Goal: Transaction & Acquisition: Subscribe to service/newsletter

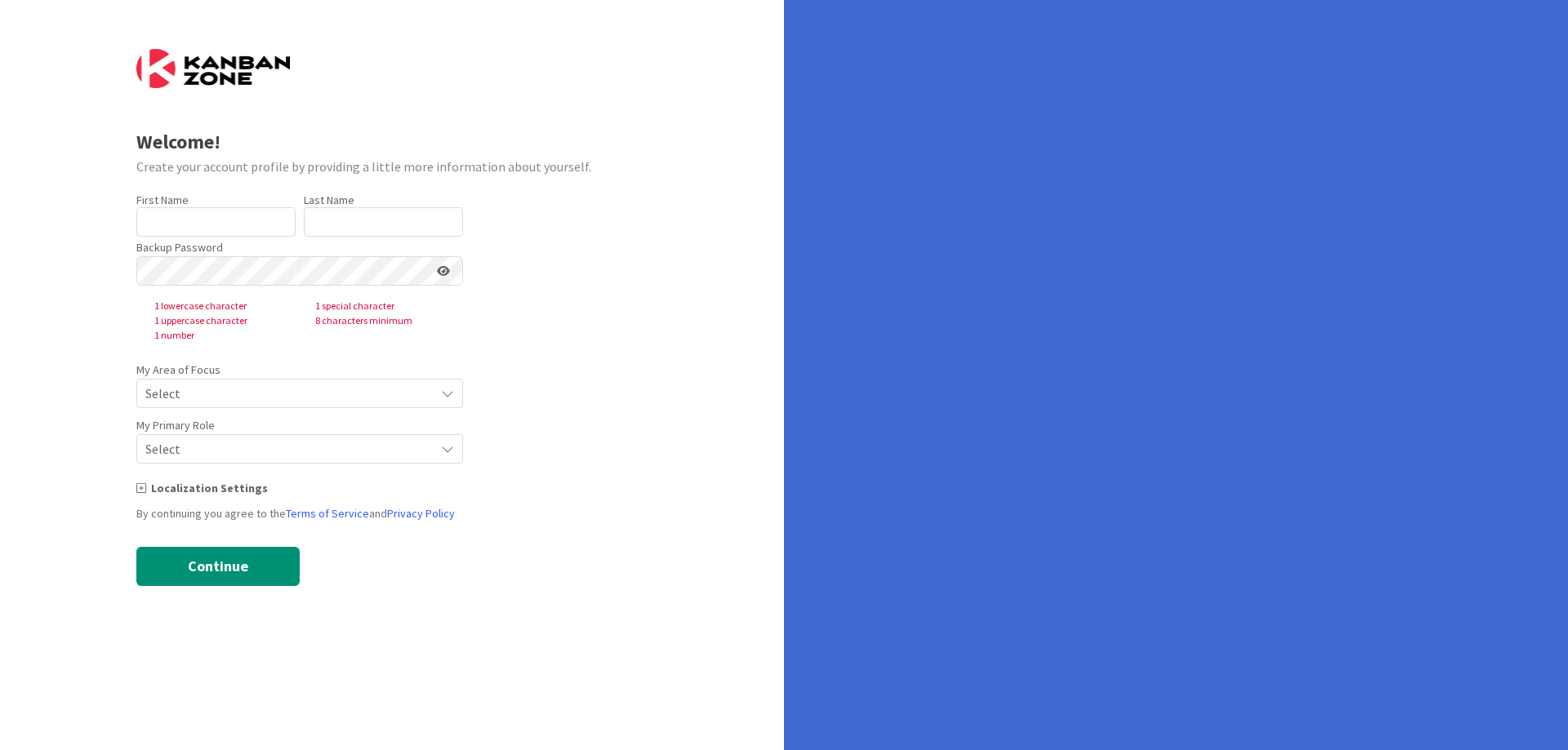
type input "Илона"
type input "[PERSON_NAME]"
click at [16, 252] on div "Welcome! Create your account profile by providing a little more information abo…" at bounding box center [392, 375] width 784 height 750
click at [0, 269] on div "Welcome! Create your account profile by providing a little more information abo…" at bounding box center [392, 375] width 784 height 750
click at [528, 338] on form "Welcome! Create your account profile by providing a little more information abo…" at bounding box center [393, 317] width 512 height 537
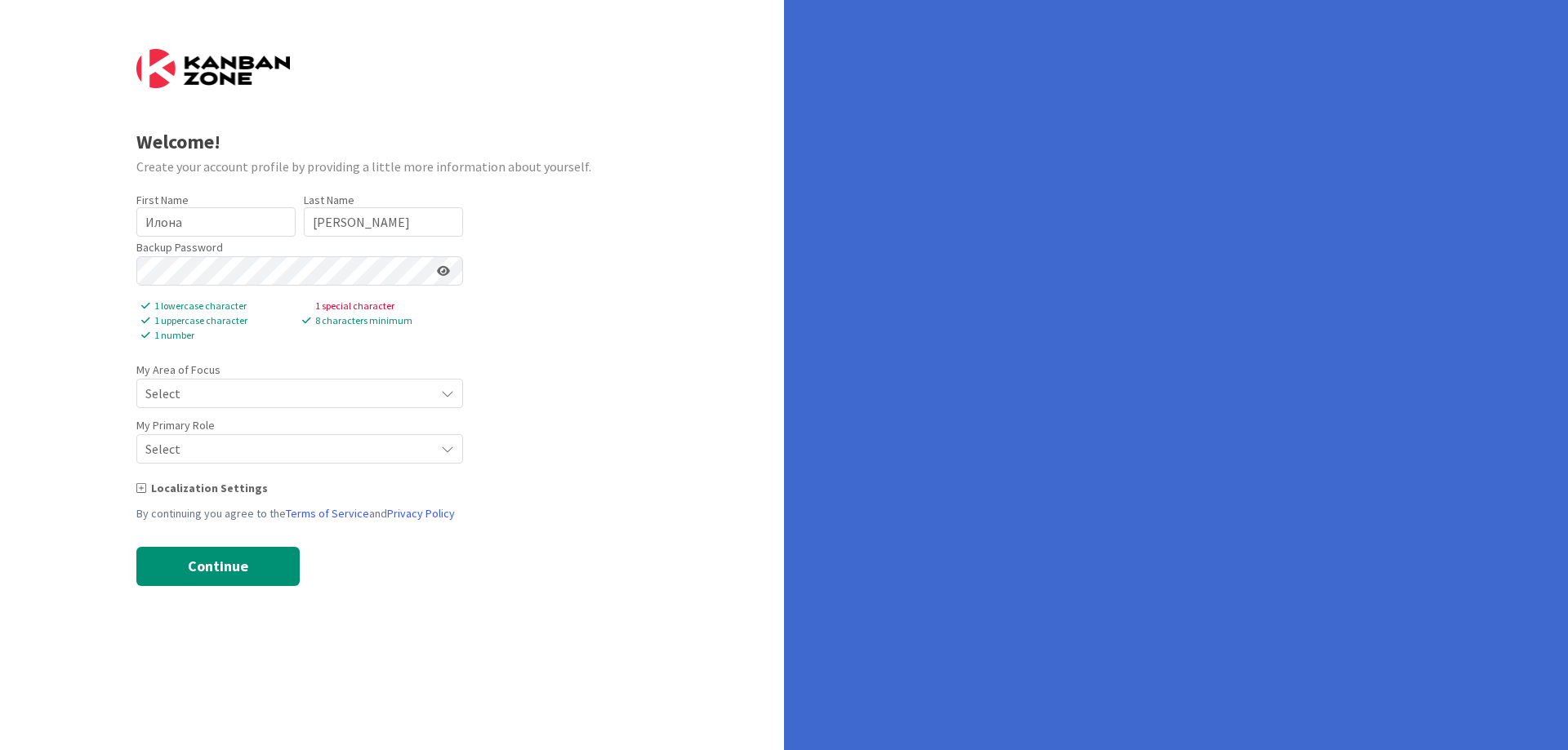
click at [442, 274] on icon at bounding box center [443, 271] width 13 height 11
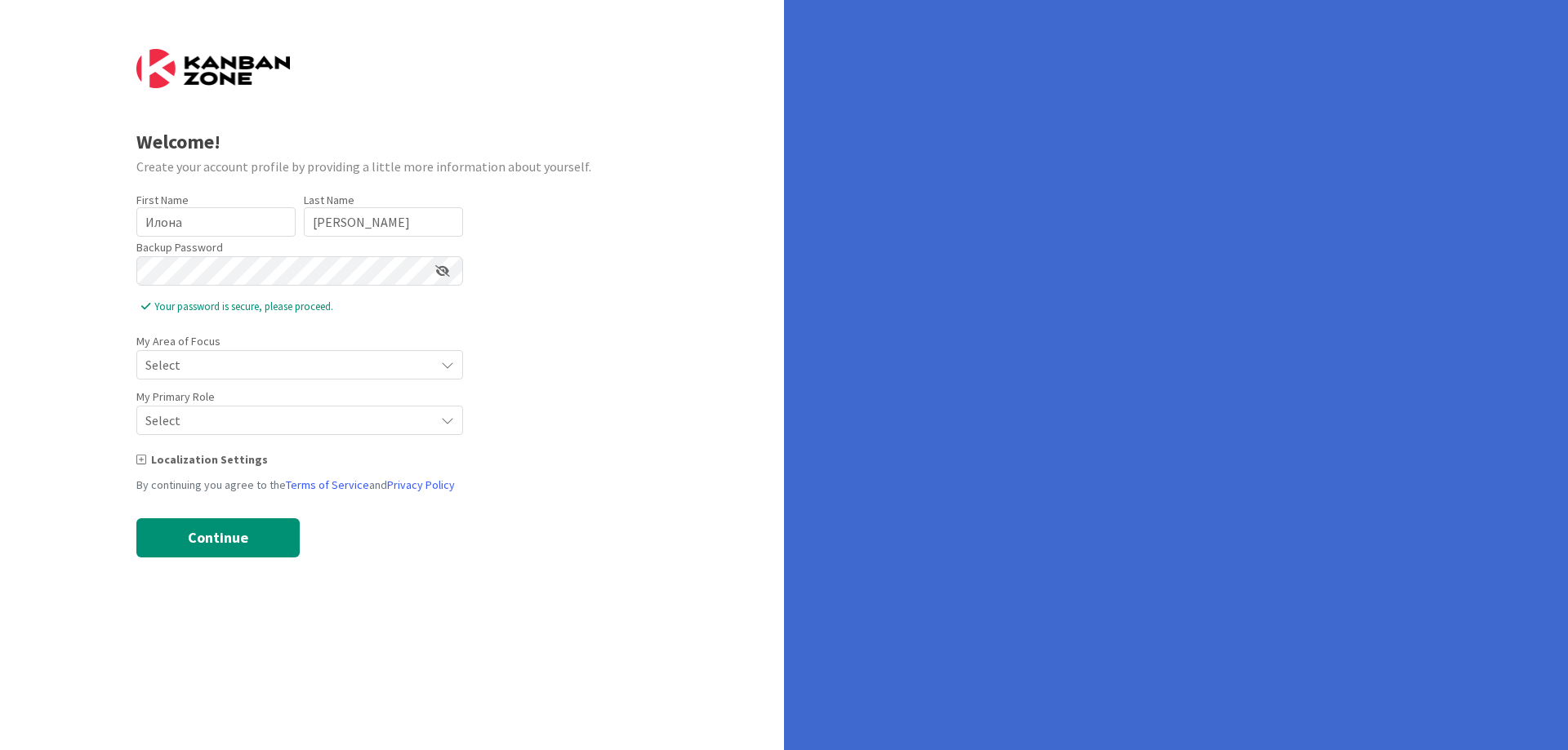
click at [448, 268] on icon at bounding box center [442, 271] width 15 height 11
click at [285, 362] on span "Select" at bounding box center [286, 364] width 281 height 23
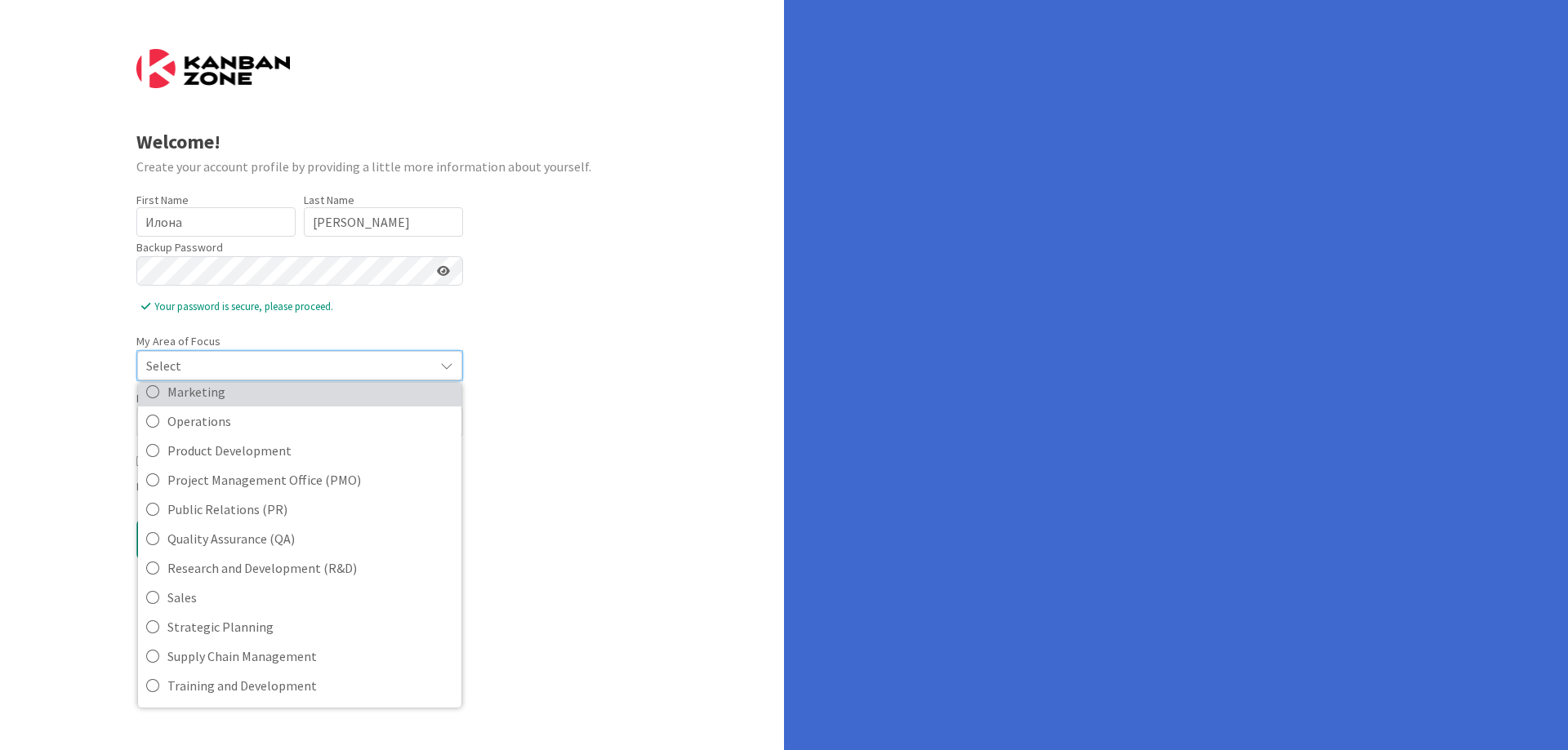
scroll to position [364, 0]
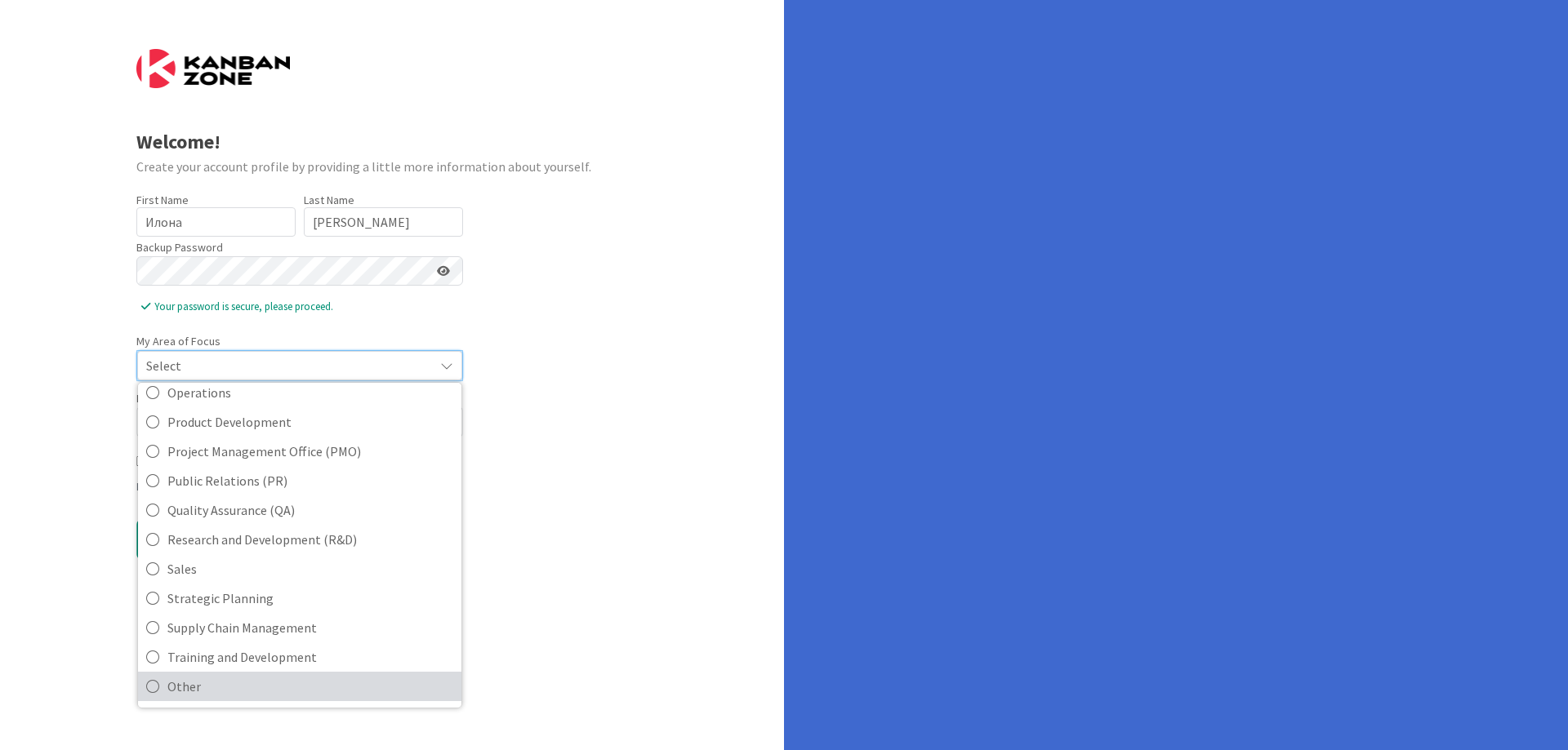
click at [218, 683] on span "Other" at bounding box center [309, 687] width 286 height 25
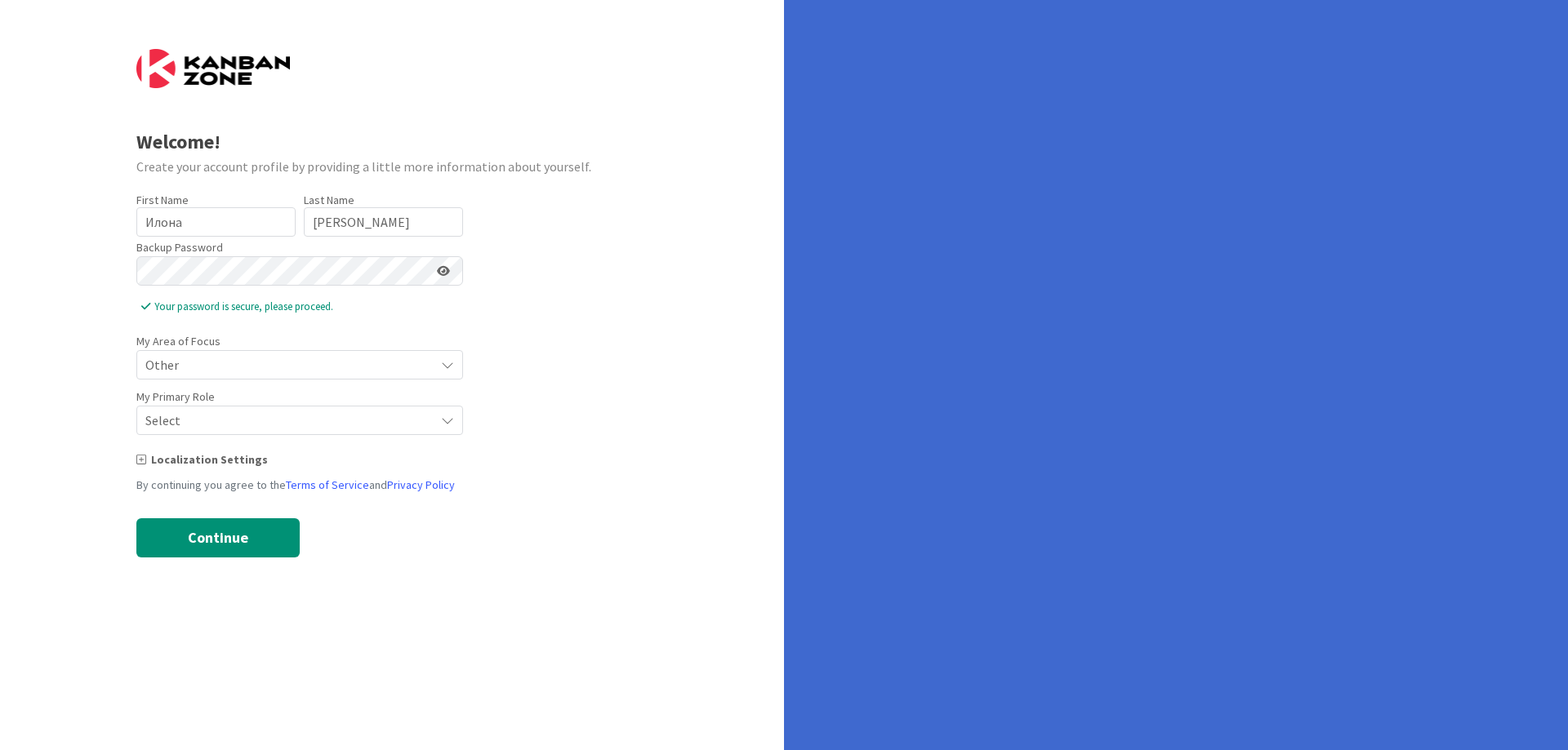
click at [200, 376] on span "Select" at bounding box center [286, 364] width 281 height 23
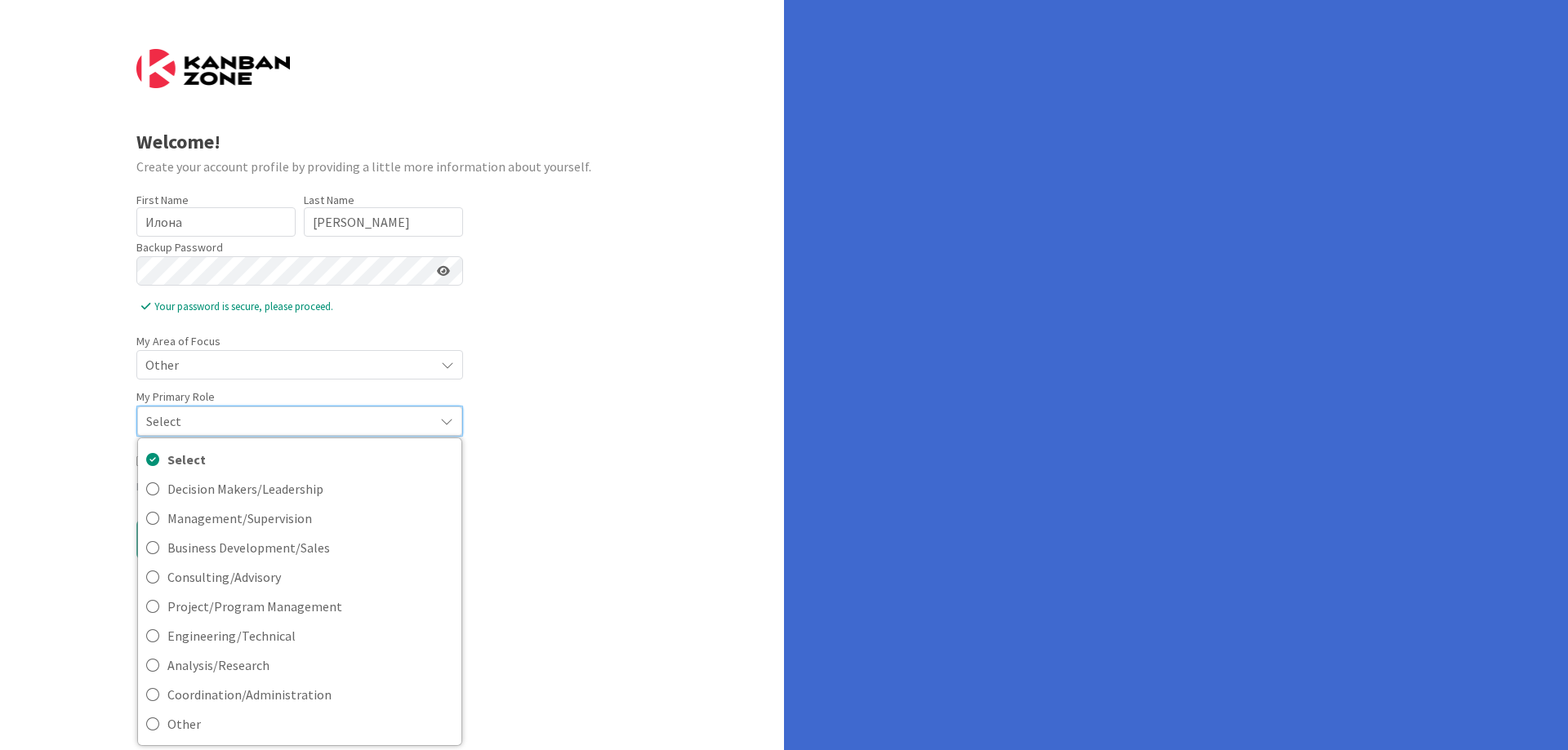
click at [200, 423] on span "Select" at bounding box center [286, 420] width 279 height 23
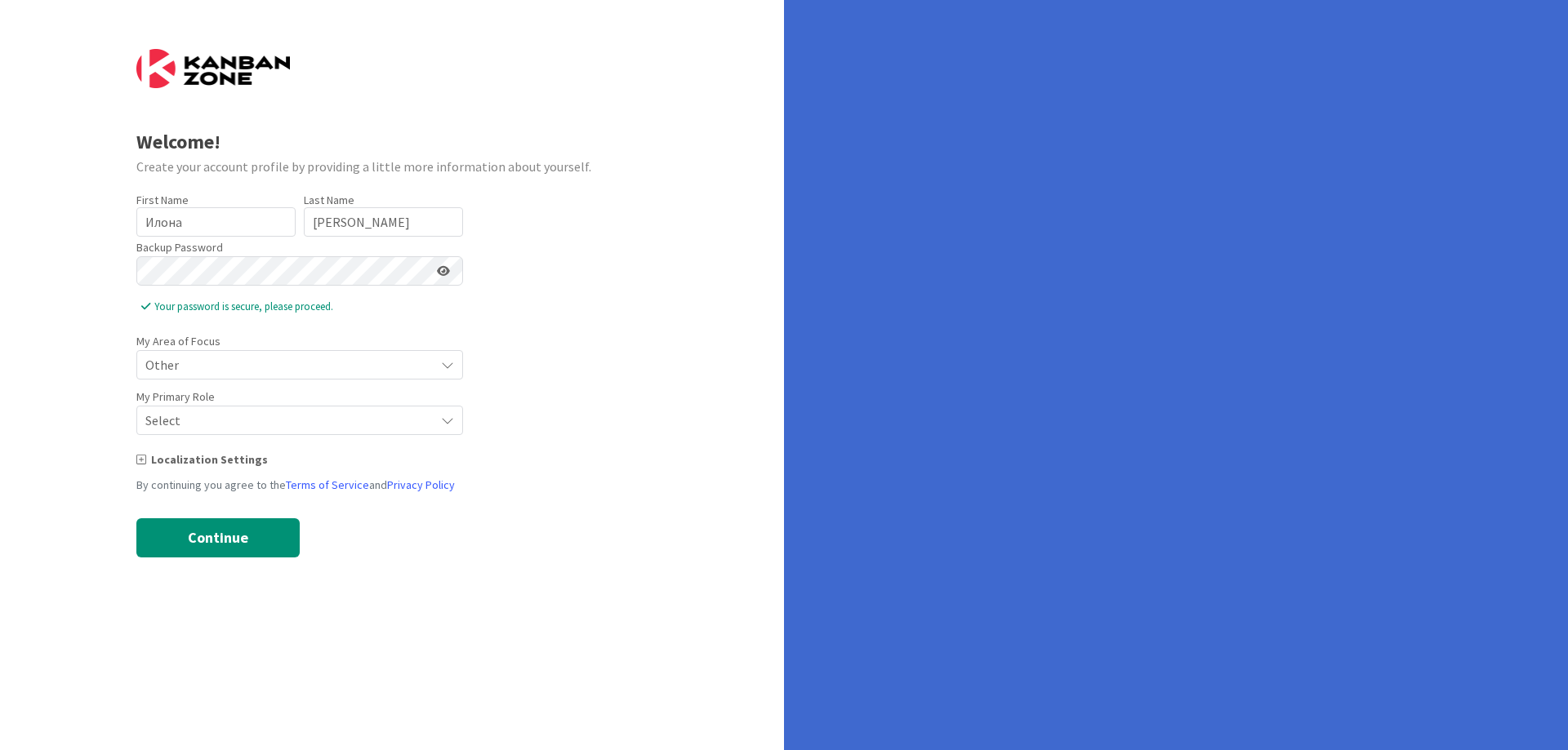
click at [151, 461] on div "Localization Settings" at bounding box center [393, 460] width 512 height 17
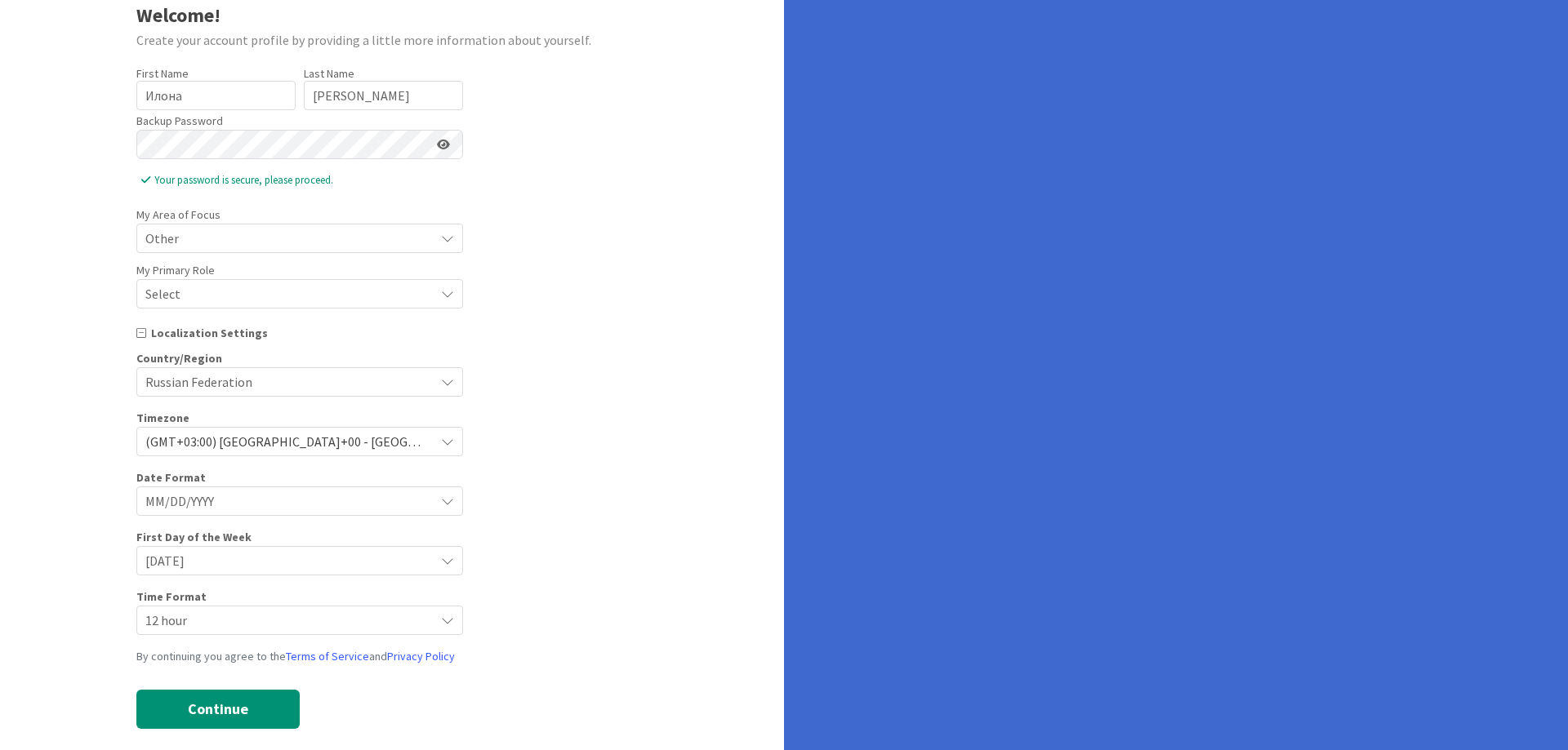
scroll to position [146, 0]
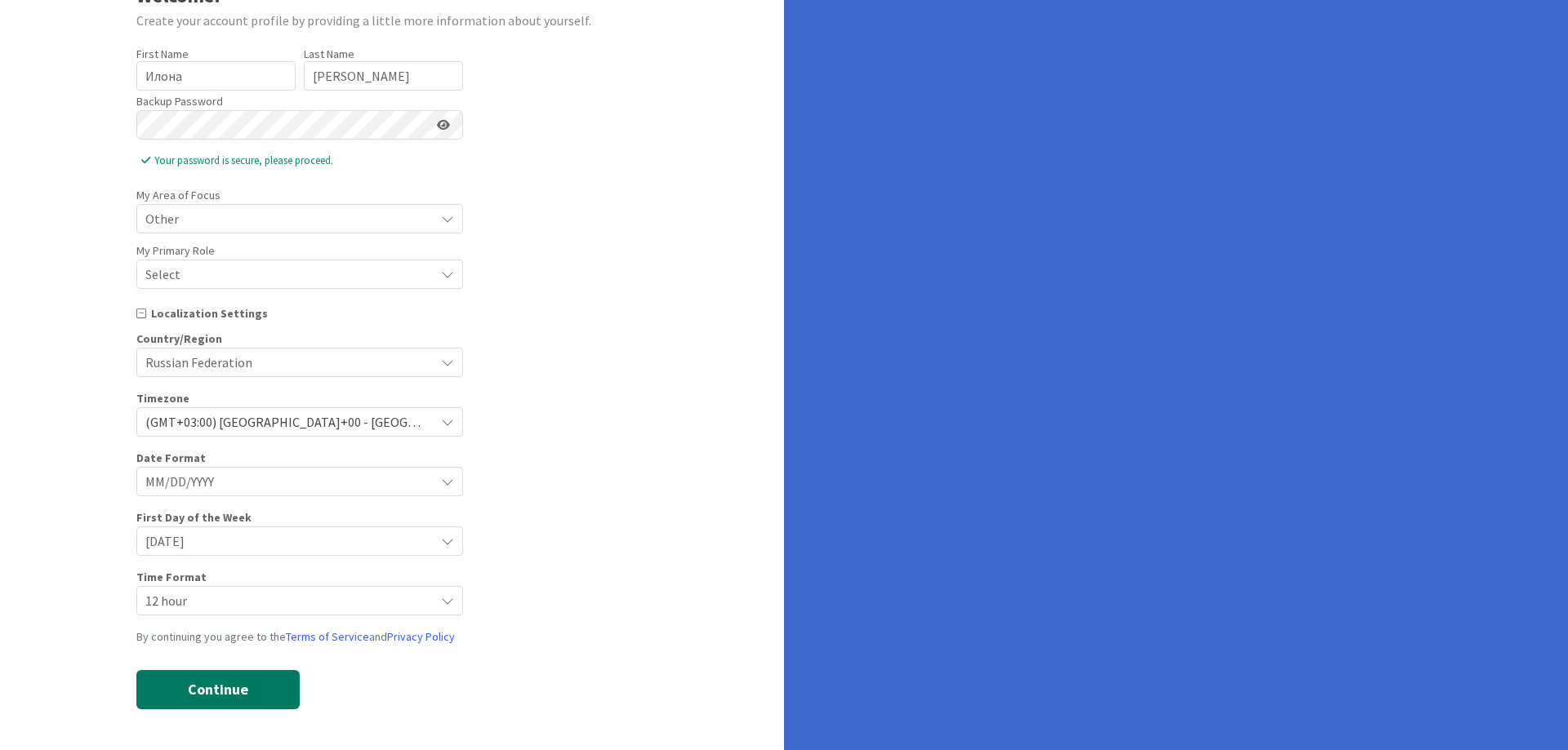
click at [236, 686] on button "Continue" at bounding box center [218, 689] width 163 height 39
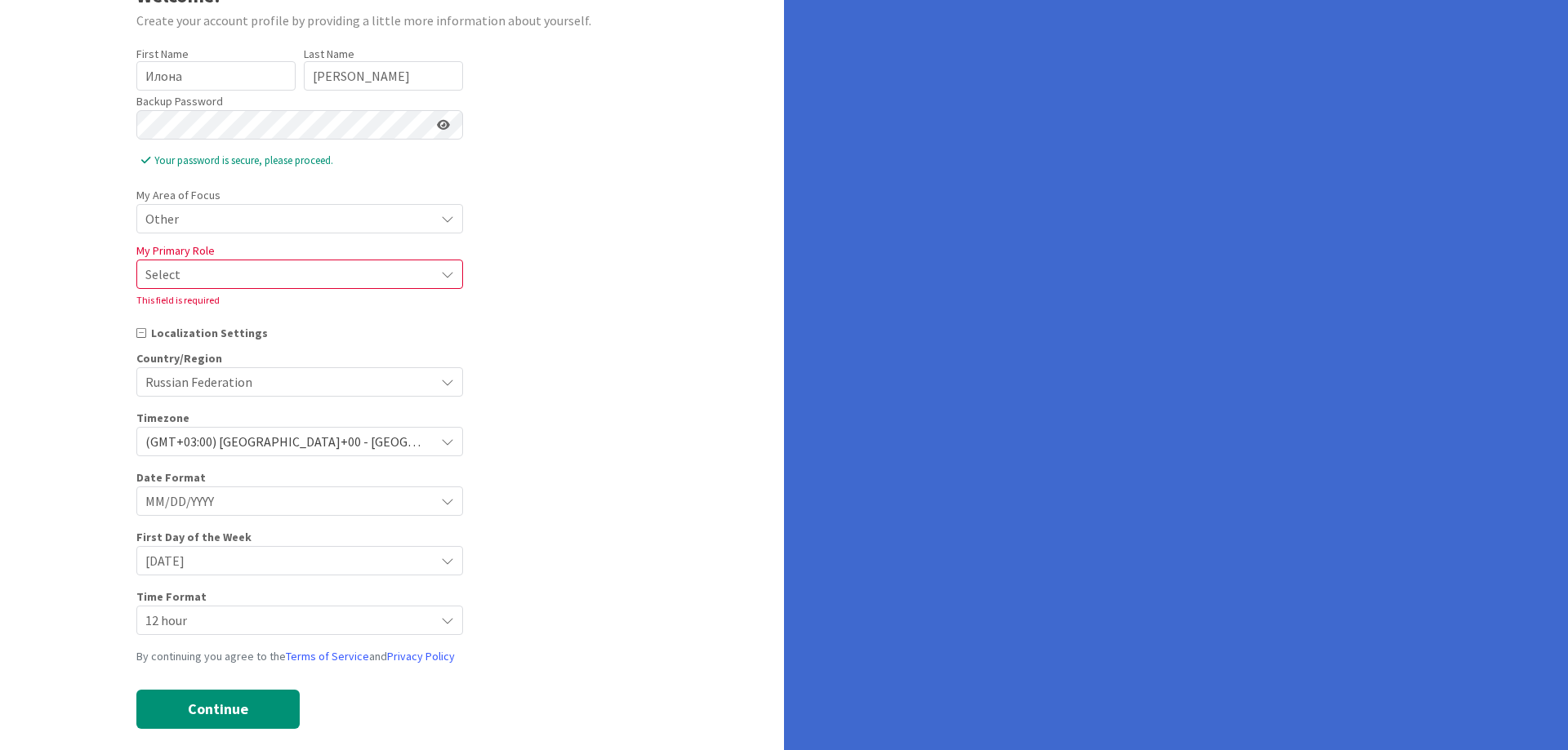
click at [188, 282] on span "Select" at bounding box center [286, 274] width 281 height 23
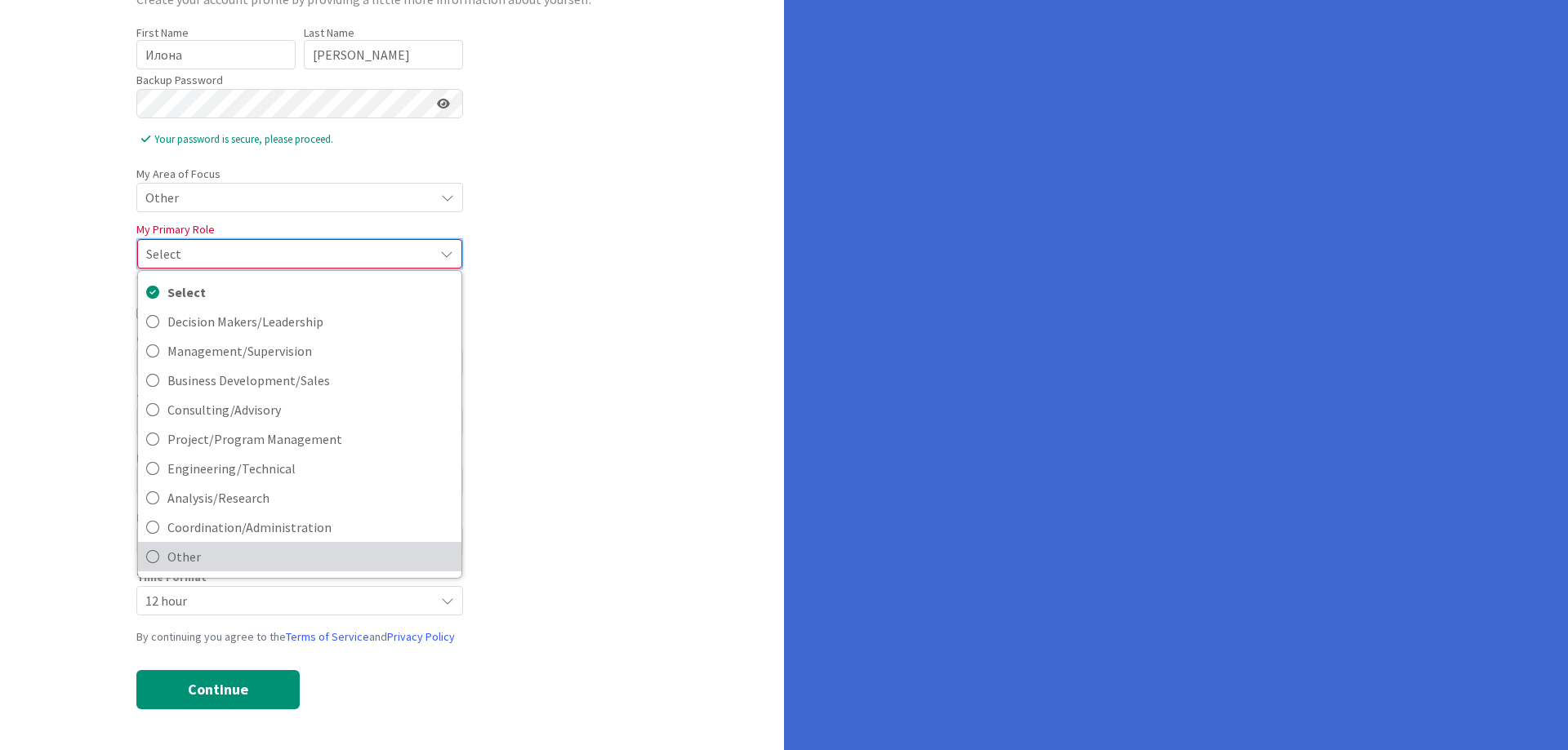
click at [249, 543] on link "Other" at bounding box center [299, 557] width 323 height 29
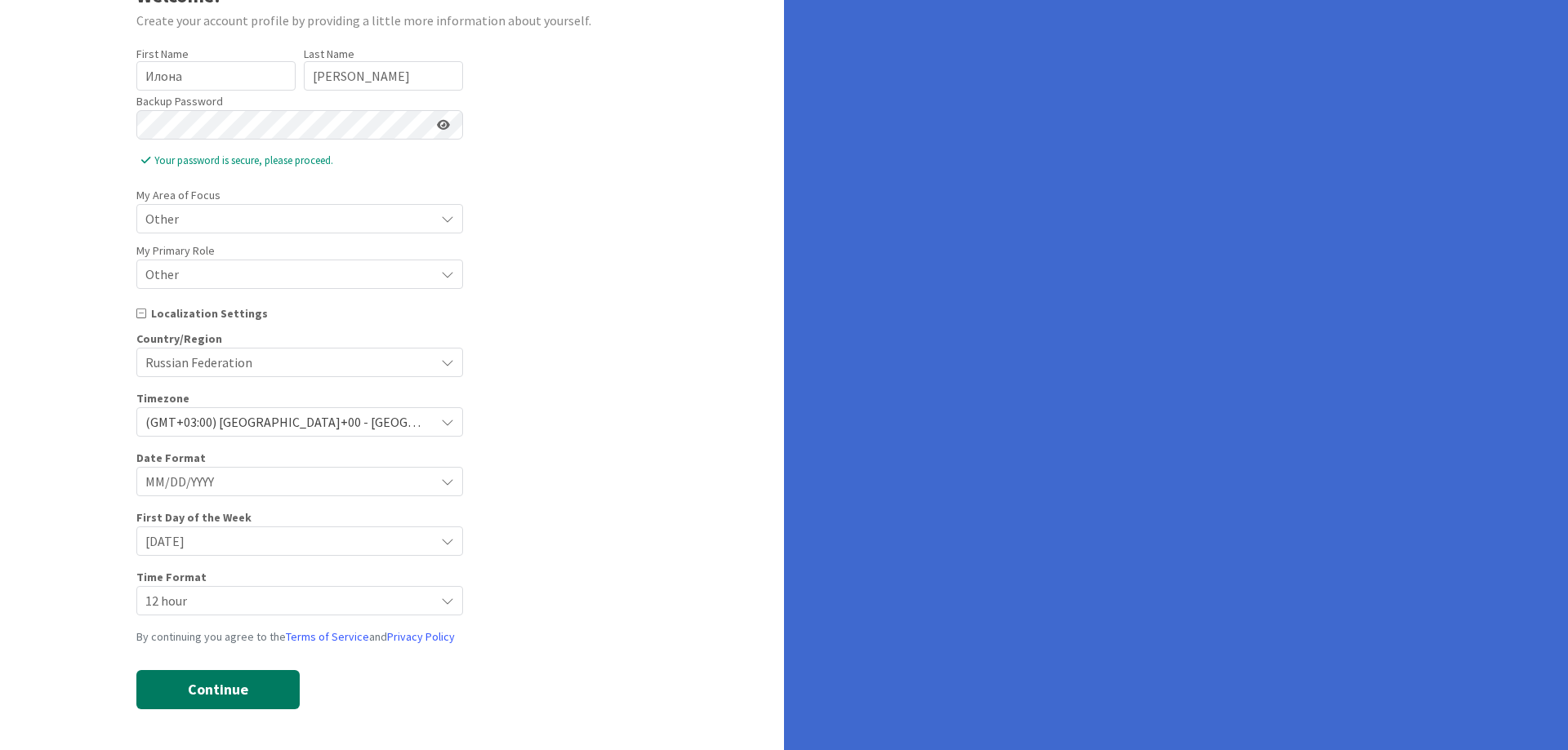
click at [256, 701] on button "Continue" at bounding box center [218, 689] width 163 height 39
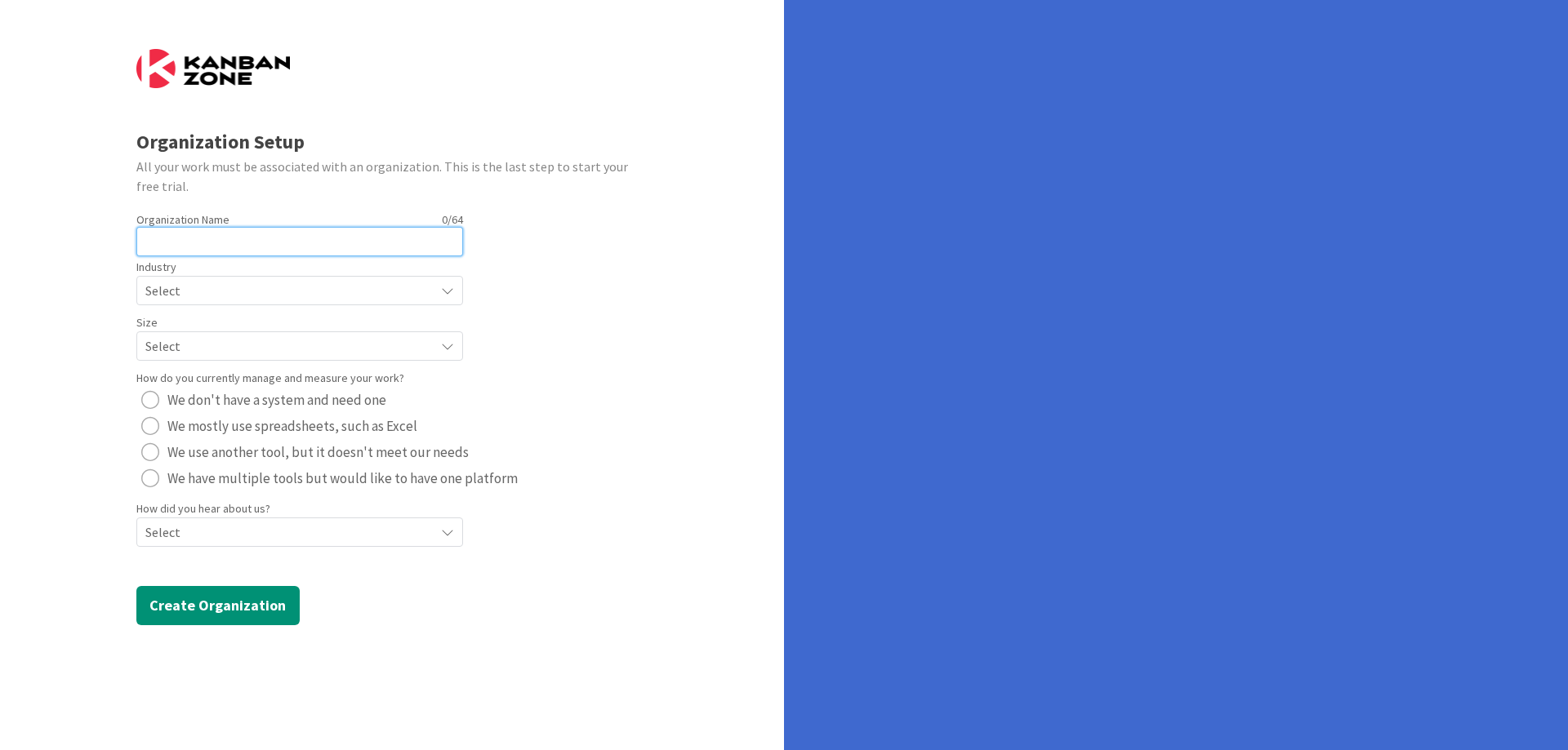
click at [297, 232] on input "text" at bounding box center [300, 241] width 327 height 29
click at [548, 254] on form "Organization Setup All your work must be associated with an organization. This …" at bounding box center [393, 337] width 512 height 576
click at [248, 247] on input "text" at bounding box center [300, 241] width 327 height 29
click at [247, 239] on input "text" at bounding box center [300, 241] width 327 height 29
click at [222, 286] on span "Select" at bounding box center [286, 290] width 281 height 23
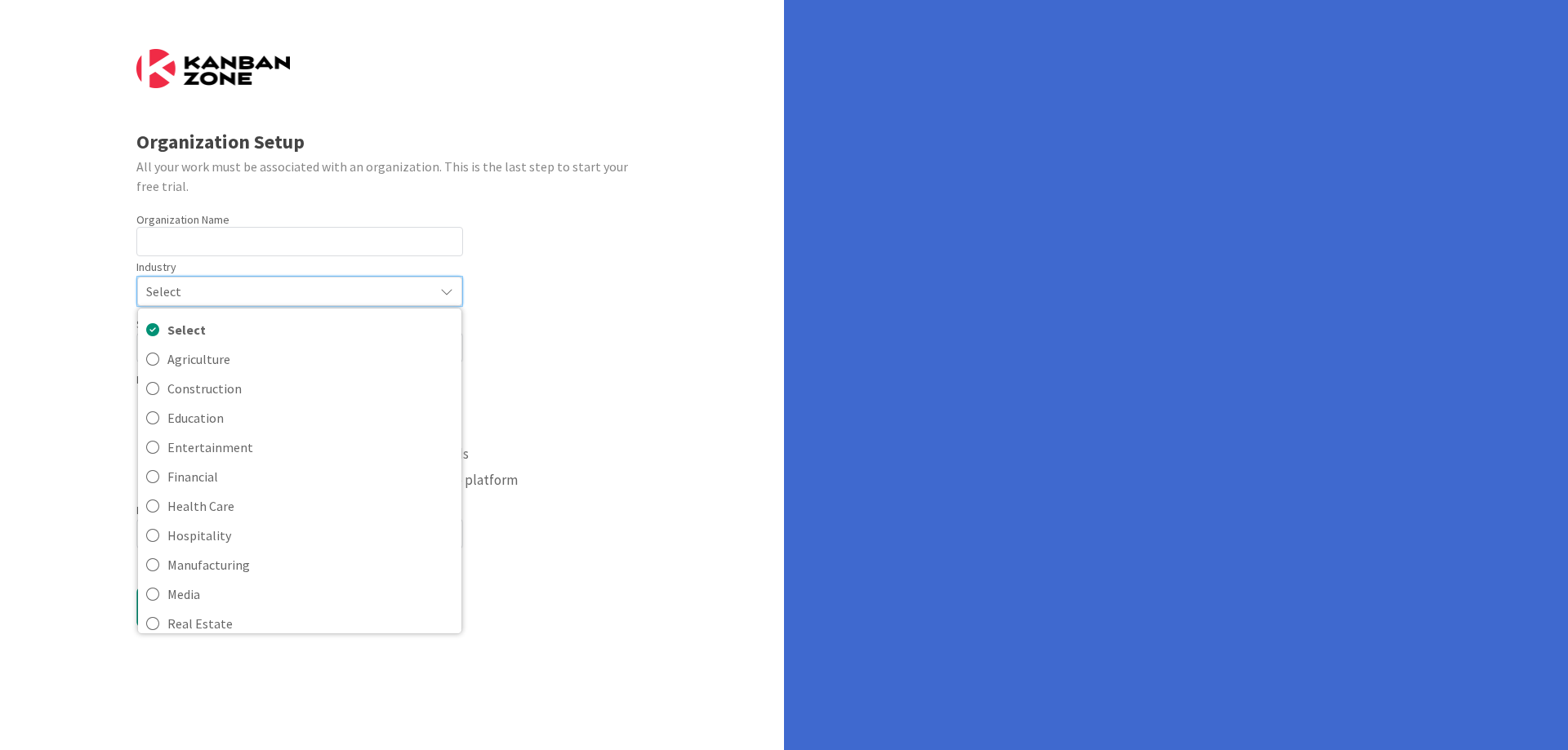
click at [222, 286] on span "Select" at bounding box center [286, 291] width 279 height 23
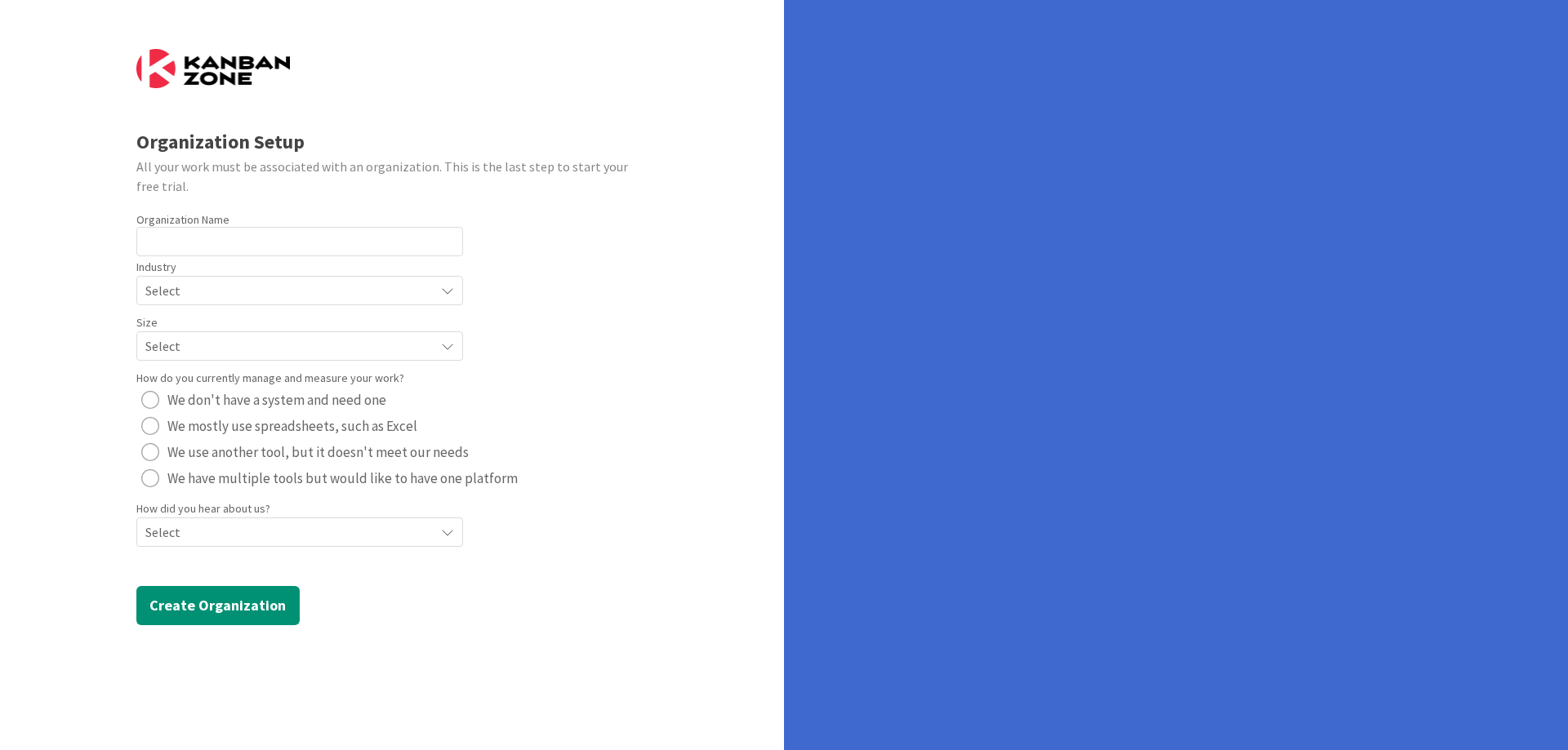
click at [578, 263] on form "Organization Setup All your work must be associated with an organization. This …" at bounding box center [393, 337] width 512 height 576
click at [890, 453] on div "Organization Setup All your work must be associated with an organization. This …" at bounding box center [784, 375] width 1568 height 750
click at [203, 242] on input "text" at bounding box center [300, 241] width 327 height 29
type input "Almamater"
click at [242, 291] on span "Select" at bounding box center [286, 290] width 281 height 23
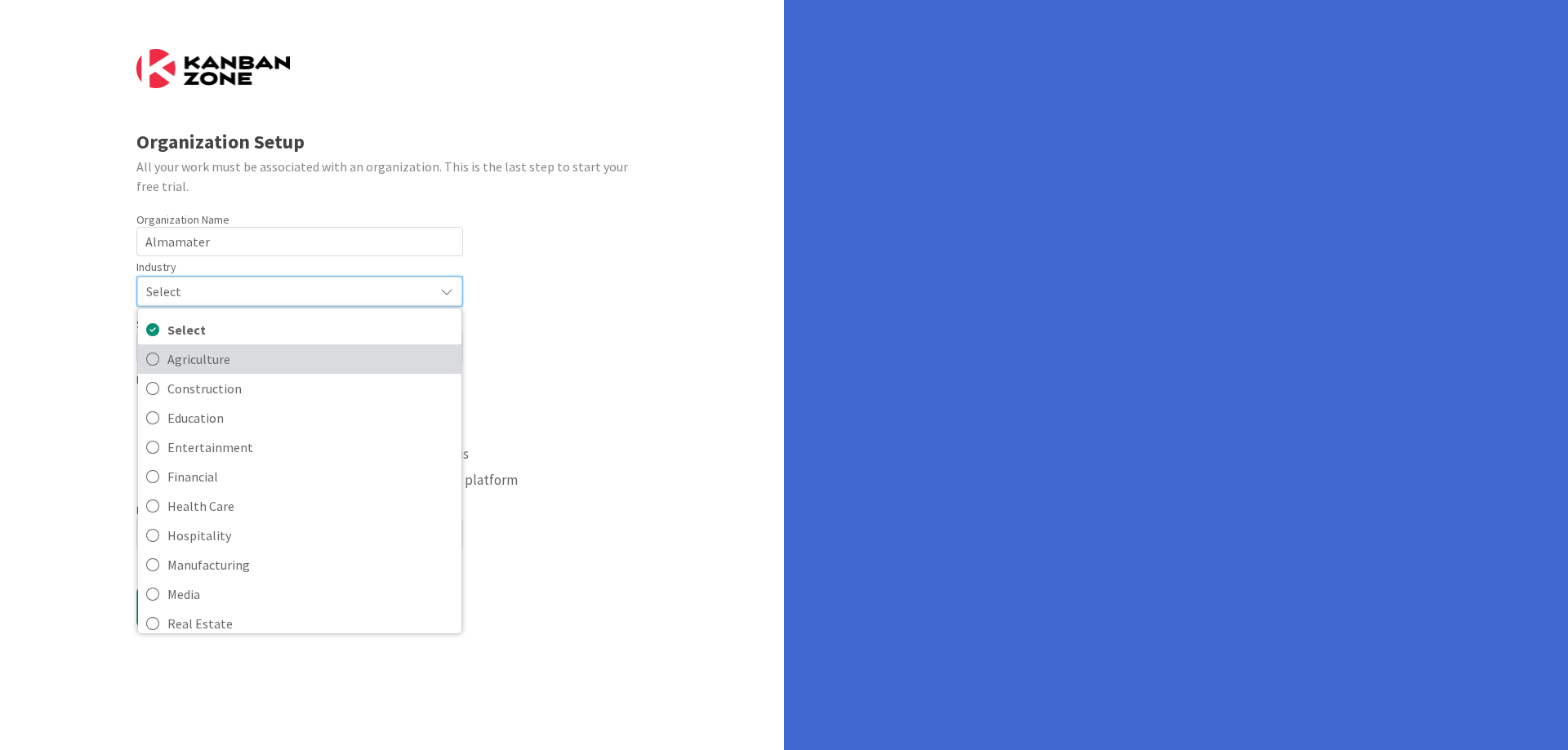
click at [202, 359] on span "Agriculture" at bounding box center [309, 359] width 286 height 25
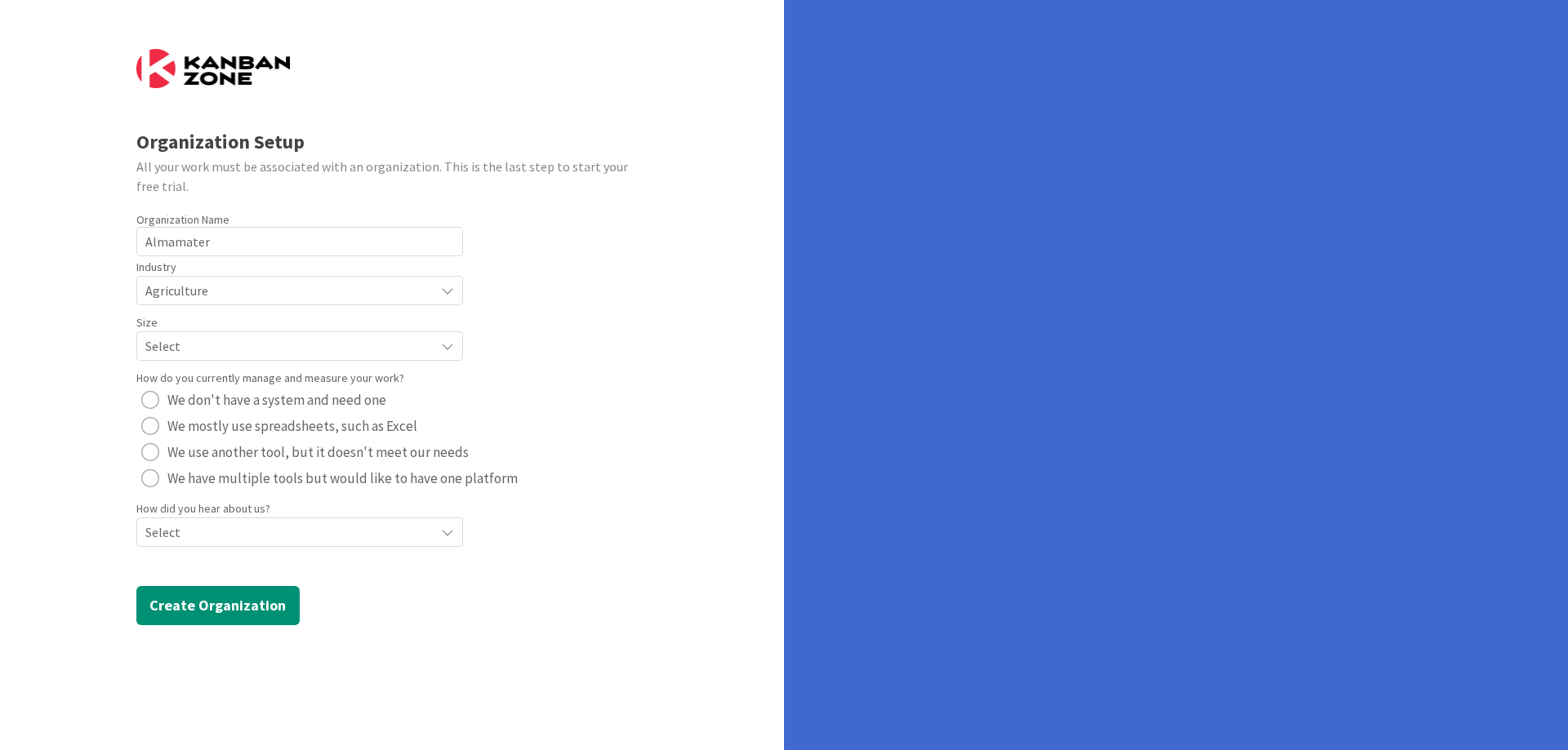
click at [207, 302] on span "Select" at bounding box center [286, 290] width 281 height 23
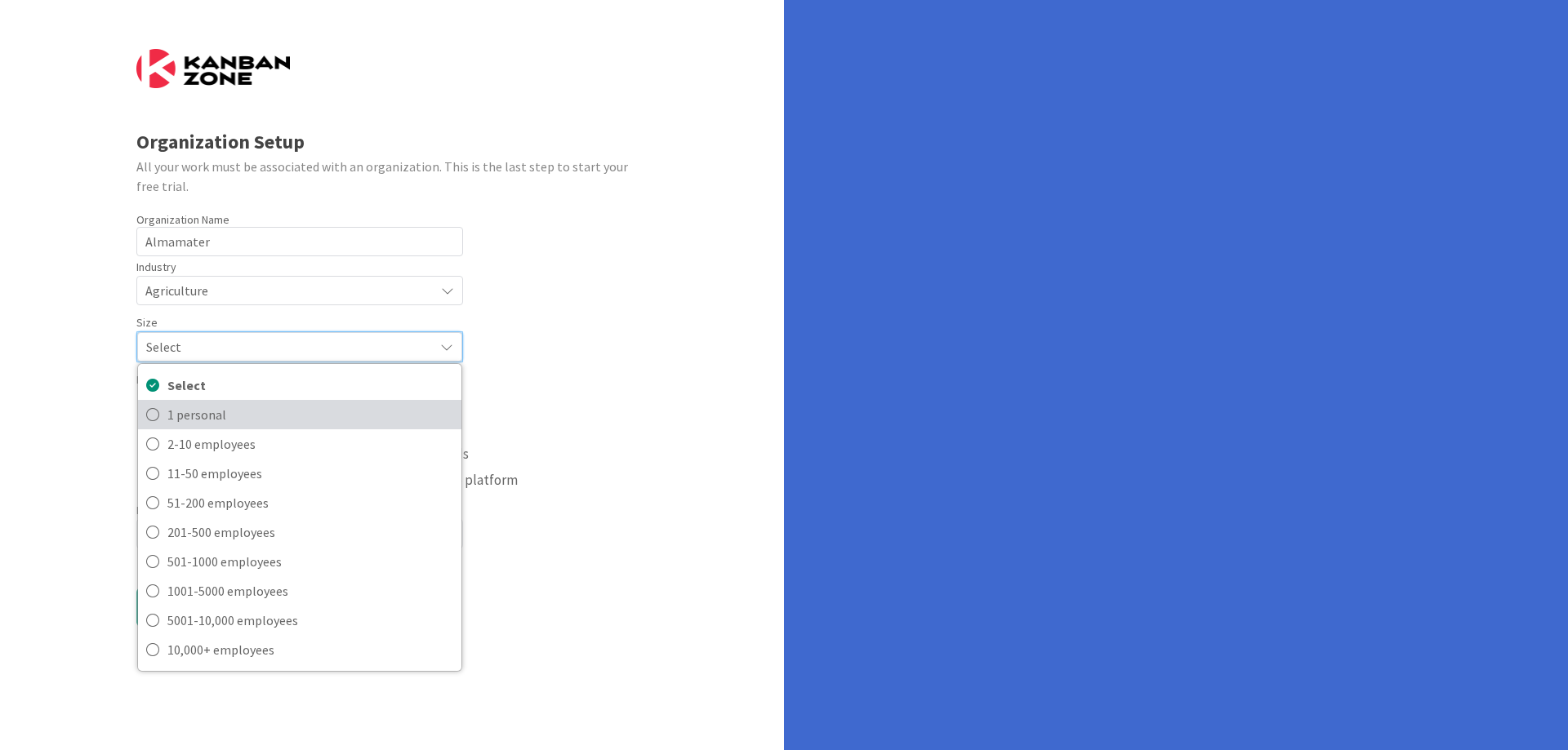
click at [207, 418] on span "1 personal" at bounding box center [309, 414] width 286 height 25
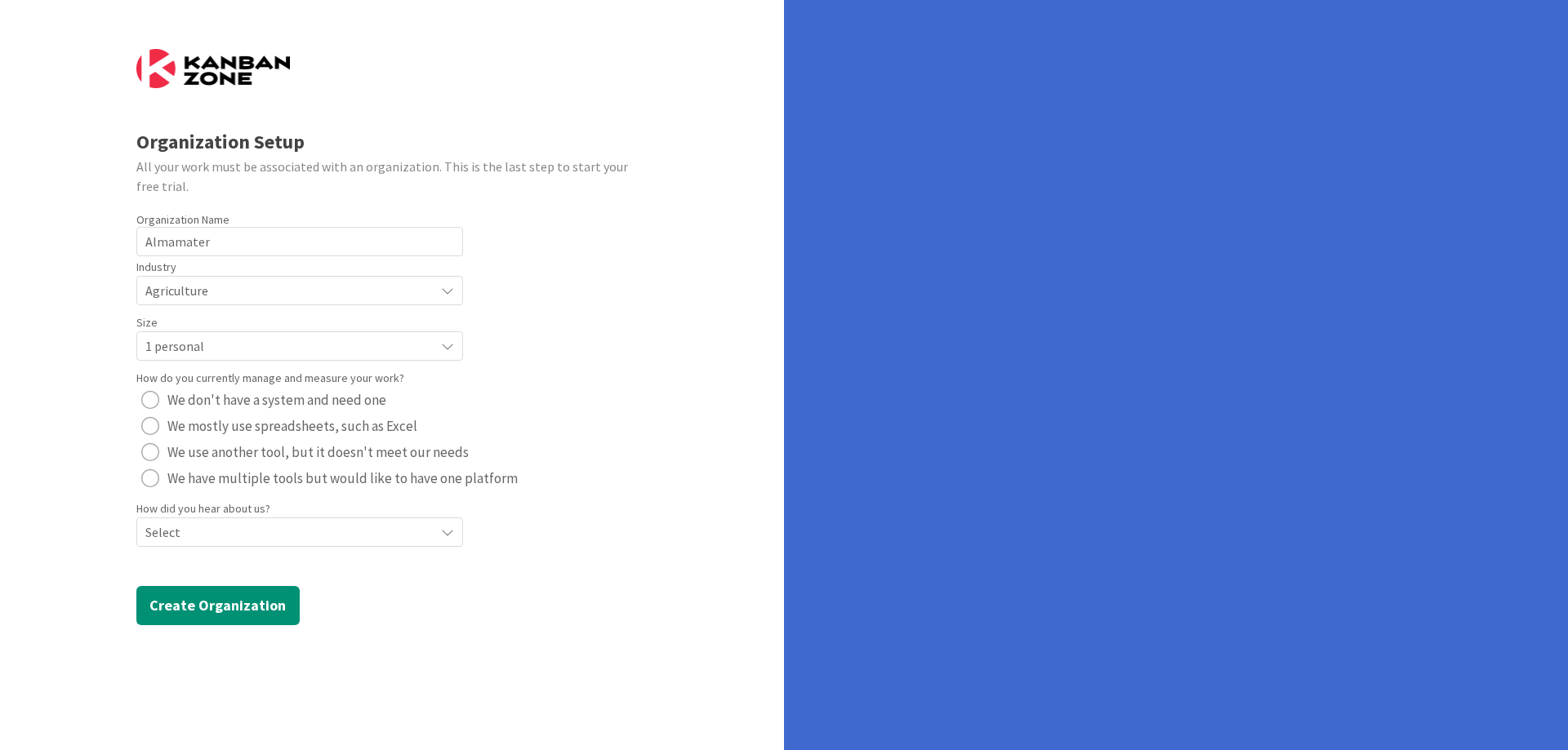
click at [232, 402] on span "We don't have a system and need one" at bounding box center [276, 399] width 218 height 25
click at [232, 426] on span "We mostly use spreadsheets, such as Excel" at bounding box center [292, 426] width 250 height 25
click at [243, 606] on button "Create Organization" at bounding box center [218, 606] width 163 height 39
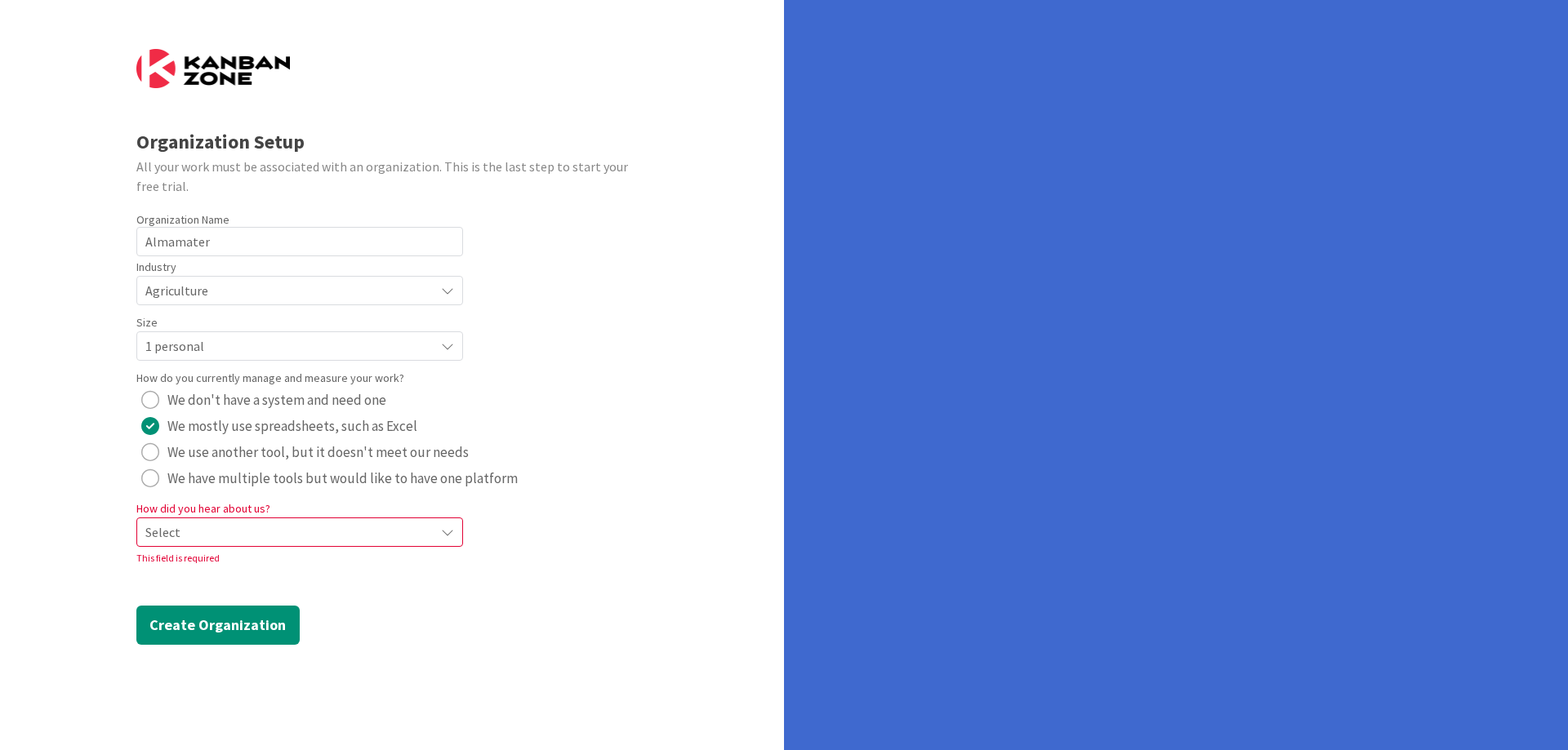
click at [236, 533] on span "Select" at bounding box center [286, 532] width 281 height 23
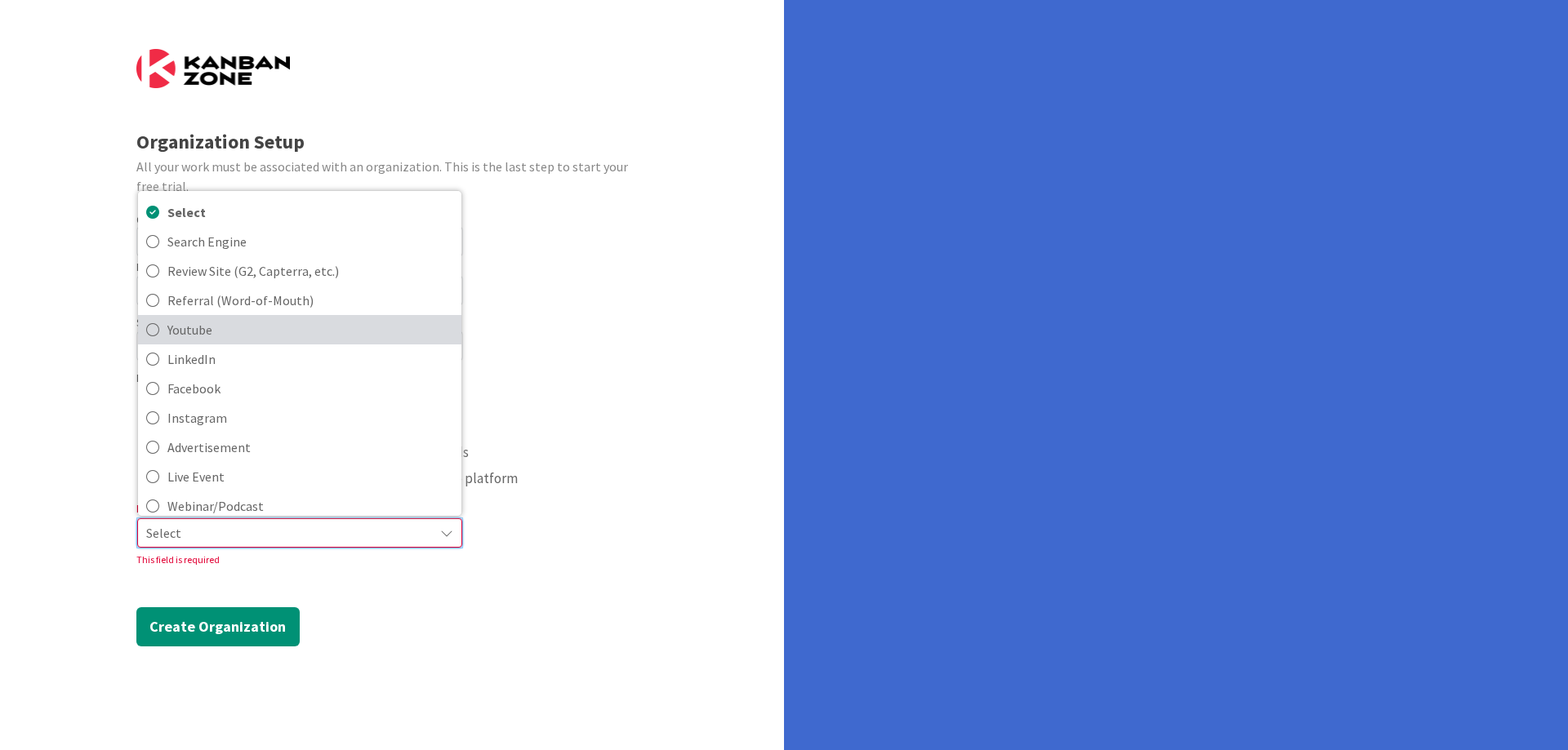
click at [223, 341] on span "Youtube" at bounding box center [309, 330] width 286 height 25
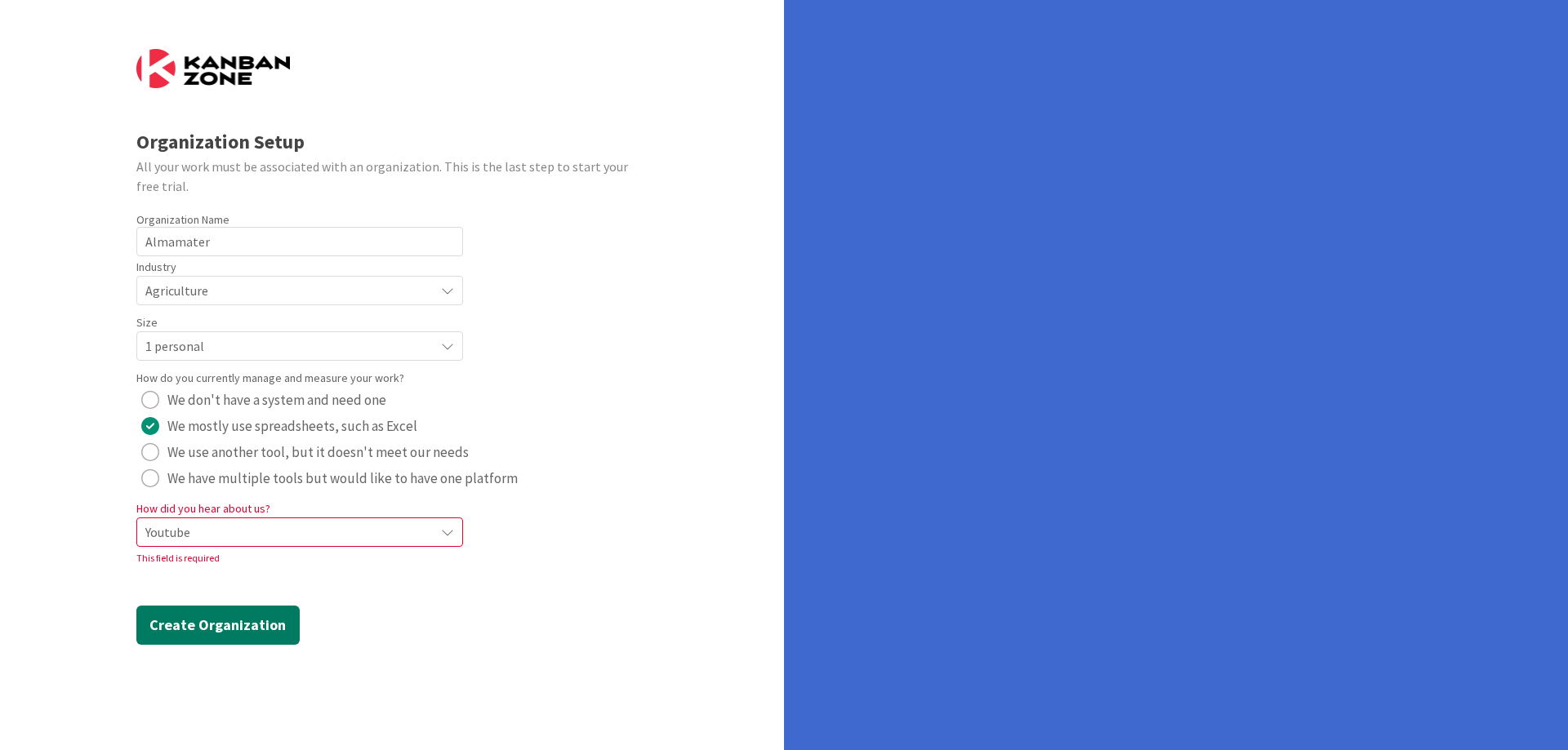
click at [228, 632] on button "Create Organization" at bounding box center [218, 625] width 163 height 39
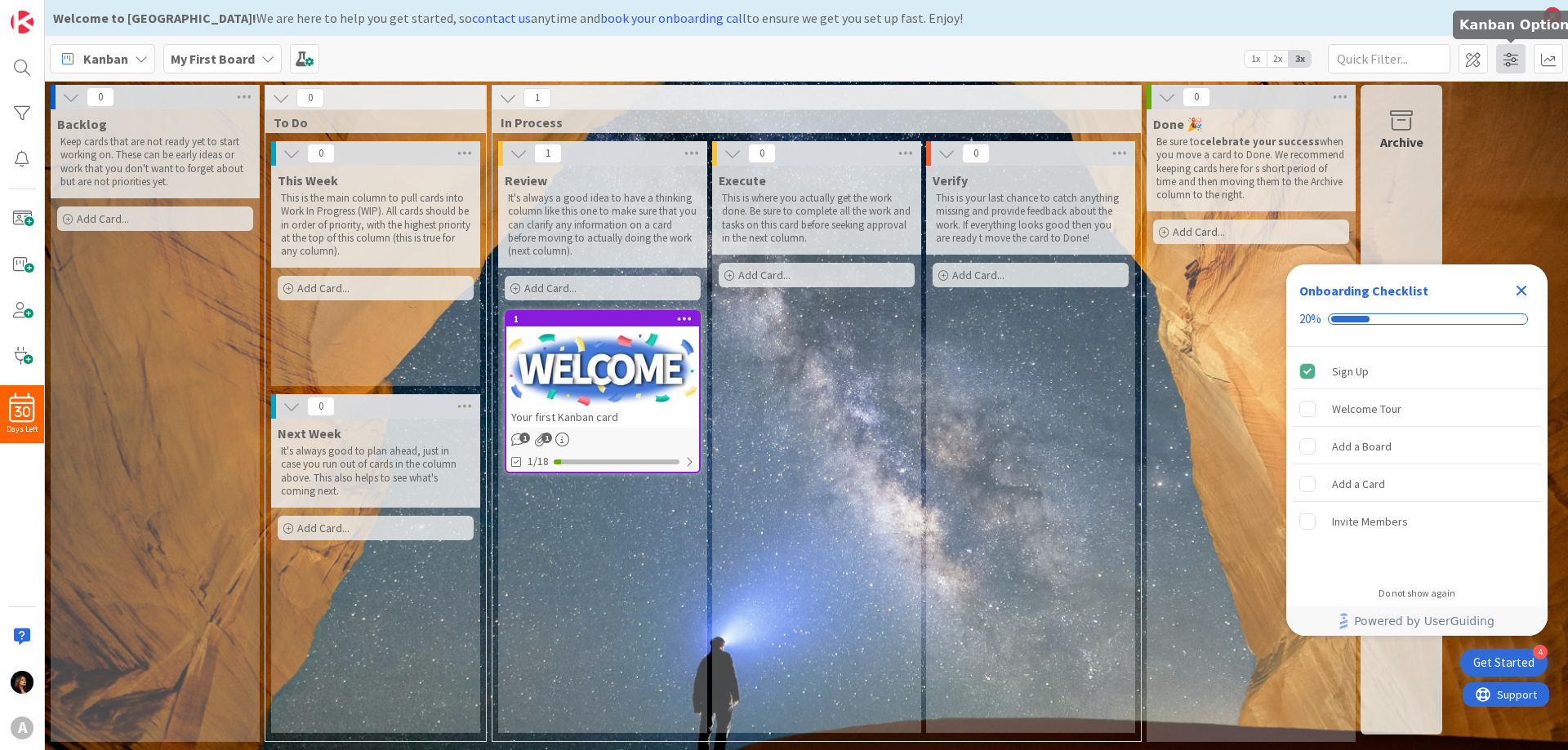
click at [1514, 59] on span at bounding box center [1510, 59] width 29 height 29
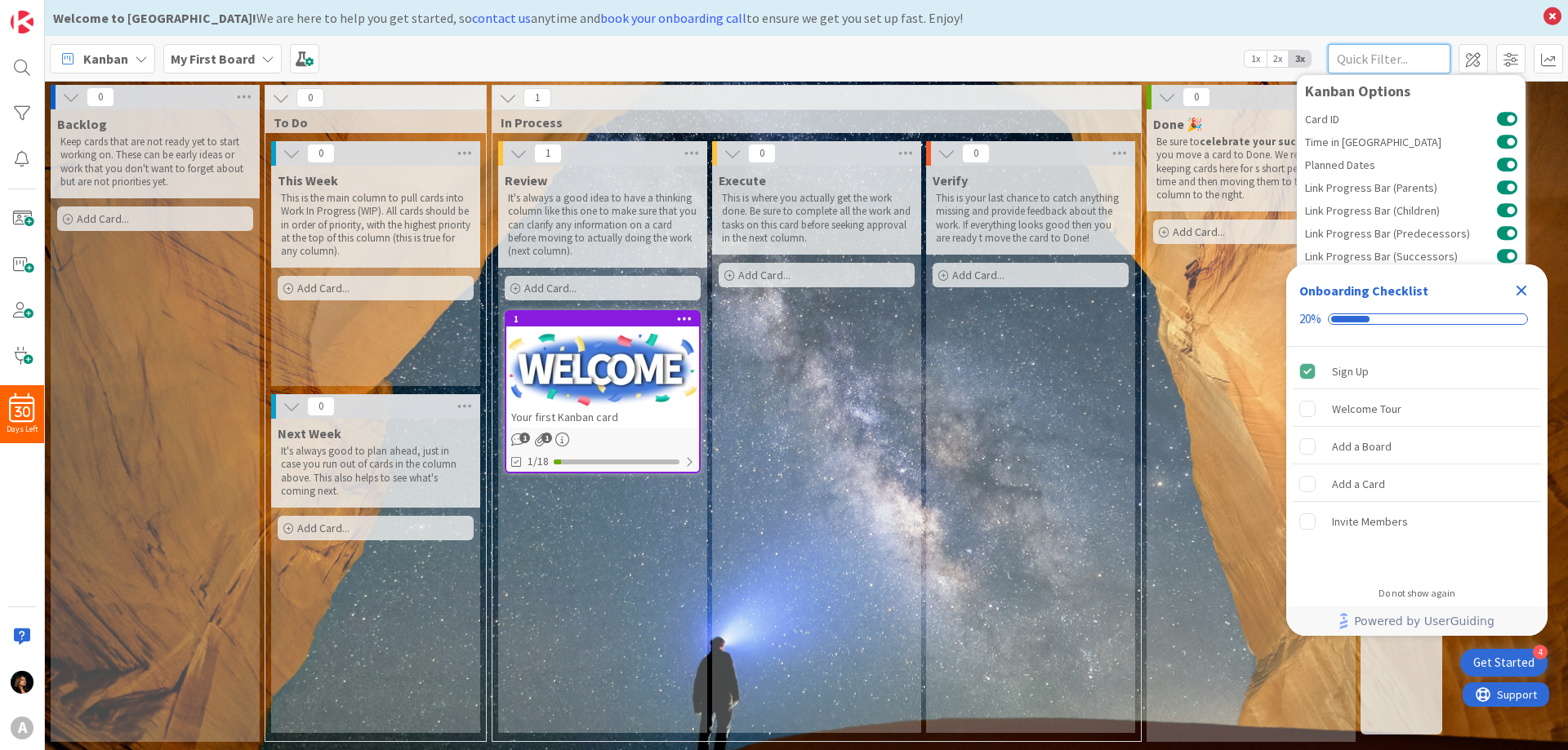
click at [1400, 72] on input "text" at bounding box center [1388, 59] width 122 height 29
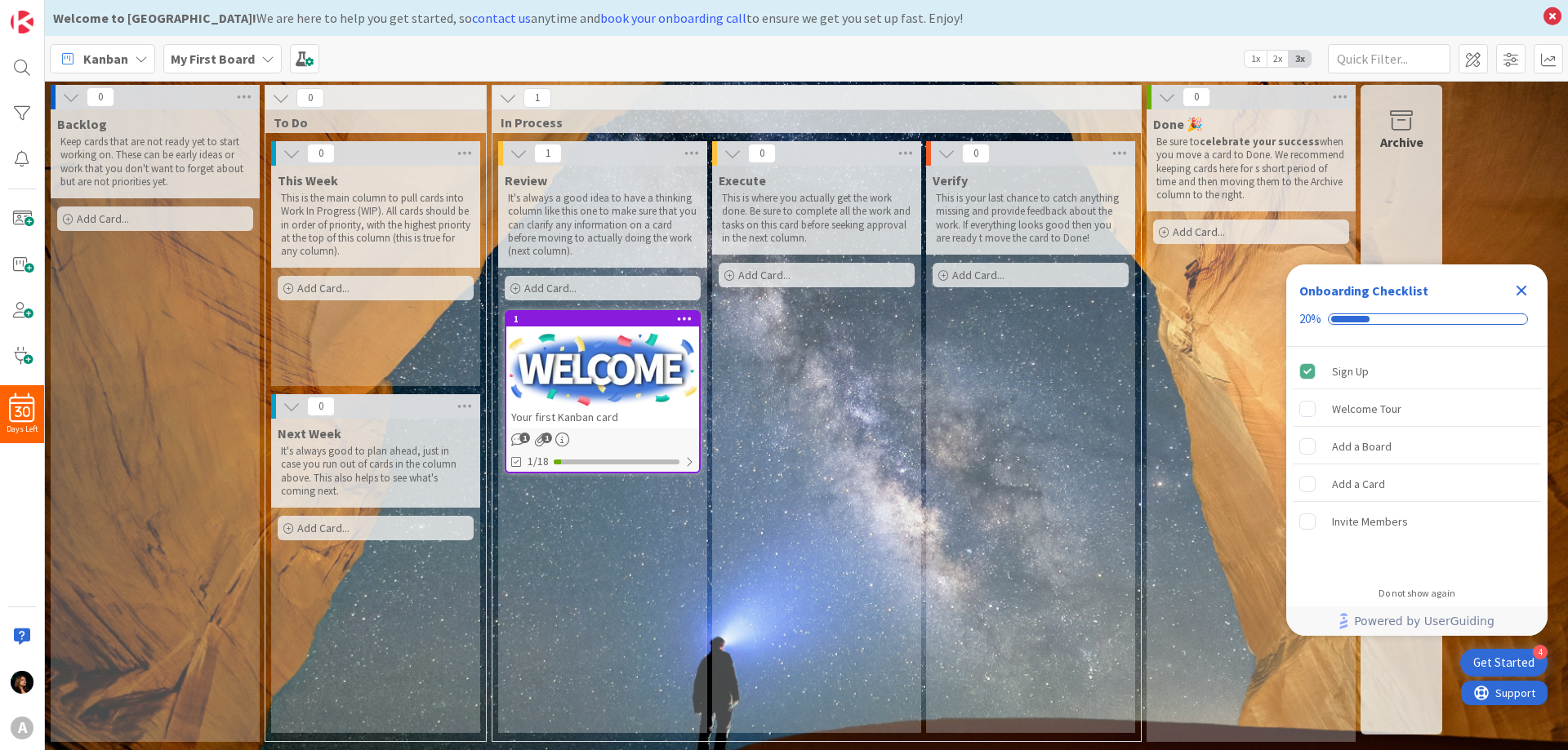
click at [1512, 689] on span "Support" at bounding box center [1515, 692] width 40 height 19
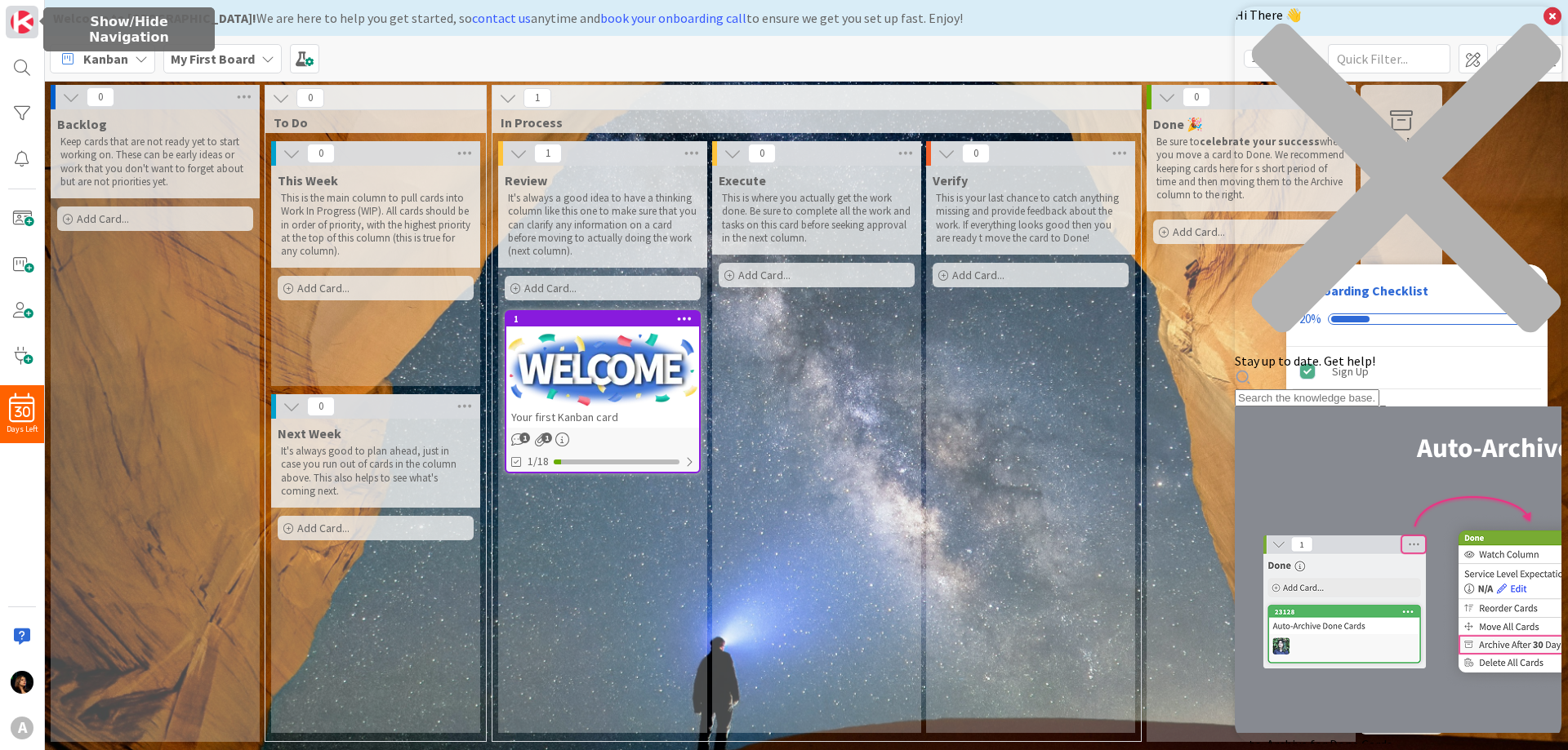
click at [15, 29] on img at bounding box center [22, 22] width 23 height 23
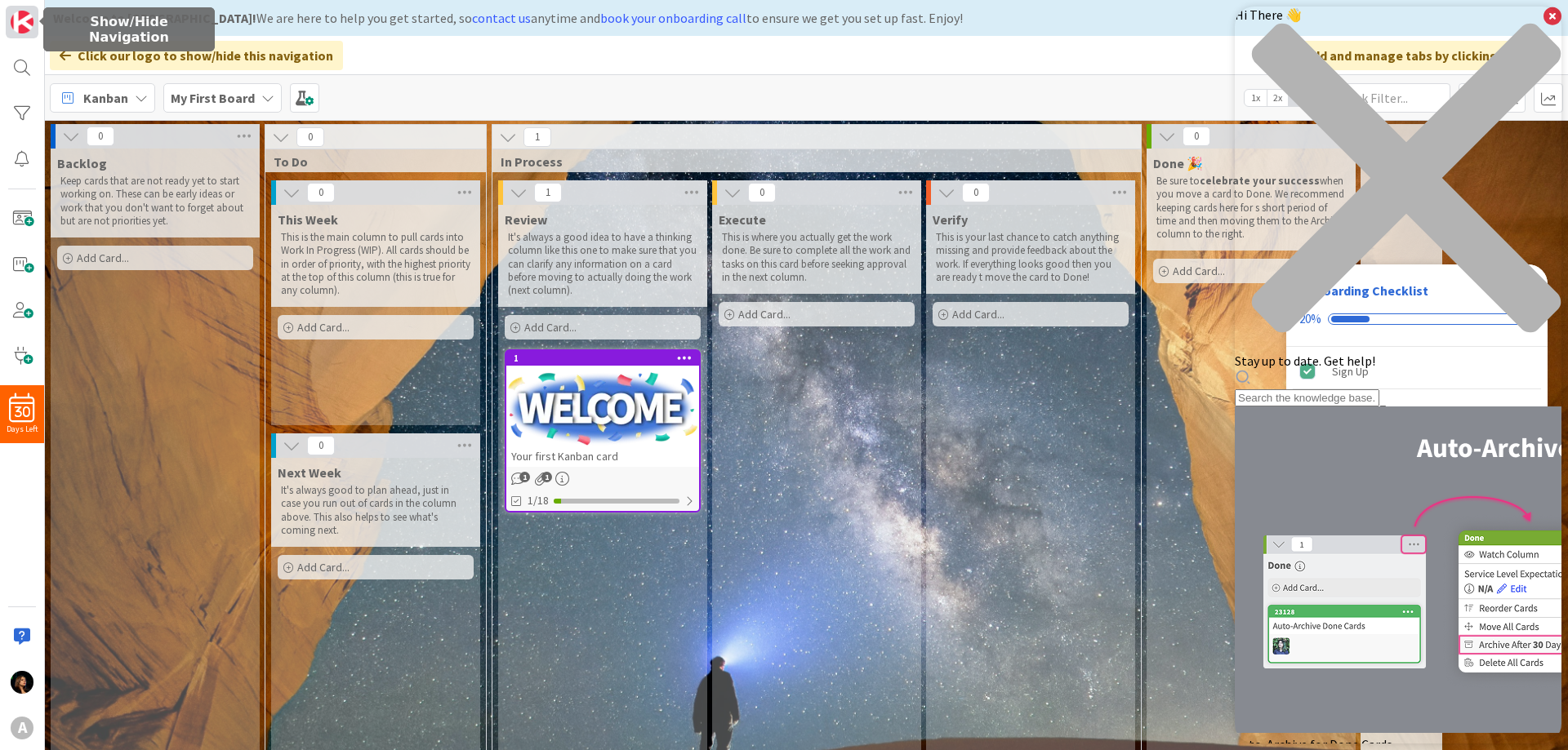
click at [18, 8] on link at bounding box center [22, 22] width 33 height 33
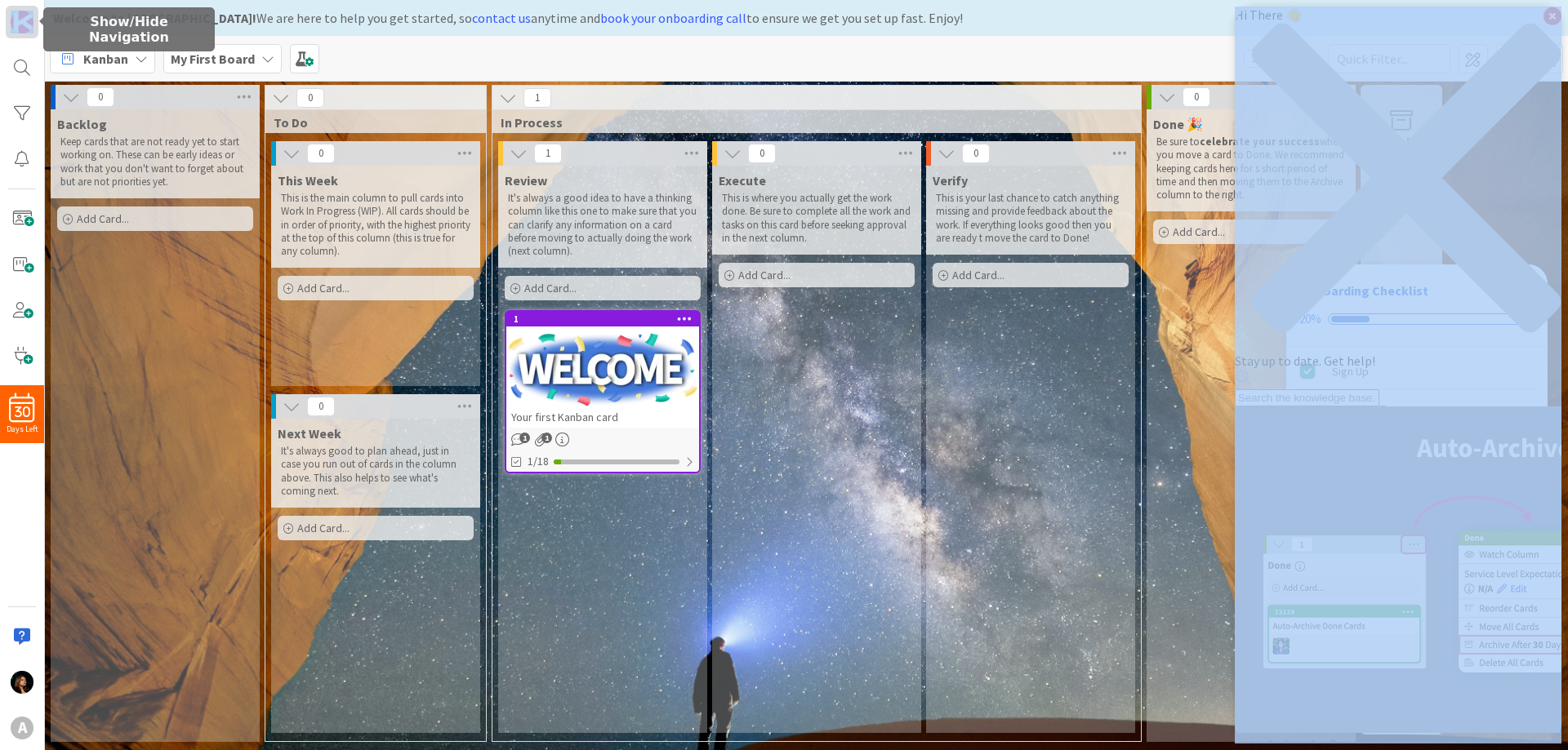
click at [18, 8] on link at bounding box center [22, 22] width 33 height 33
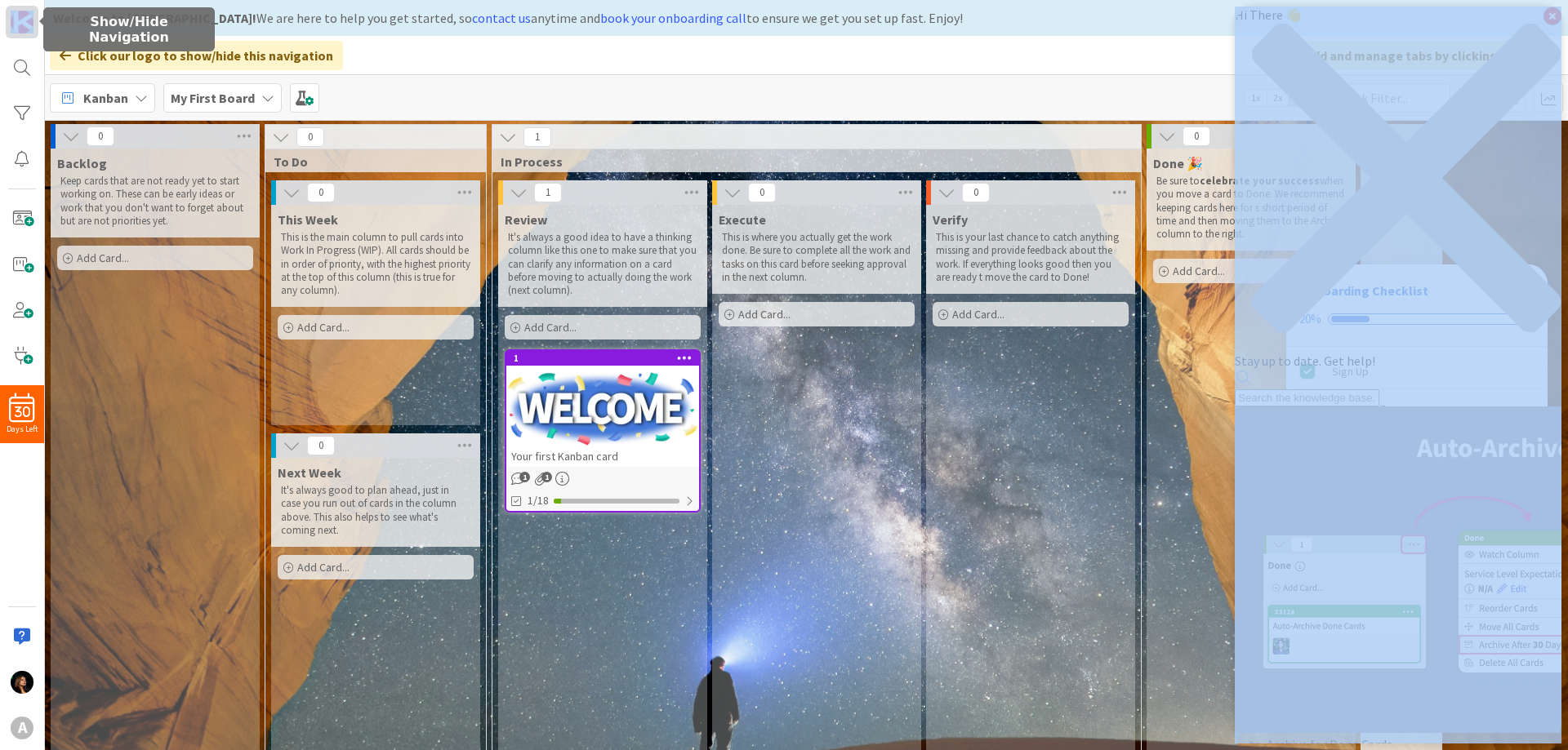
click at [18, 8] on link at bounding box center [22, 22] width 33 height 33
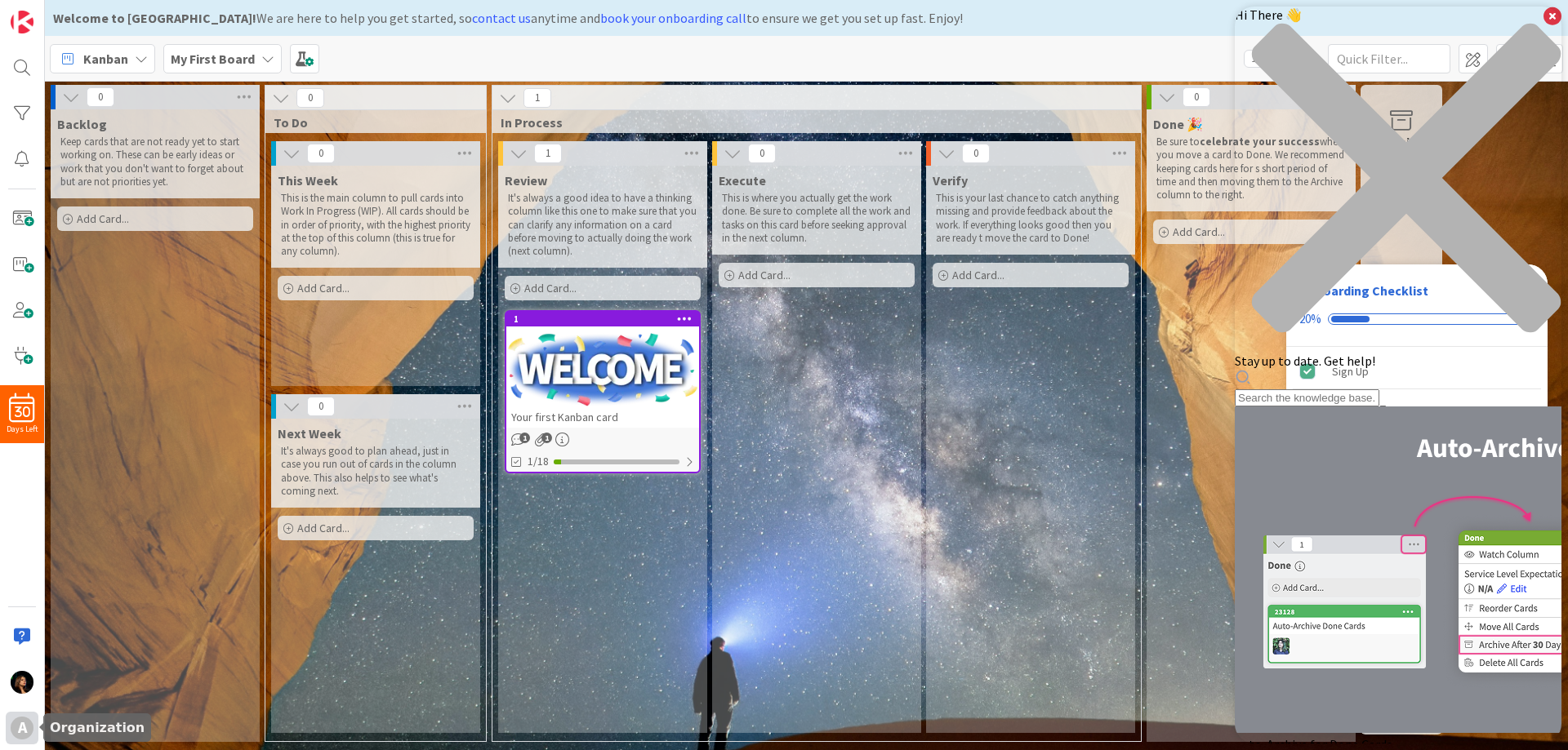
click at [28, 736] on div "A" at bounding box center [22, 728] width 23 height 23
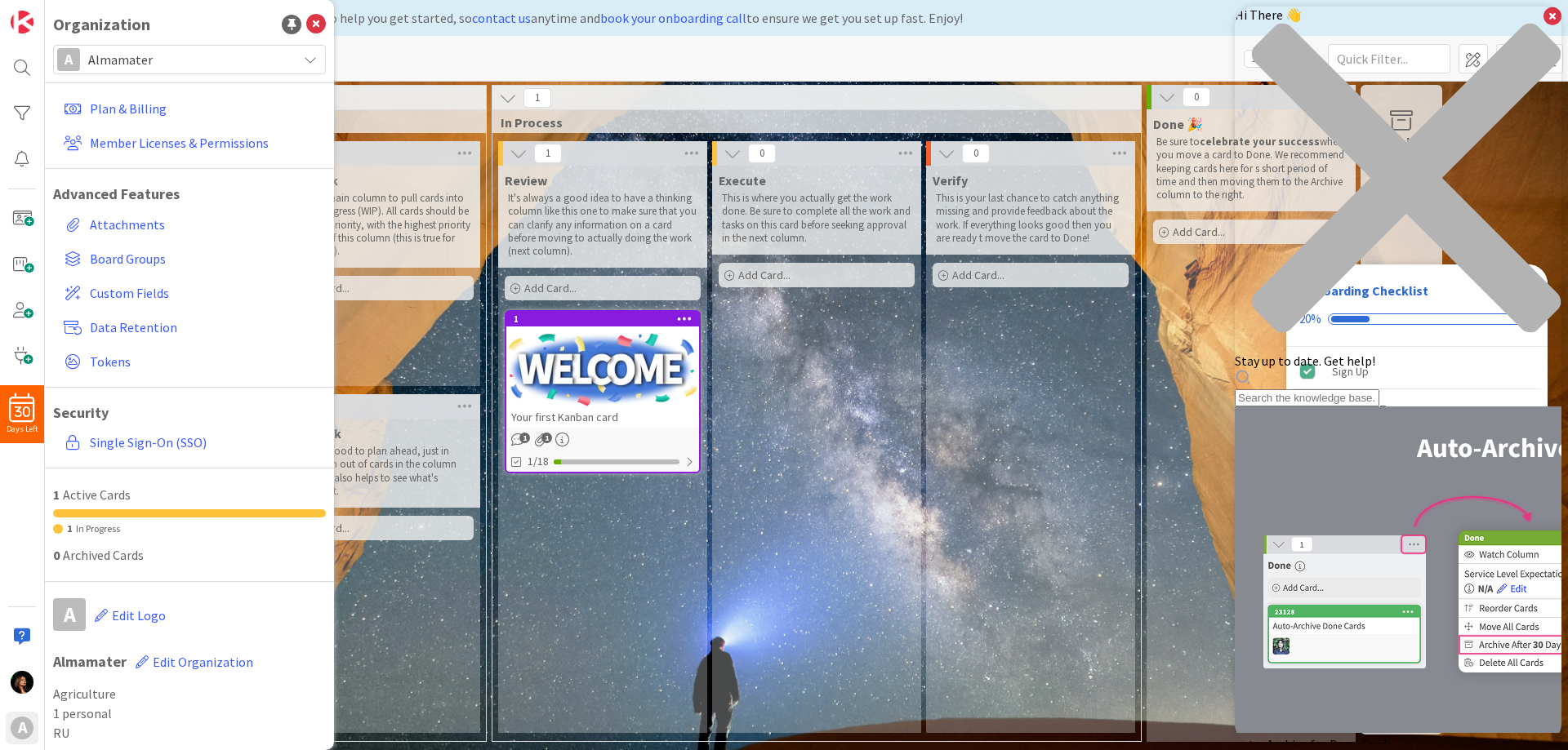
click at [165, 61] on span "Almamater" at bounding box center [188, 59] width 201 height 23
click at [178, 55] on span "Almamater" at bounding box center [188, 59] width 201 height 23
click at [307, 23] on icon at bounding box center [316, 24] width 19 height 19
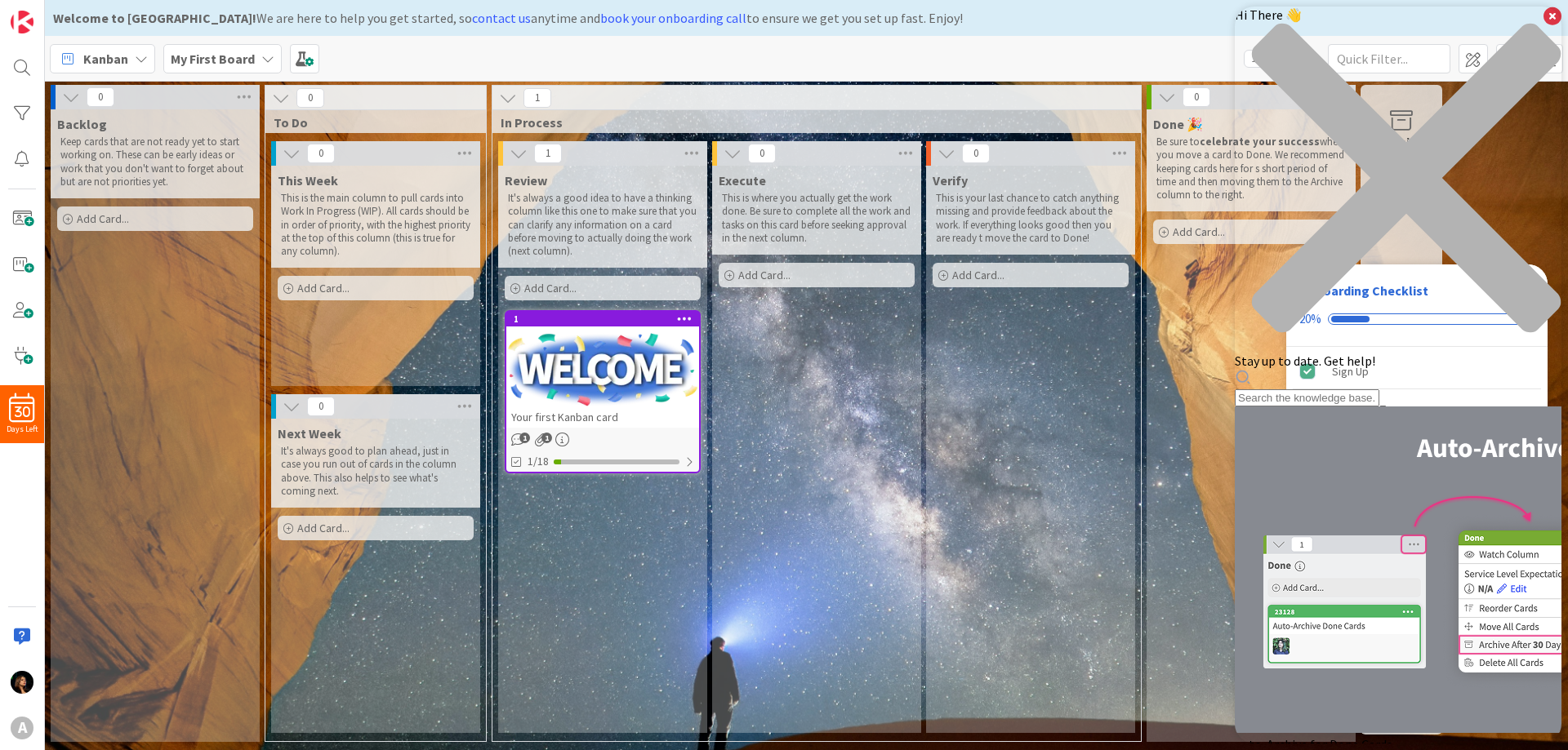
click at [559, 192] on p "It's always a good idea to have a thinking column like this one to make sure th…" at bounding box center [602, 225] width 189 height 66
click at [753, 365] on div "Execute This is where you actually get the work done. Be sure to complete all t…" at bounding box center [817, 450] width 209 height 567
click at [750, 740] on div "0 Execute This is where you actually get the work done. Be sure to complete all…" at bounding box center [816, 442] width 214 height 600
drag, startPoint x: 750, startPoint y: 740, endPoint x: 734, endPoint y: 734, distance: 17.1
click at [734, 734] on div "0 Execute This is where you actually get the work done. Be sure to complete all…" at bounding box center [816, 442] width 214 height 600
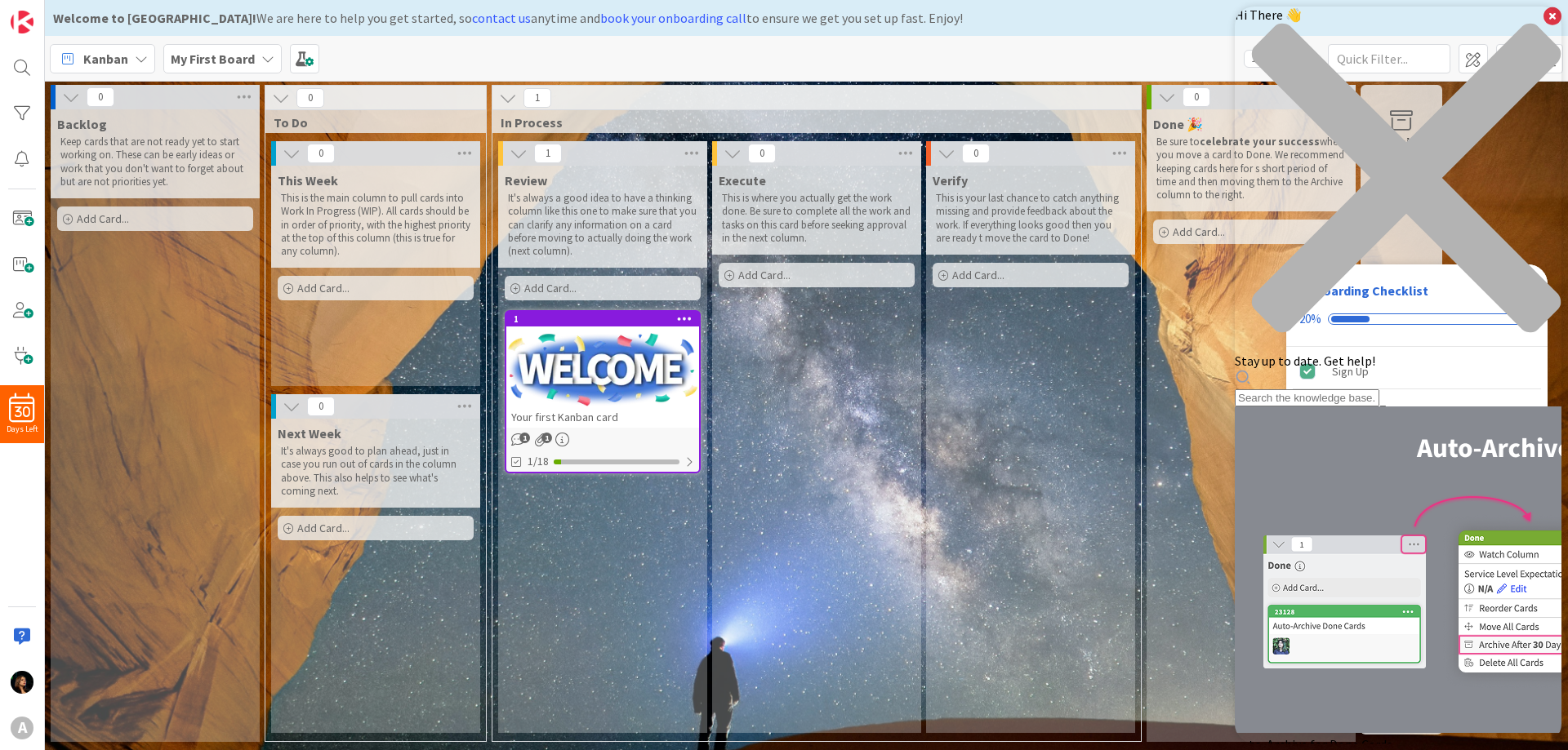
click at [145, 53] on icon at bounding box center [141, 59] width 13 height 13
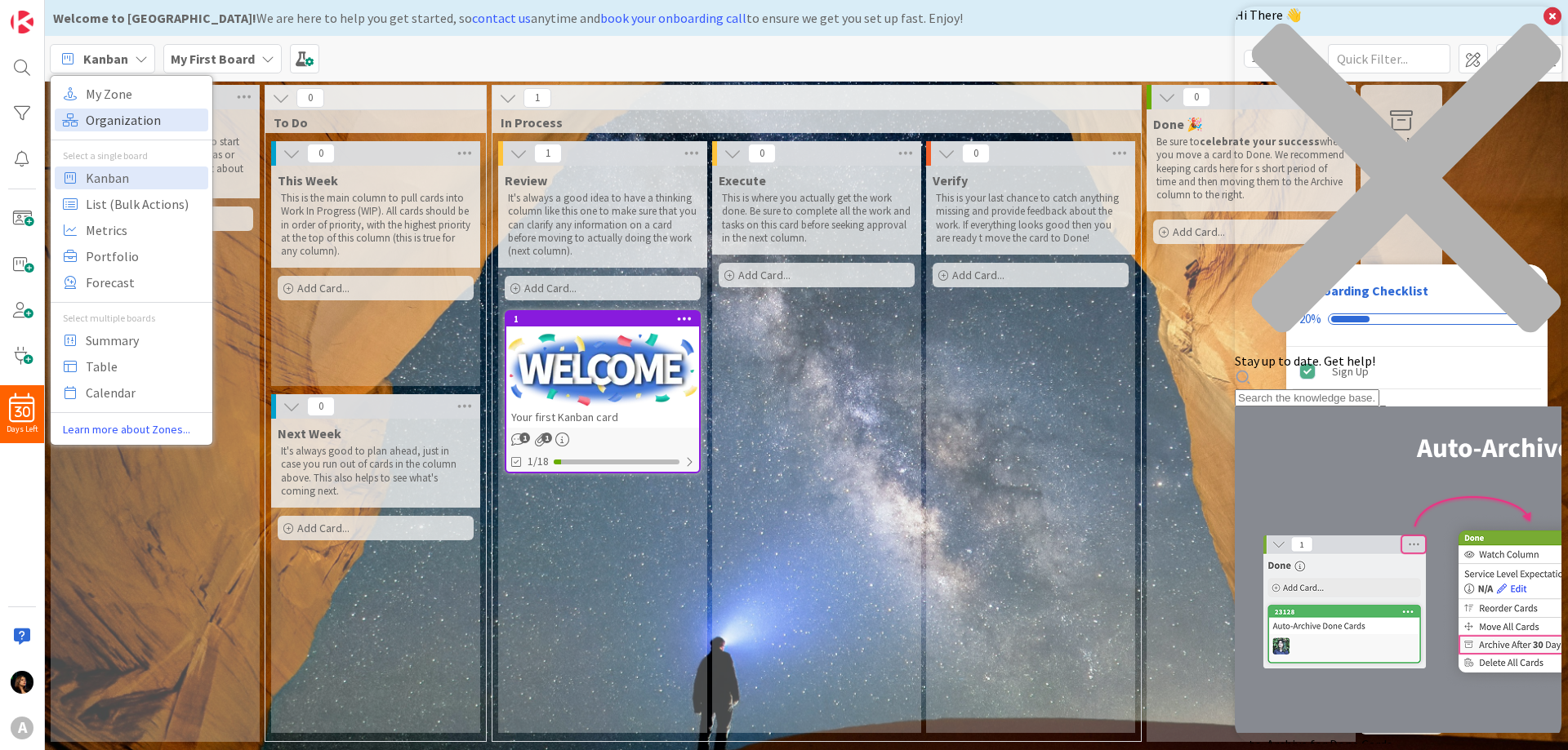
click at [131, 119] on span "Organization" at bounding box center [144, 119] width 118 height 25
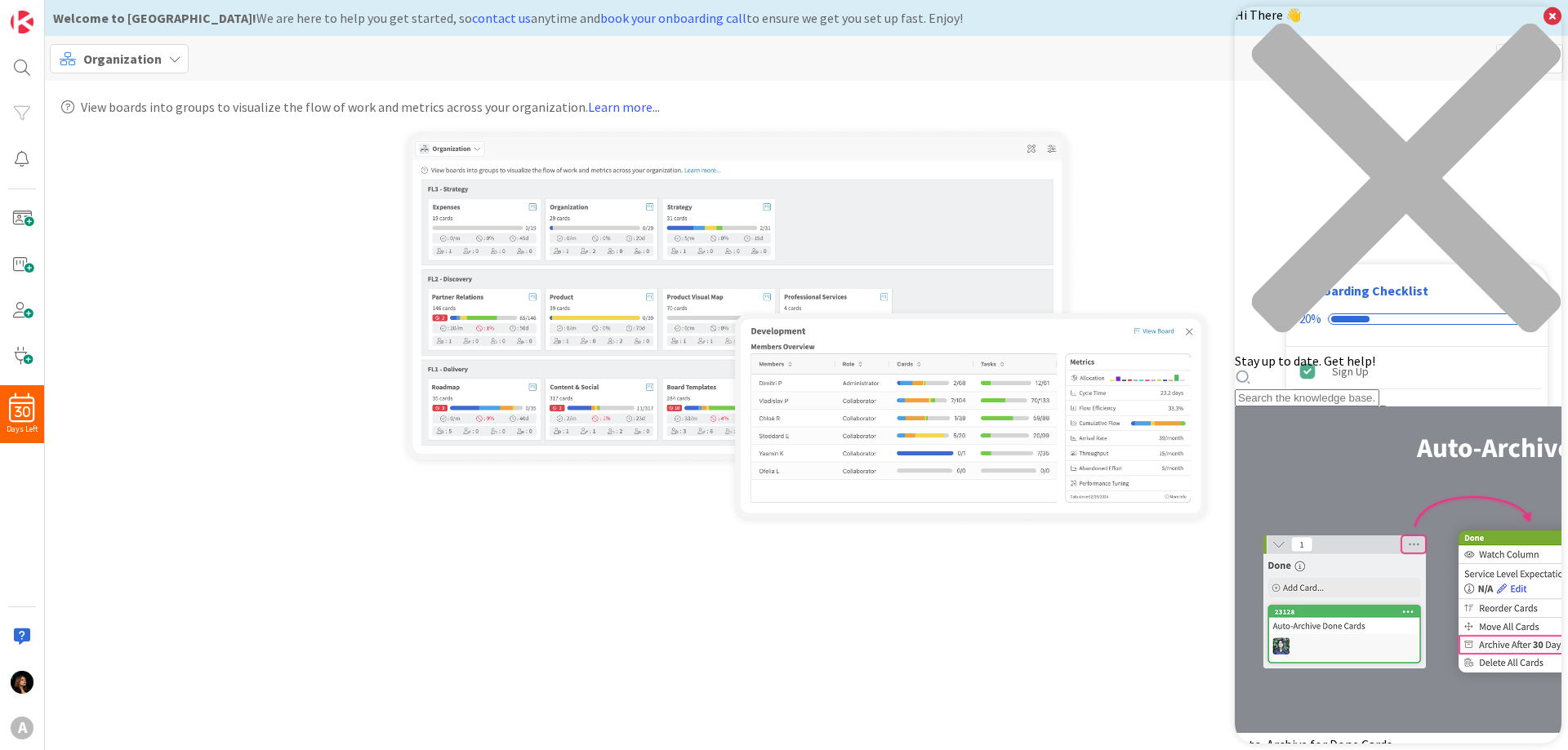
click at [137, 62] on span "Organization" at bounding box center [122, 58] width 78 height 19
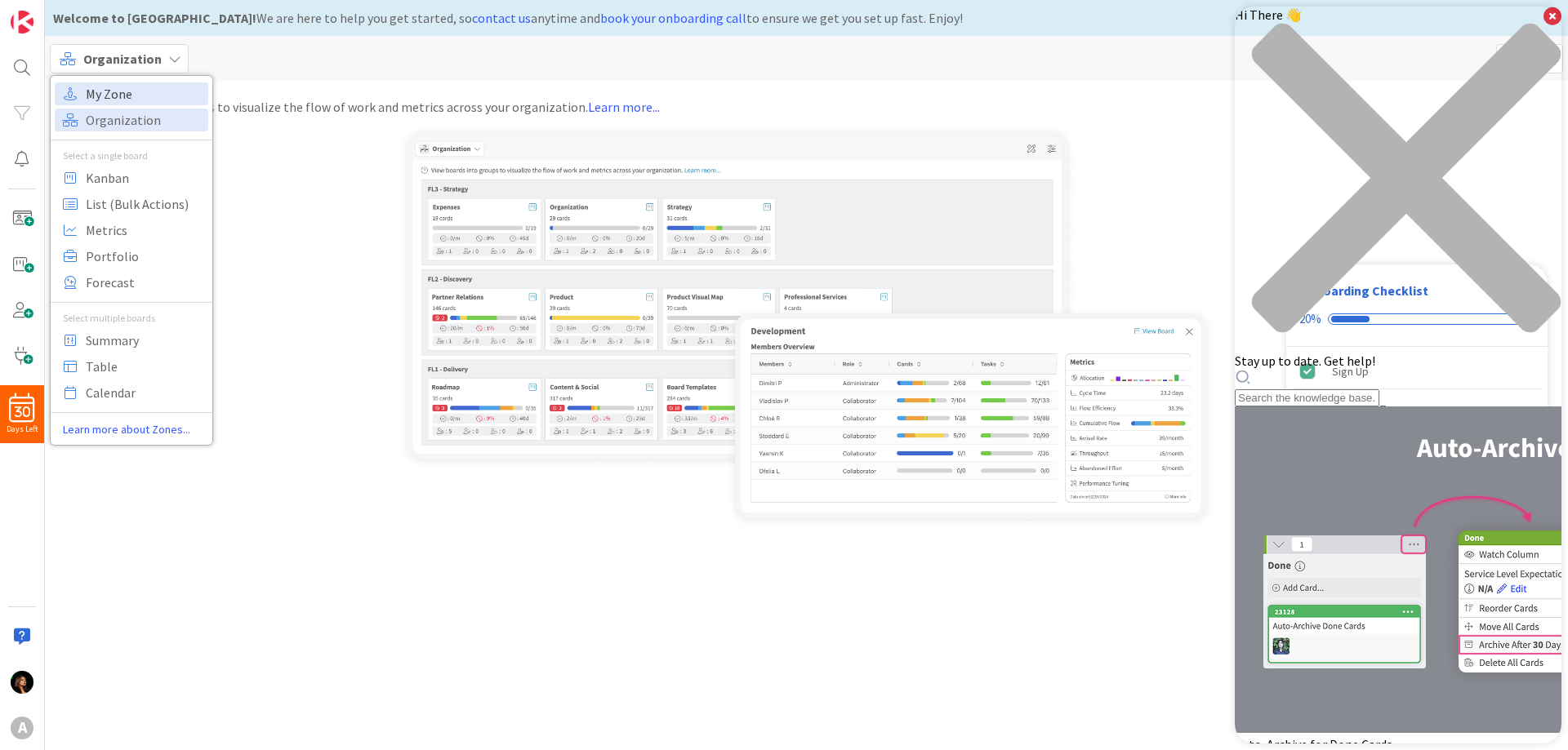
click at [129, 88] on span "My Zone" at bounding box center [144, 94] width 118 height 25
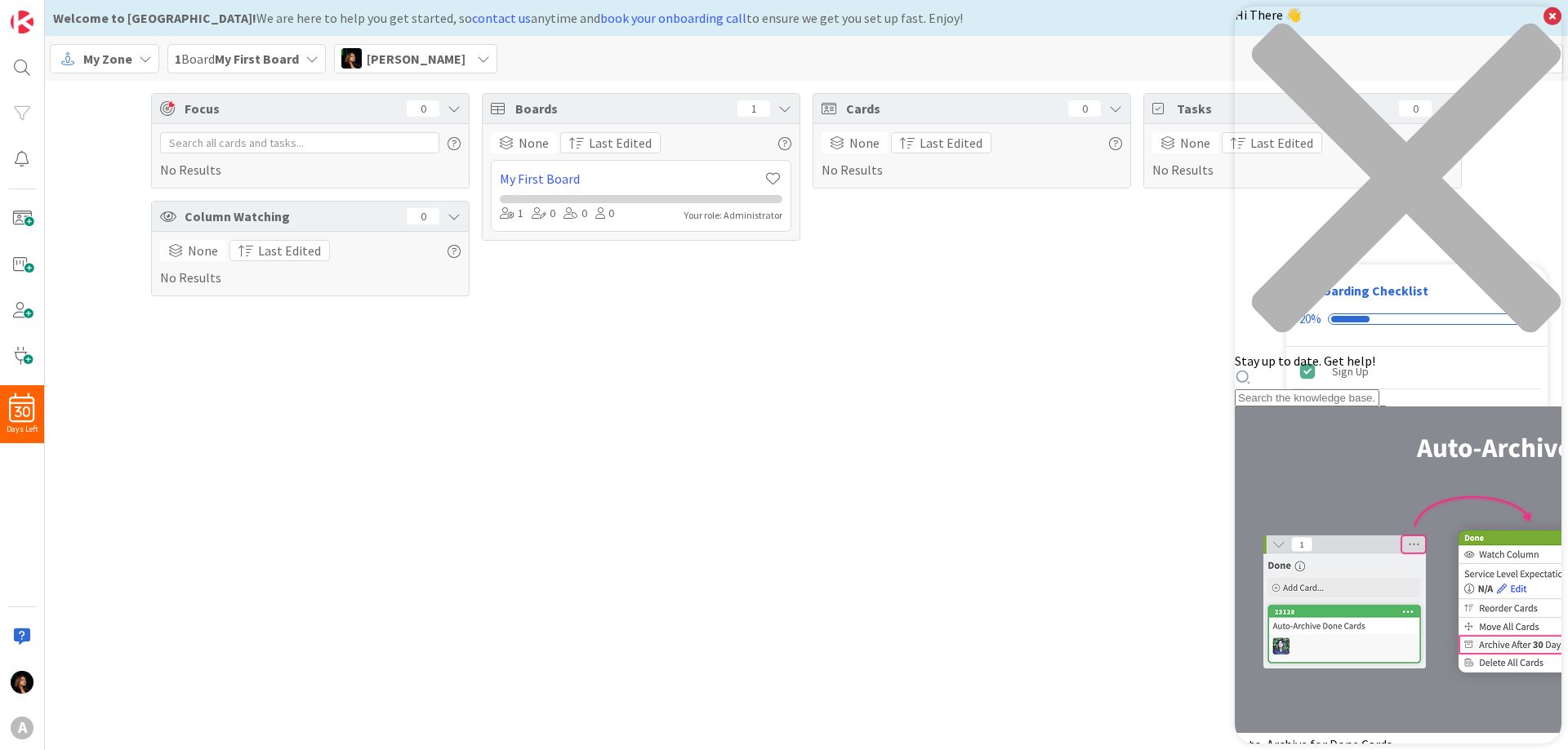
click at [142, 62] on icon at bounding box center [145, 59] width 13 height 13
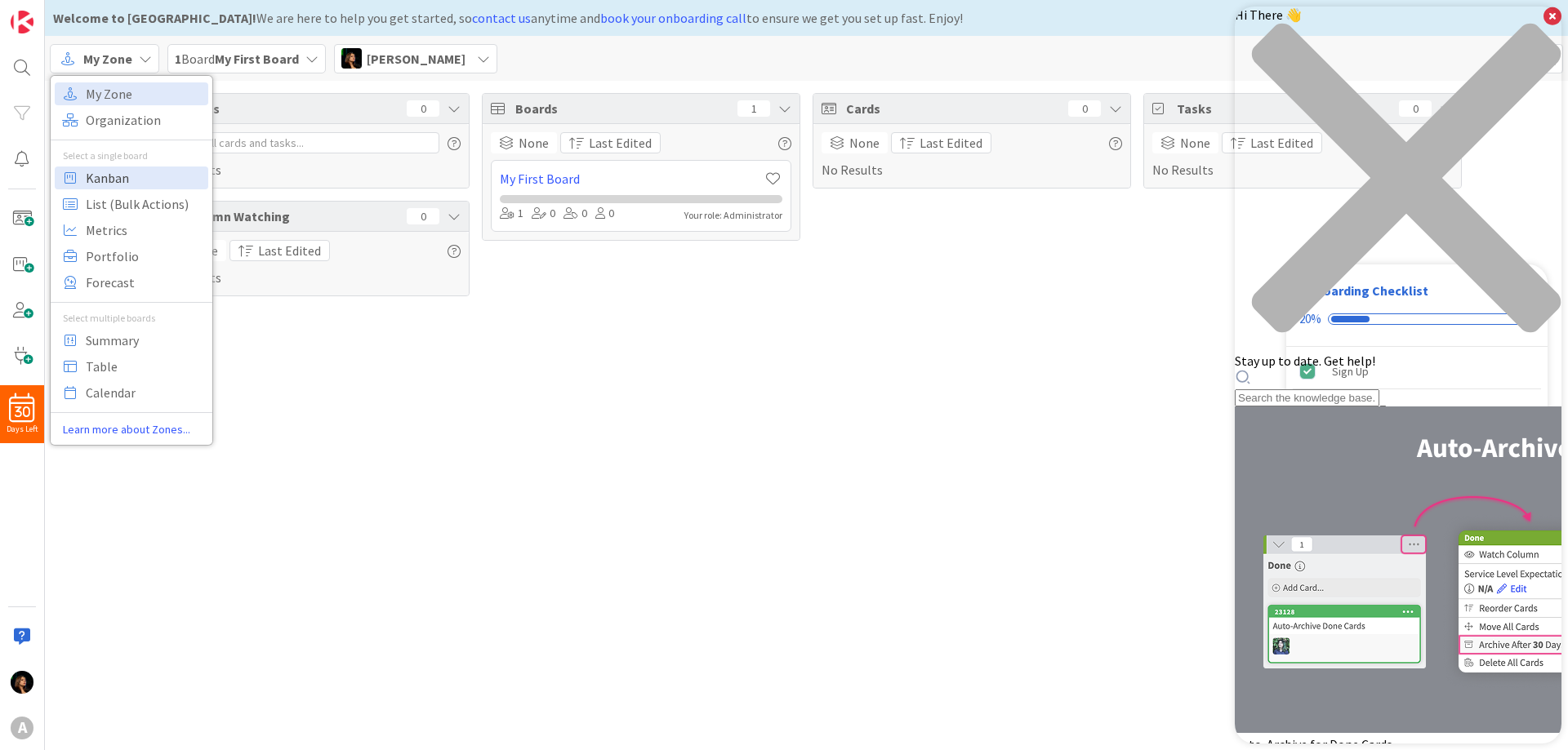
click at [139, 180] on span "Kanban" at bounding box center [144, 178] width 118 height 25
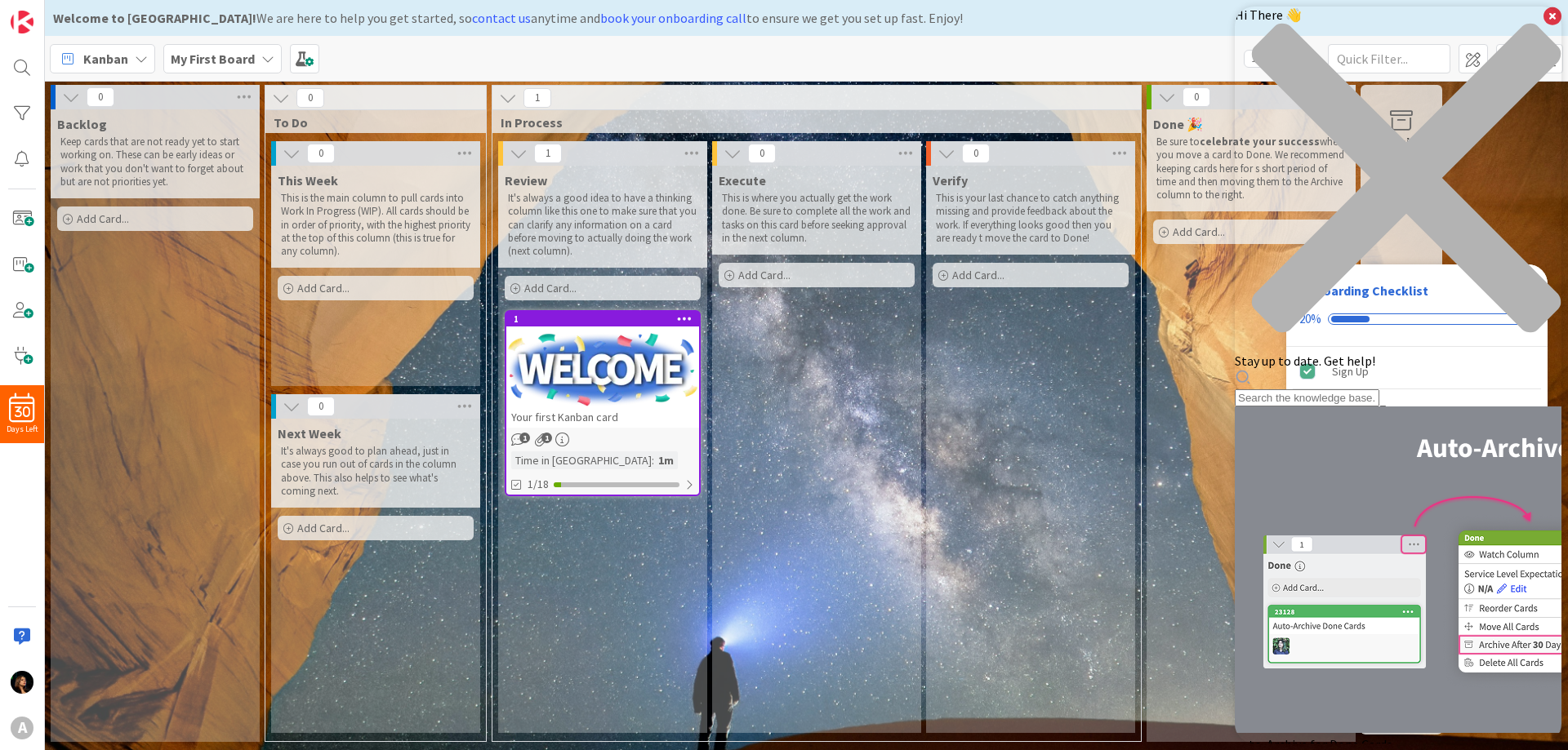
click at [140, 64] on icon at bounding box center [141, 59] width 13 height 13
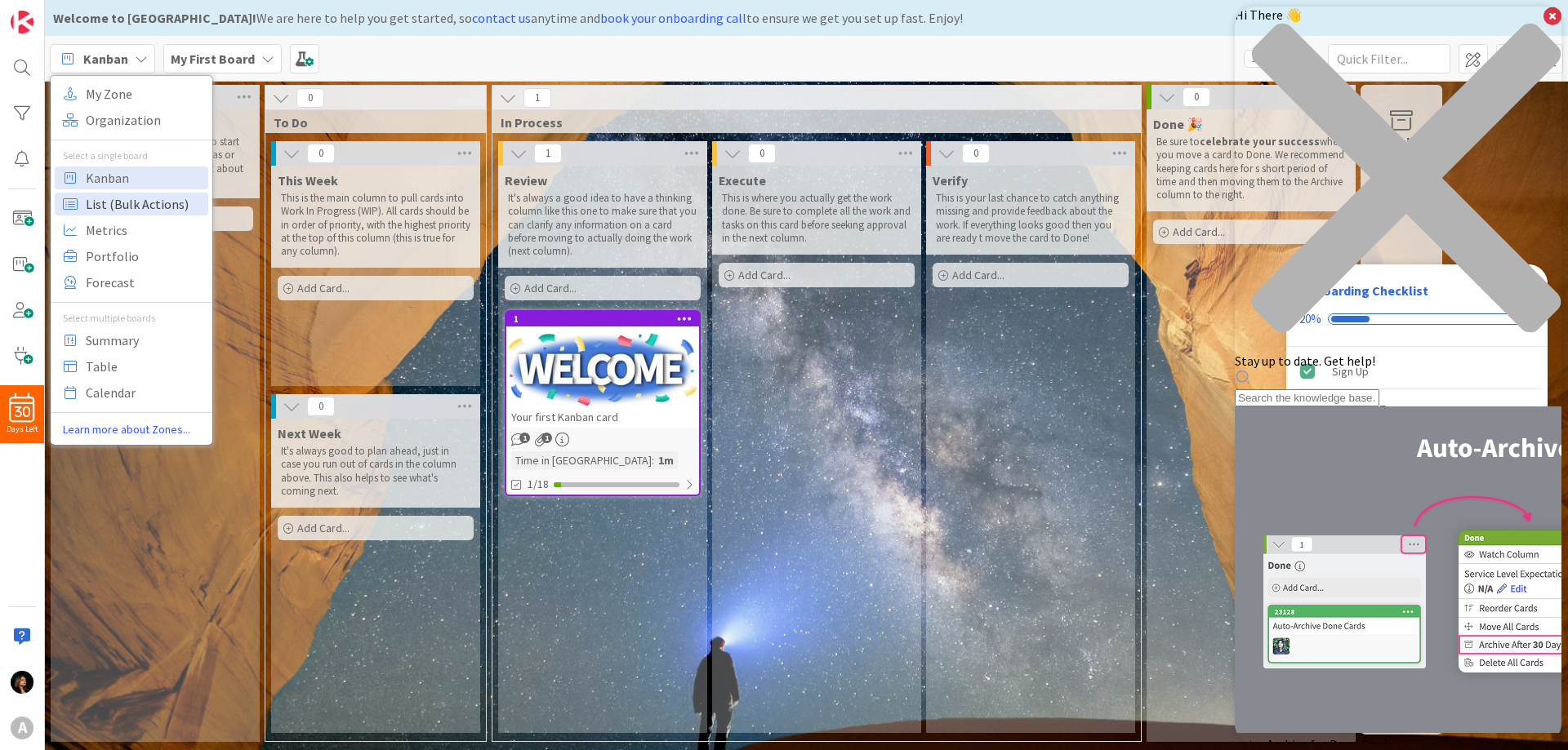
click at [120, 204] on span "List (Bulk Actions)" at bounding box center [144, 204] width 118 height 25
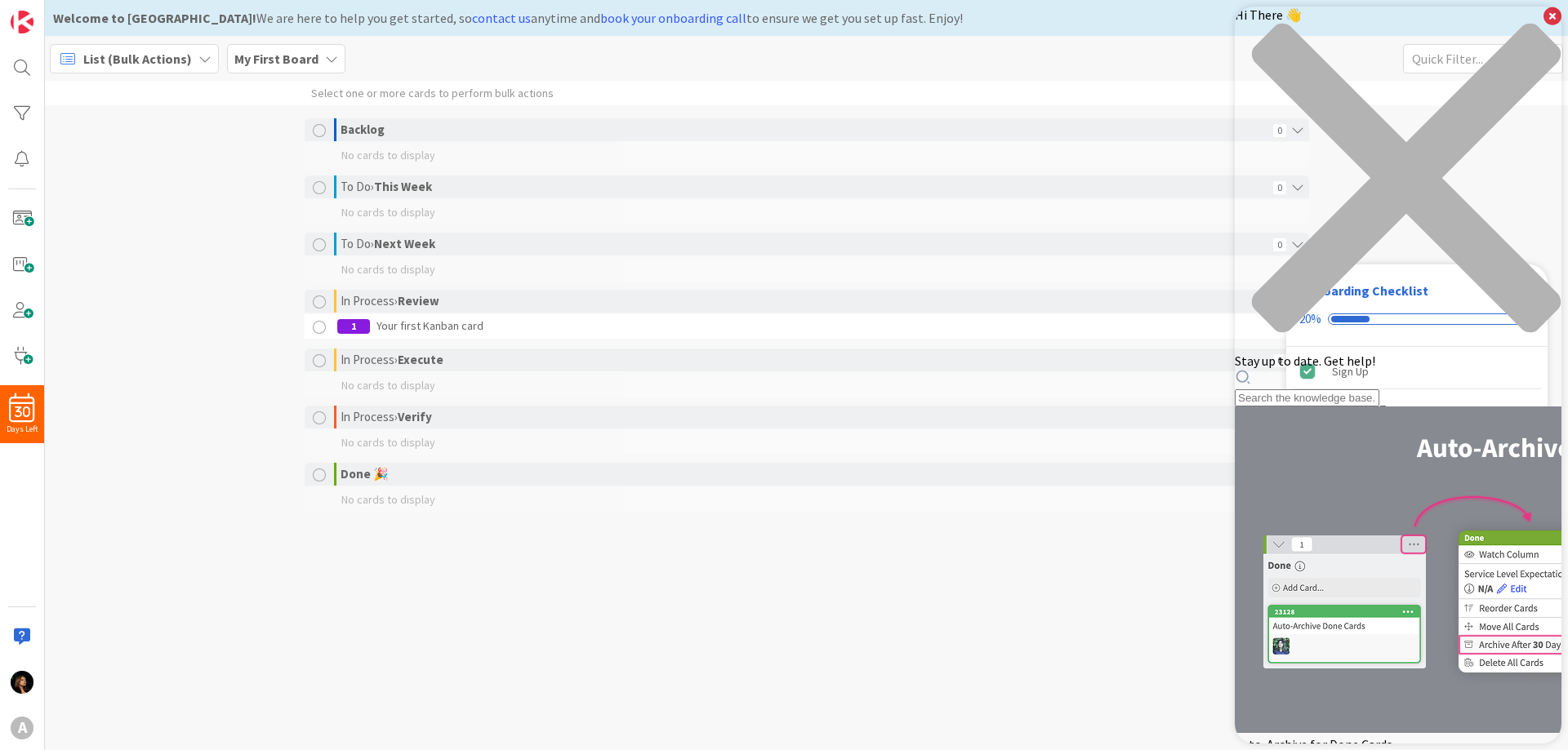
click at [174, 64] on span "List (Bulk Actions)" at bounding box center [138, 58] width 108 height 19
click at [117, 185] on span "Kanban" at bounding box center [144, 178] width 118 height 25
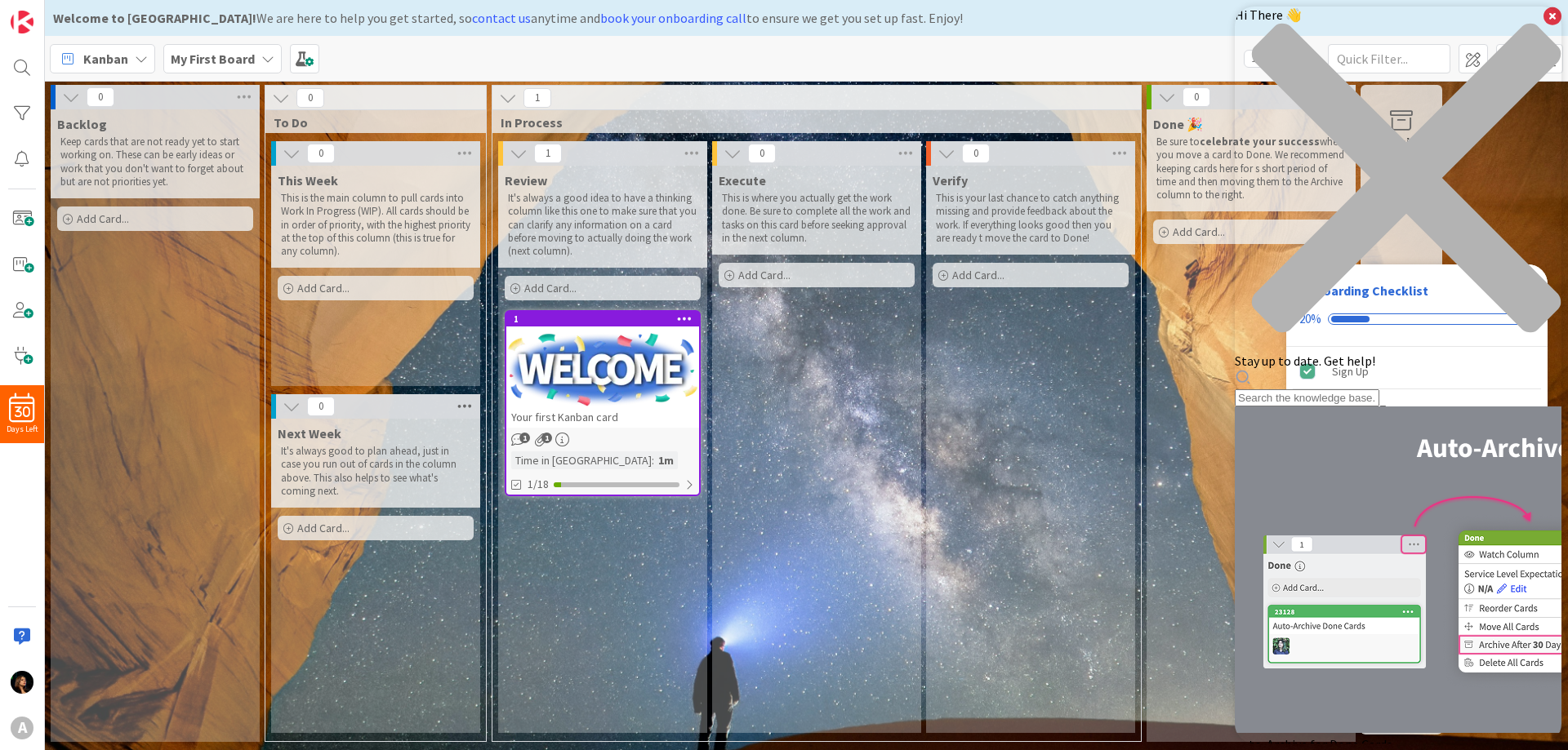
click at [458, 405] on icon at bounding box center [464, 407] width 21 height 25
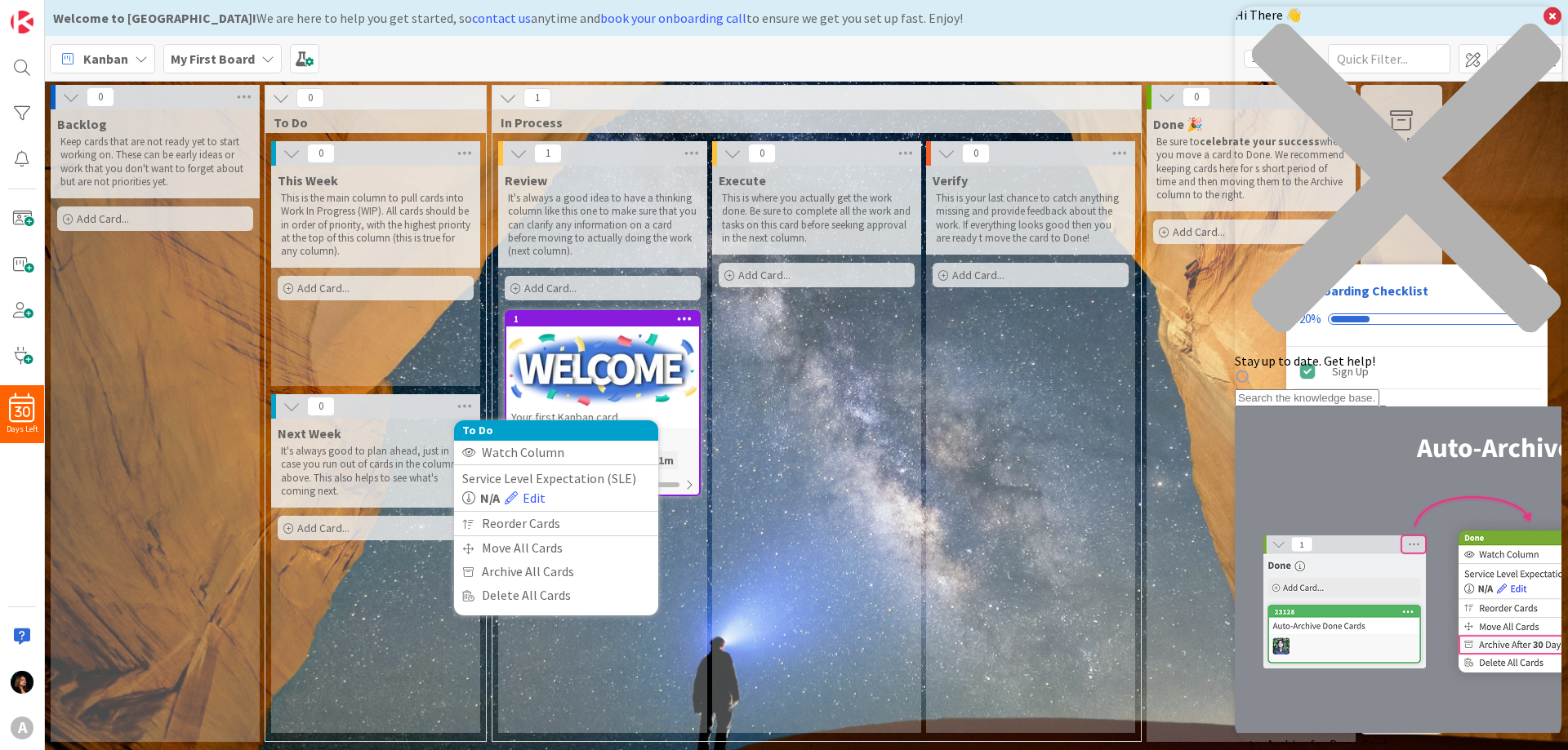
click at [824, 479] on div "Execute This is where you actually get the work done. Be sure to complete all t…" at bounding box center [817, 450] width 209 height 567
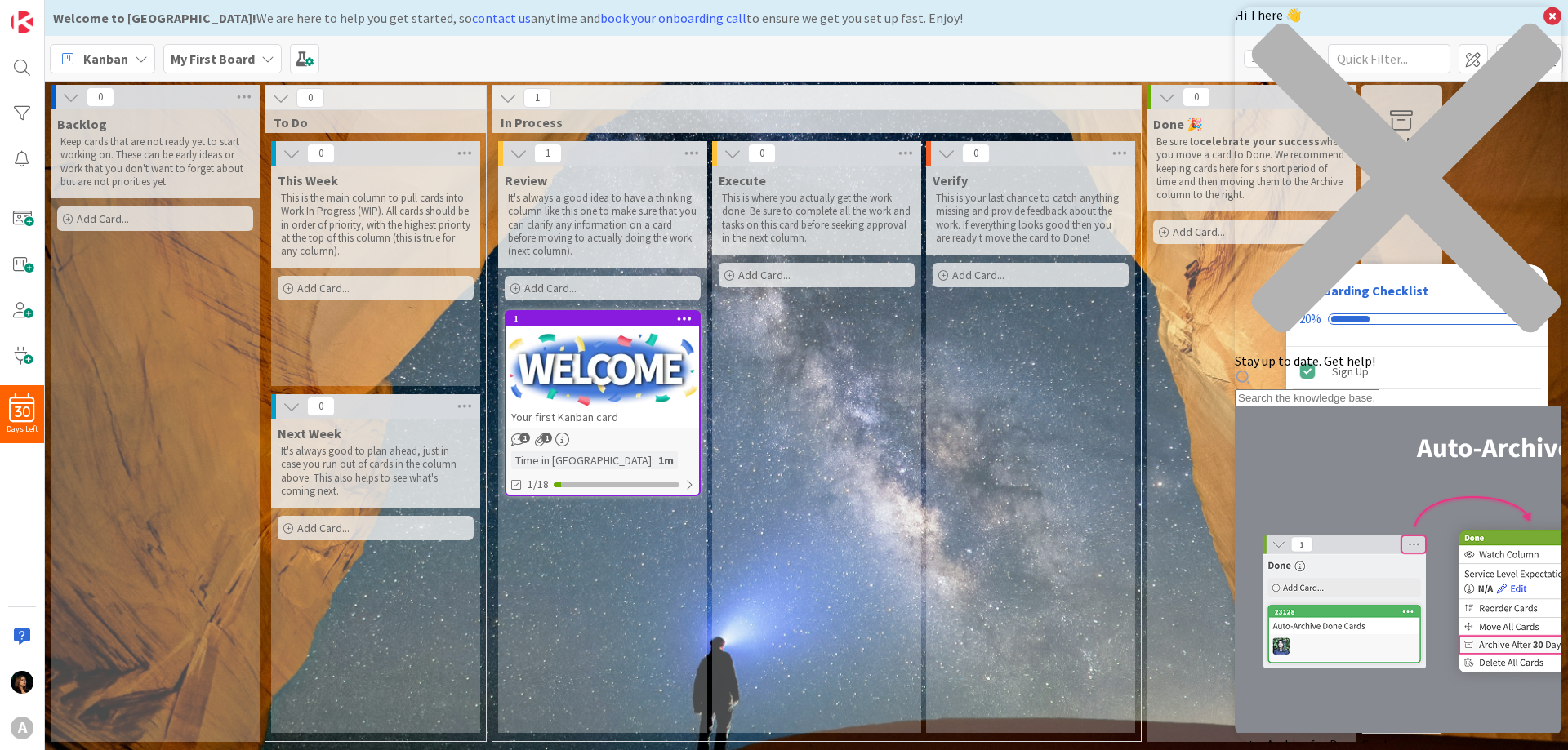
click at [644, 398] on div at bounding box center [602, 370] width 193 height 73
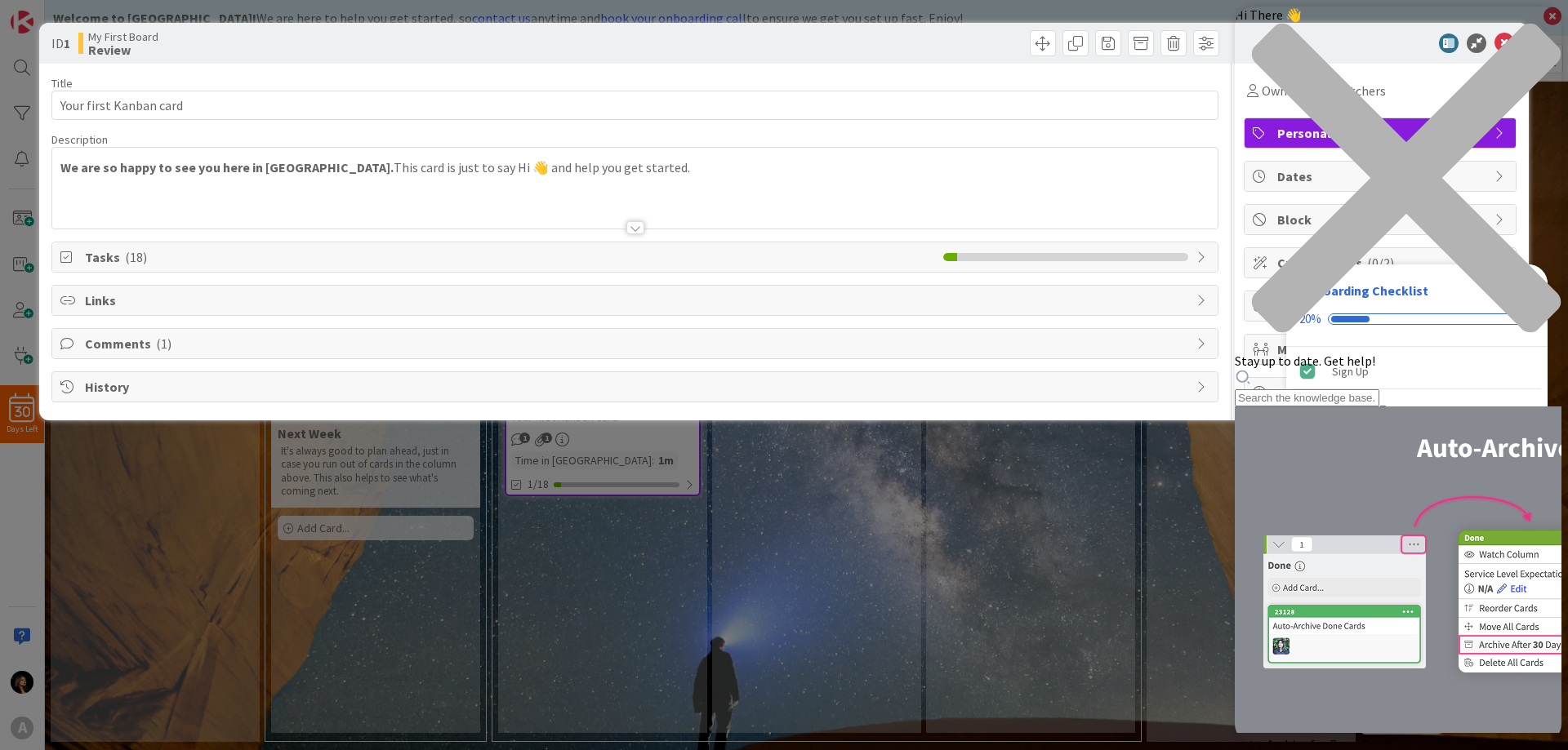
drag, startPoint x: 643, startPoint y: 360, endPoint x: 640, endPoint y: 422, distance: 62.1
click at [640, 422] on div "ID 1 My First Board Review Title 22 / 128 Your first Kanban card Description We…" at bounding box center [784, 375] width 1568 height 750
click at [989, 541] on div "ID 1 My First Board Review Title 22 / 128 Your first Kanban card Description [P…" at bounding box center [784, 375] width 1568 height 750
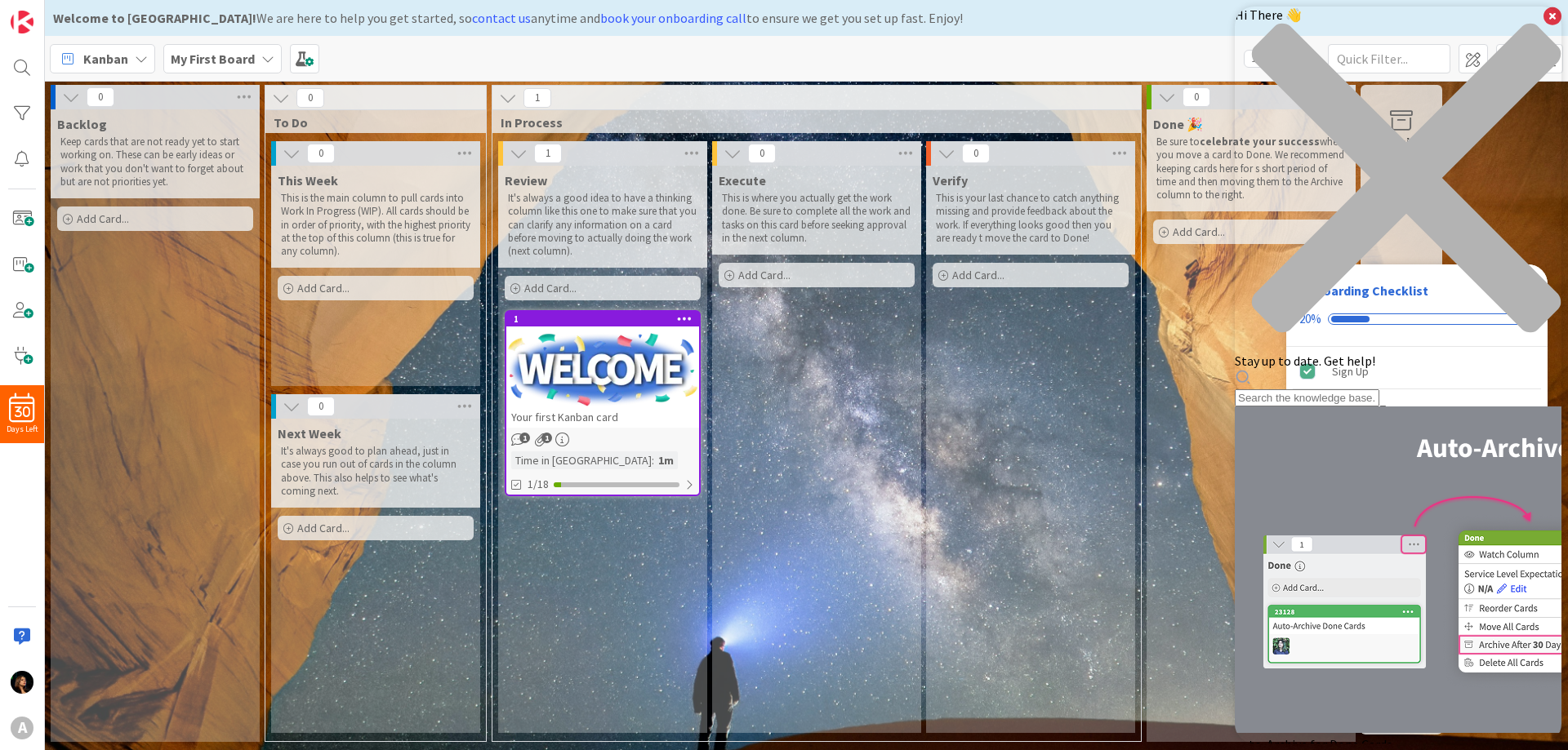
click at [1533, 29] on icon "close resource center" at bounding box center [1398, 186] width 327 height 327
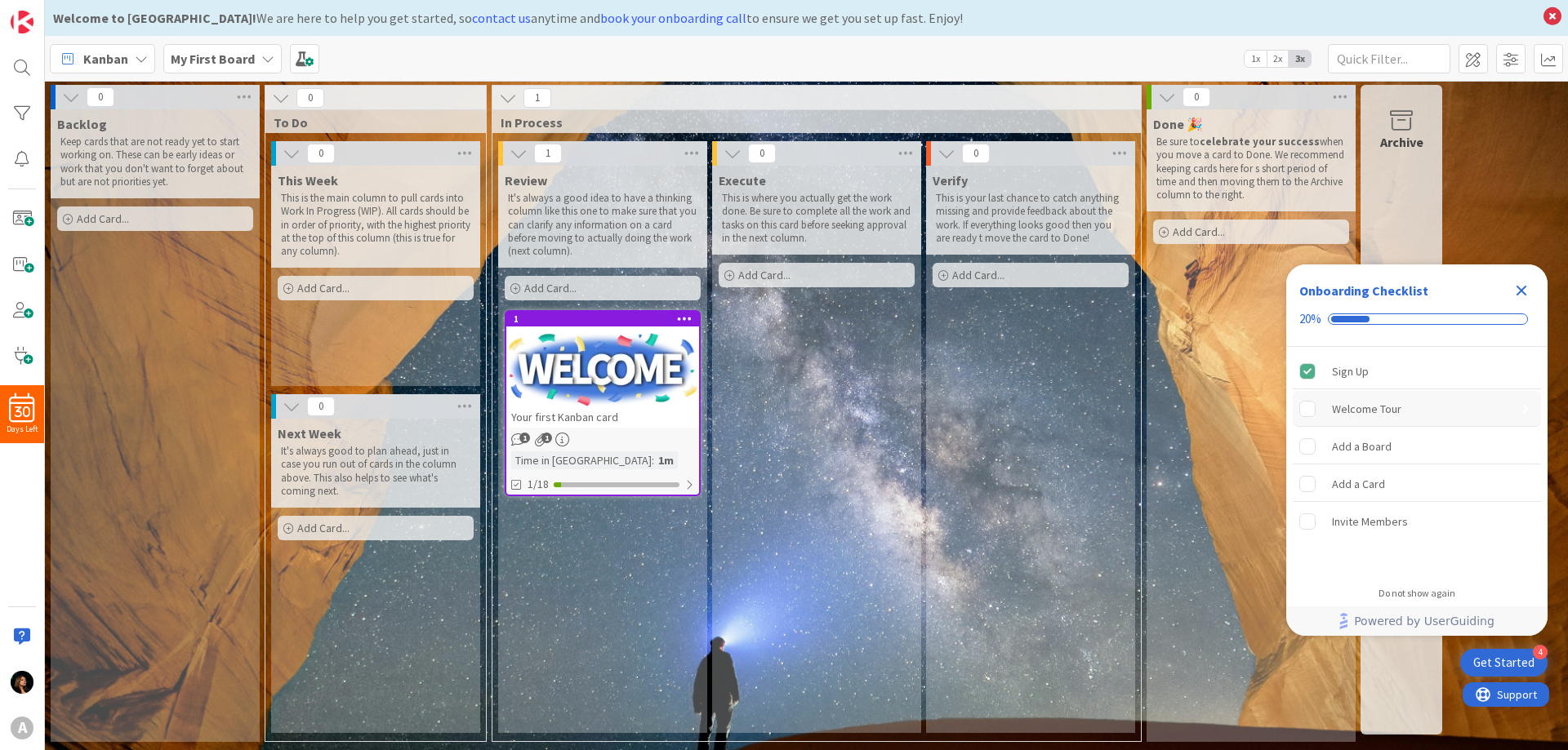
click at [1310, 411] on rect "Welcome Tour is incomplete." at bounding box center [1307, 409] width 16 height 16
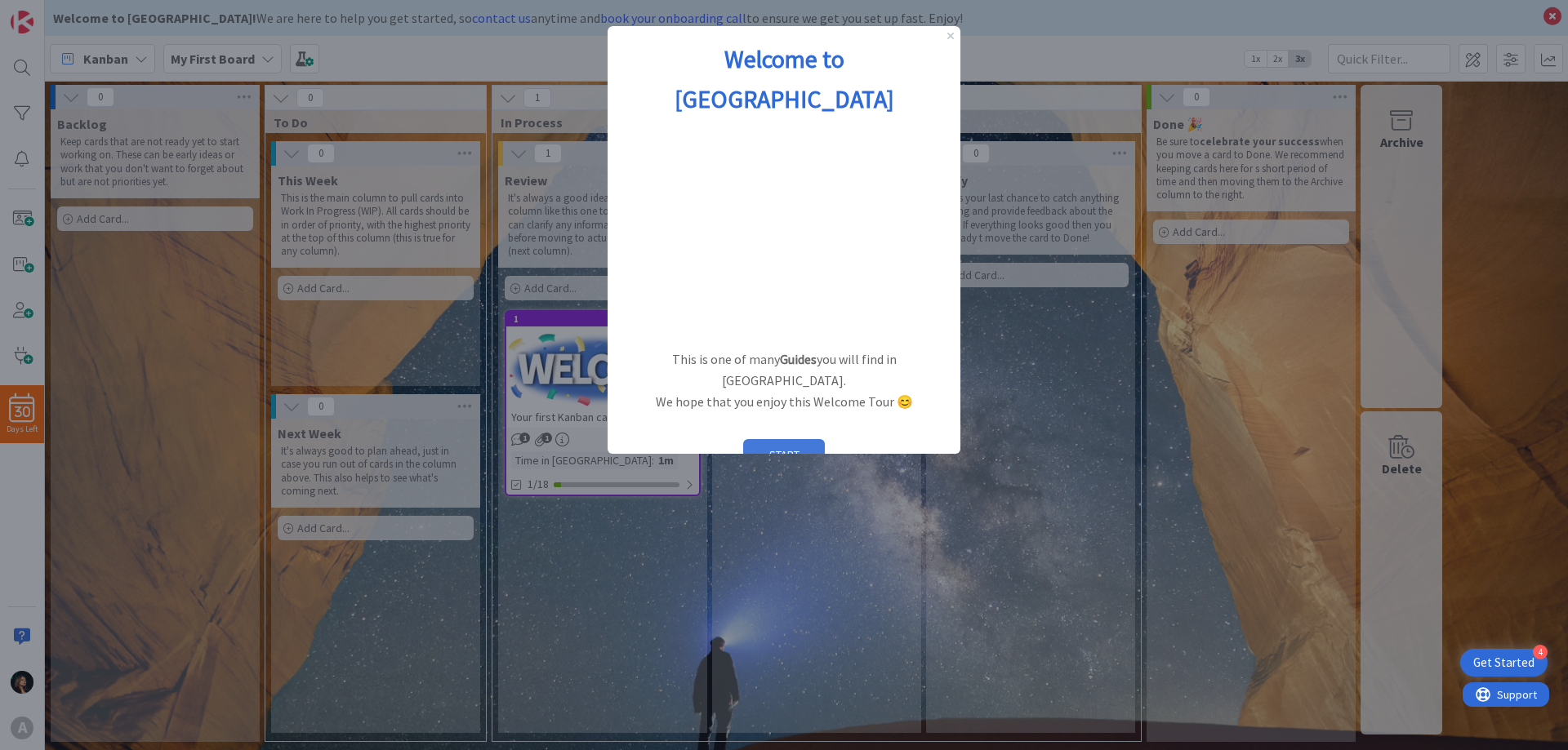
click at [788, 439] on button "START" at bounding box center [783, 454] width 82 height 31
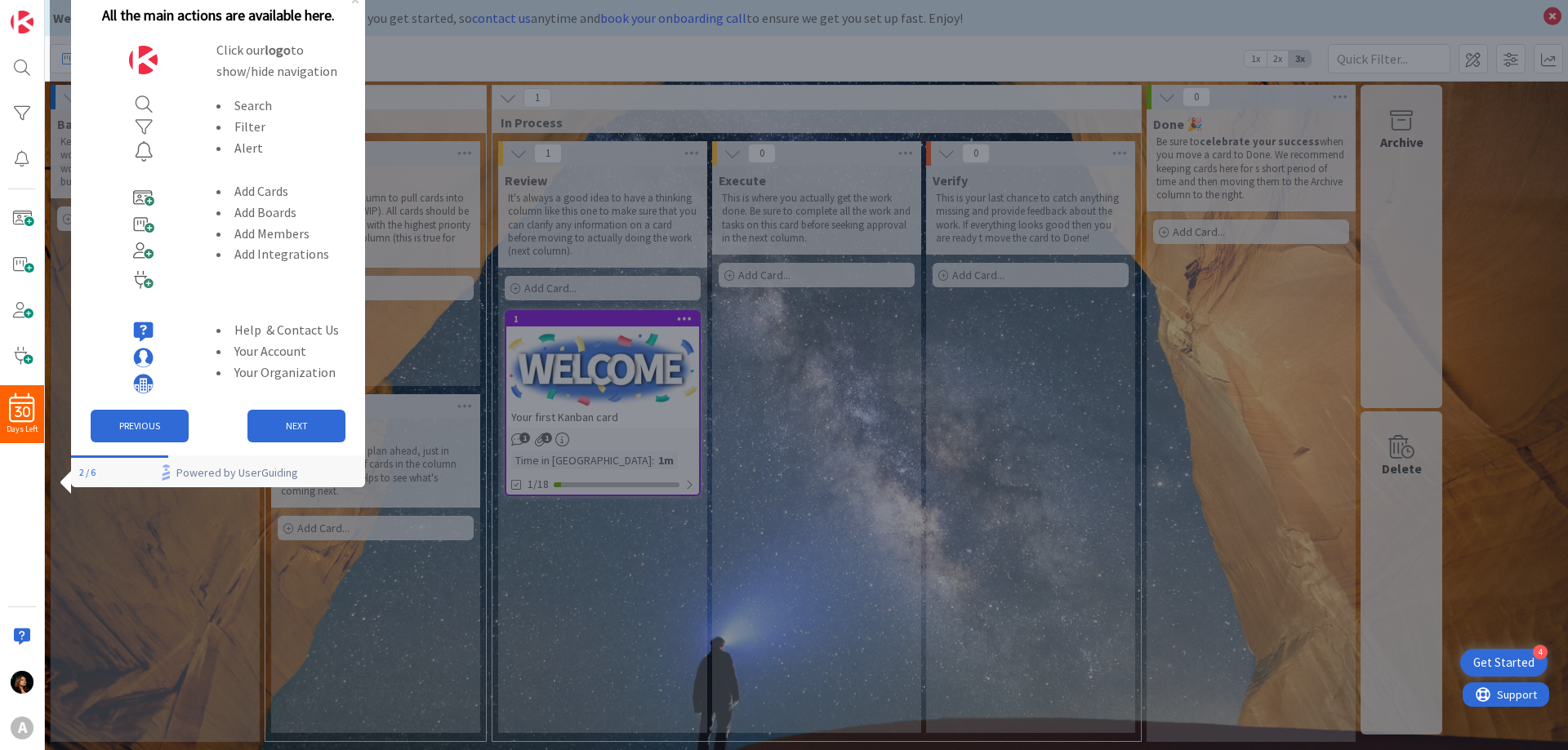
click at [789, 440] on div at bounding box center [808, 375] width 1518 height 750
click at [285, 426] on button "NEXT" at bounding box center [296, 426] width 98 height 33
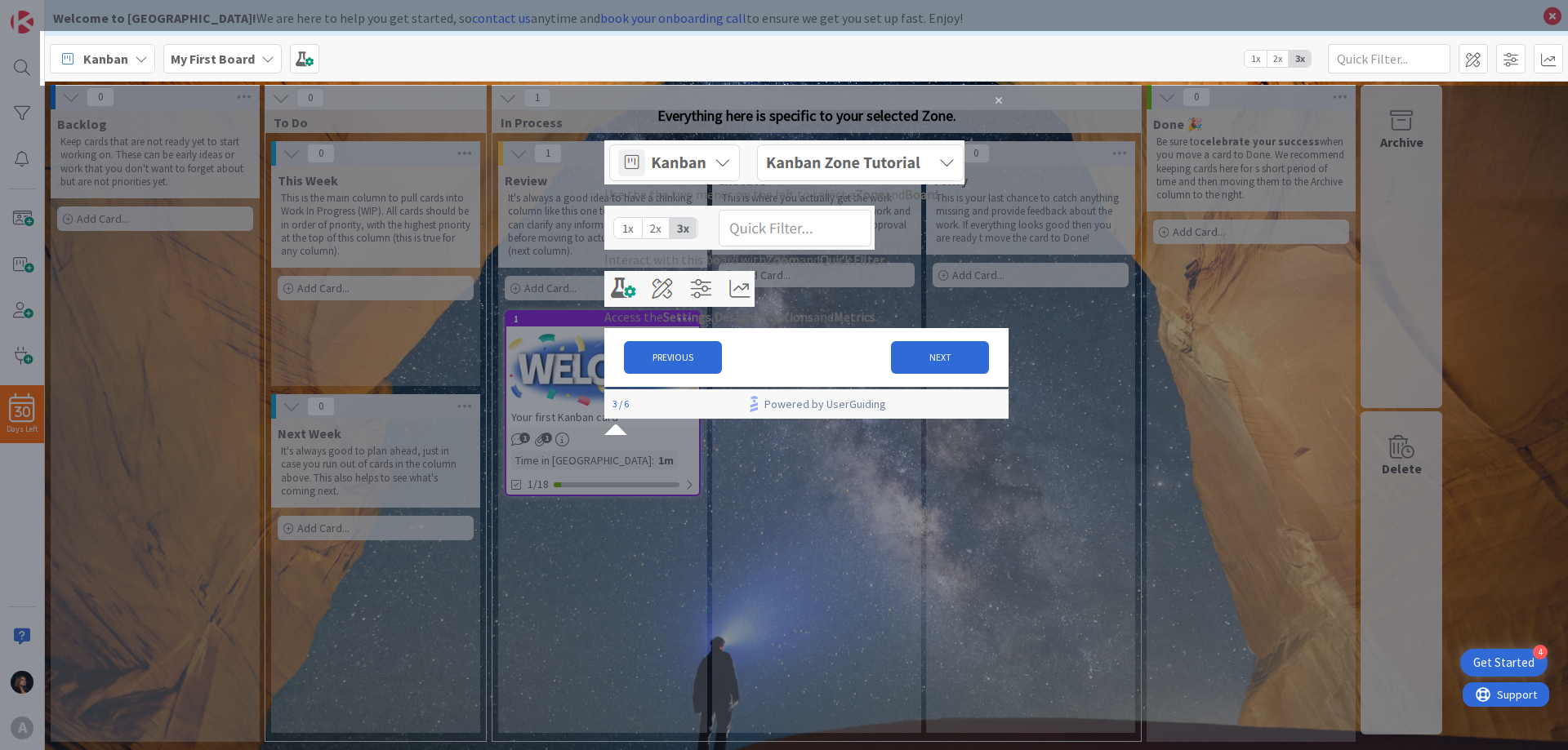
drag, startPoint x: 952, startPoint y: 432, endPoint x: 1091, endPoint y: 406, distance: 141.4
click at [1008, 406] on html "Everything here is specific to your selected Zone. Use the the two menus on the…" at bounding box center [806, 264] width 404 height 348
click at [995, 104] on icon "Close Preview" at bounding box center [998, 100] width 6 height 6
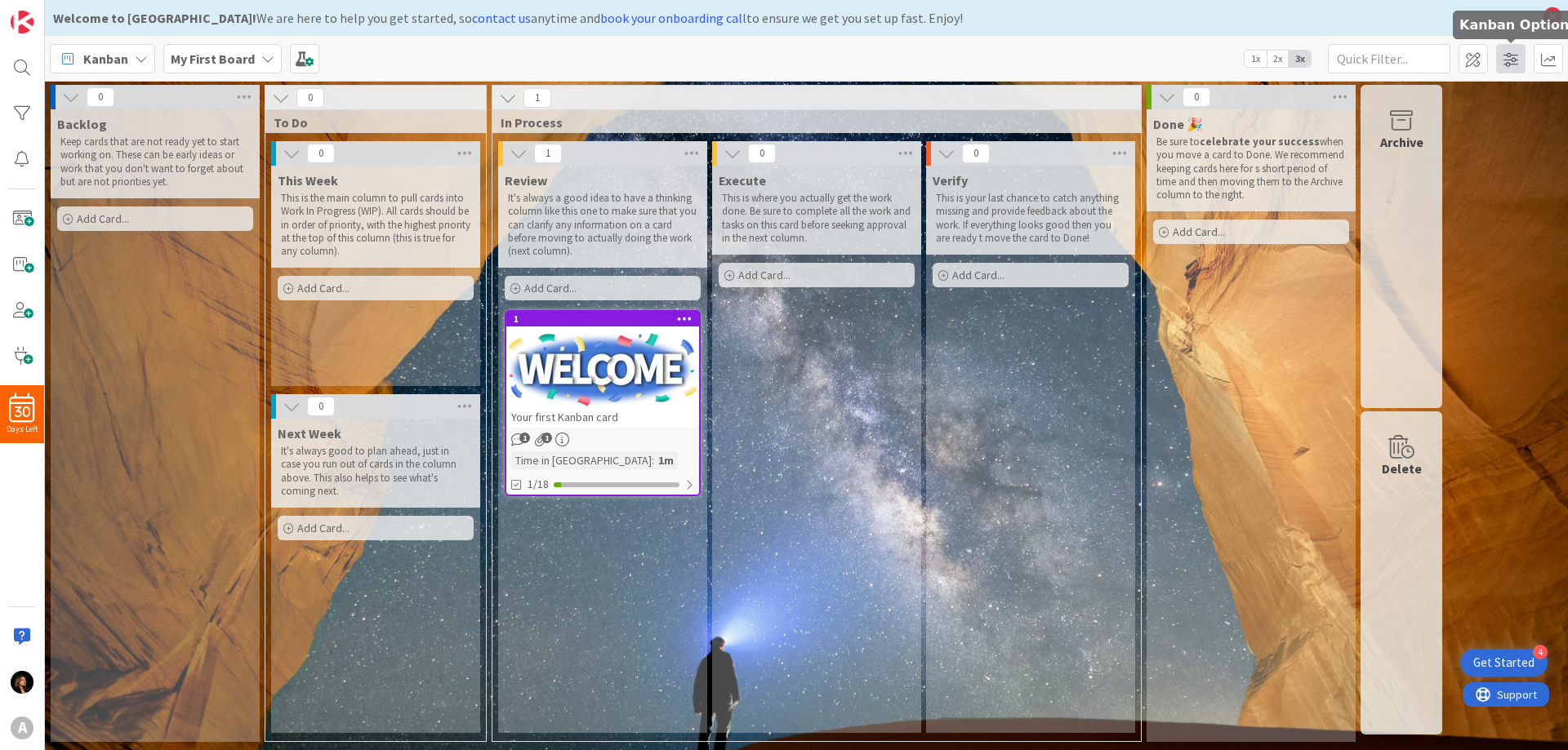
click at [1524, 68] on span at bounding box center [1510, 59] width 29 height 29
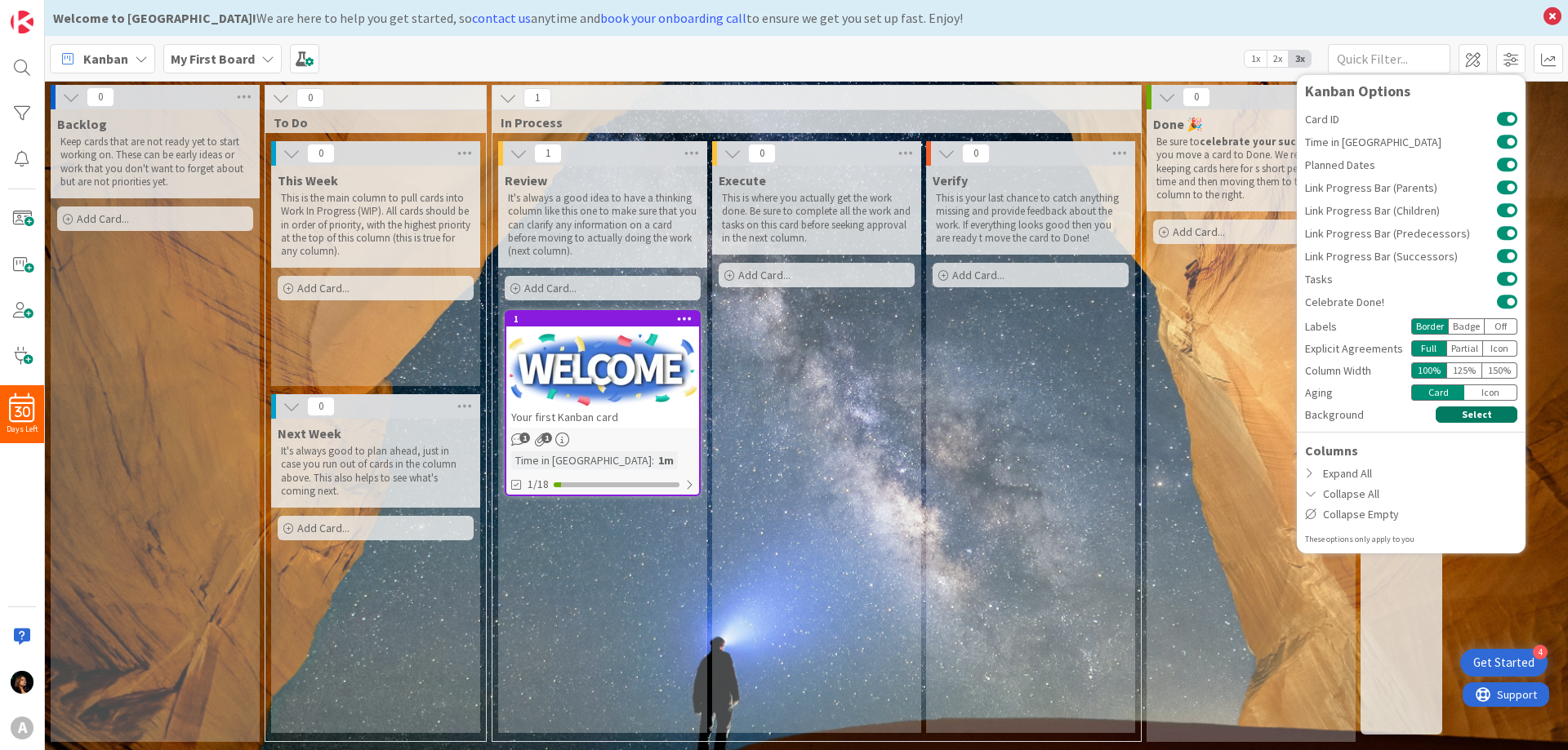
click at [1472, 416] on button "Select" at bounding box center [1475, 415] width 82 height 17
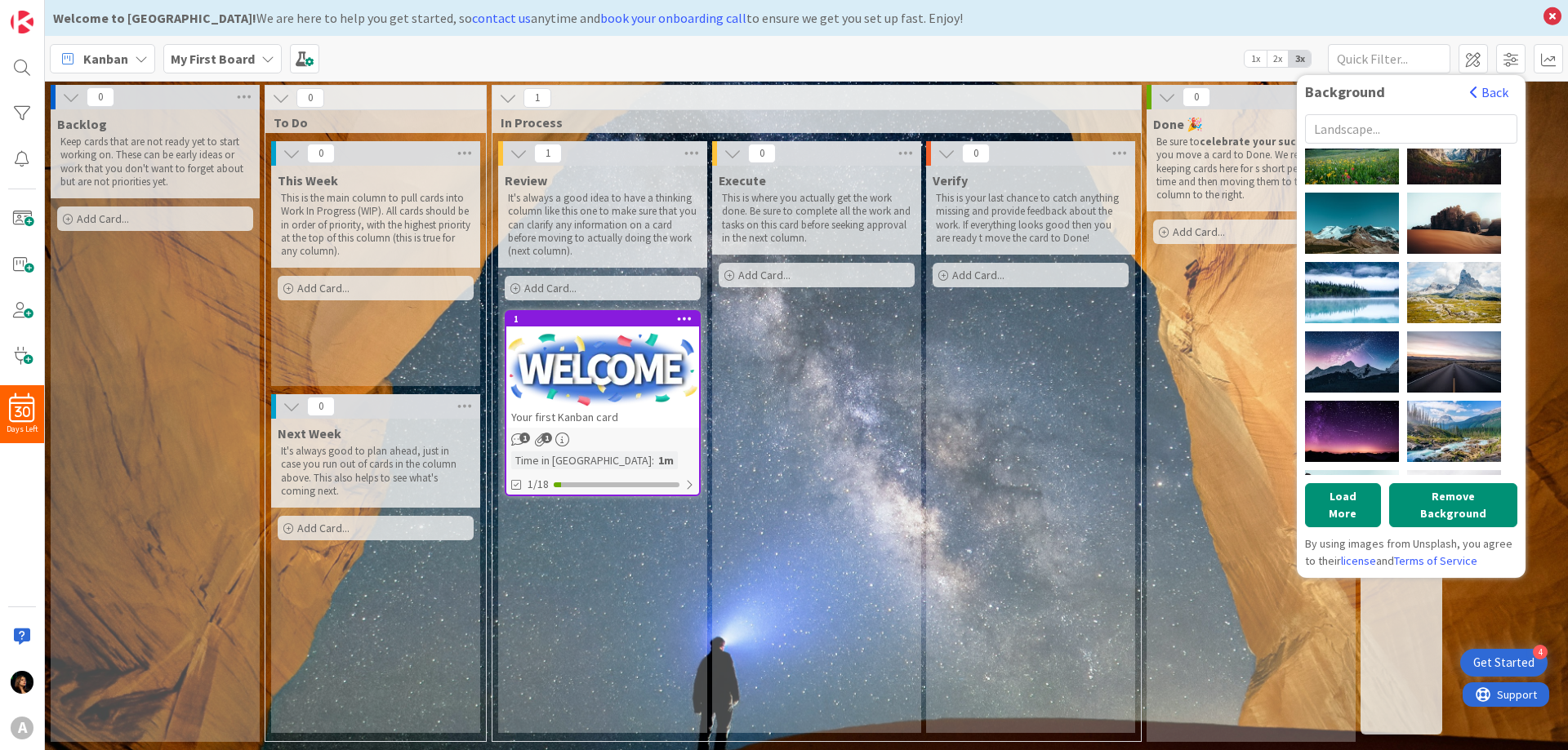
scroll to position [653, 0]
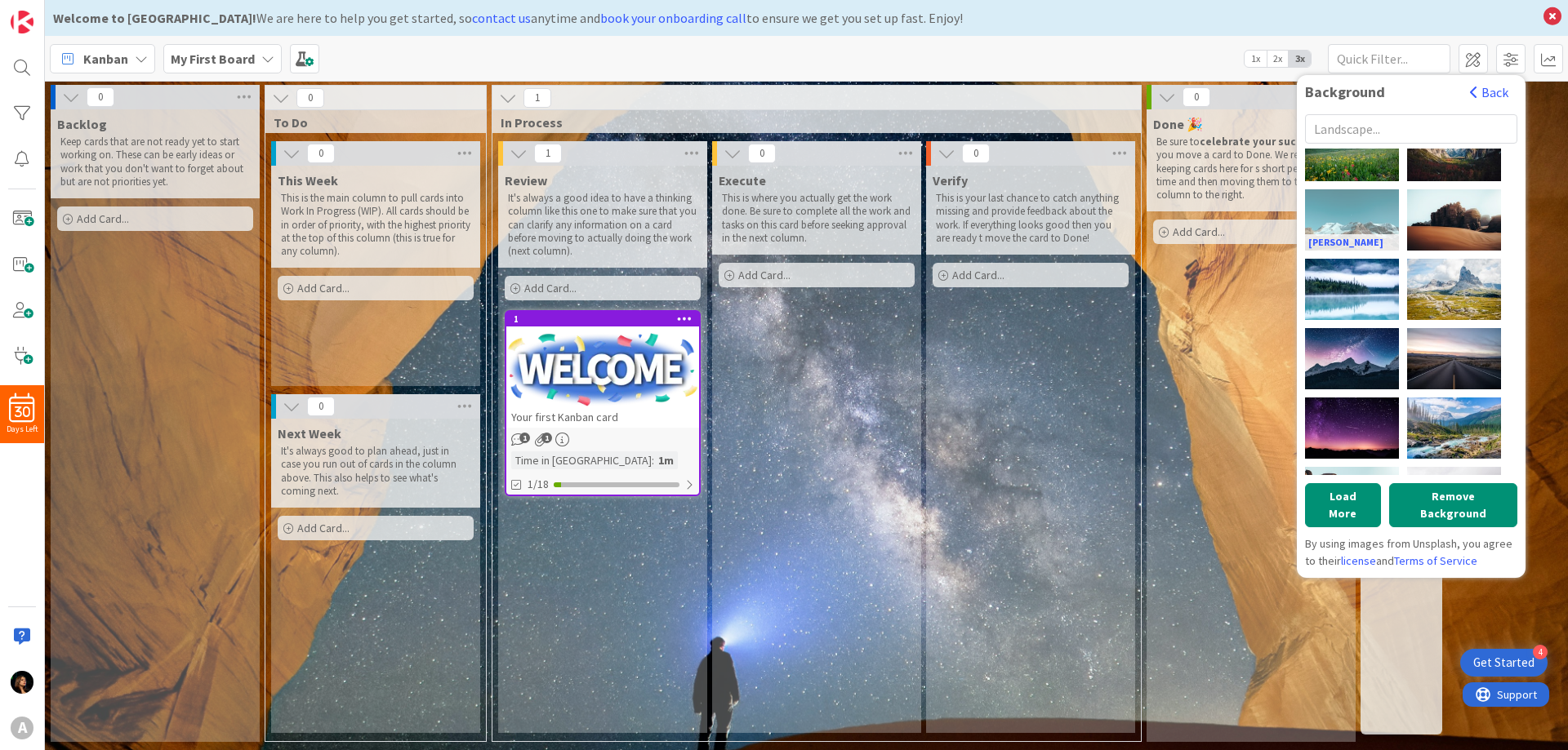
click at [1346, 217] on div "[PERSON_NAME]" at bounding box center [1351, 219] width 94 height 62
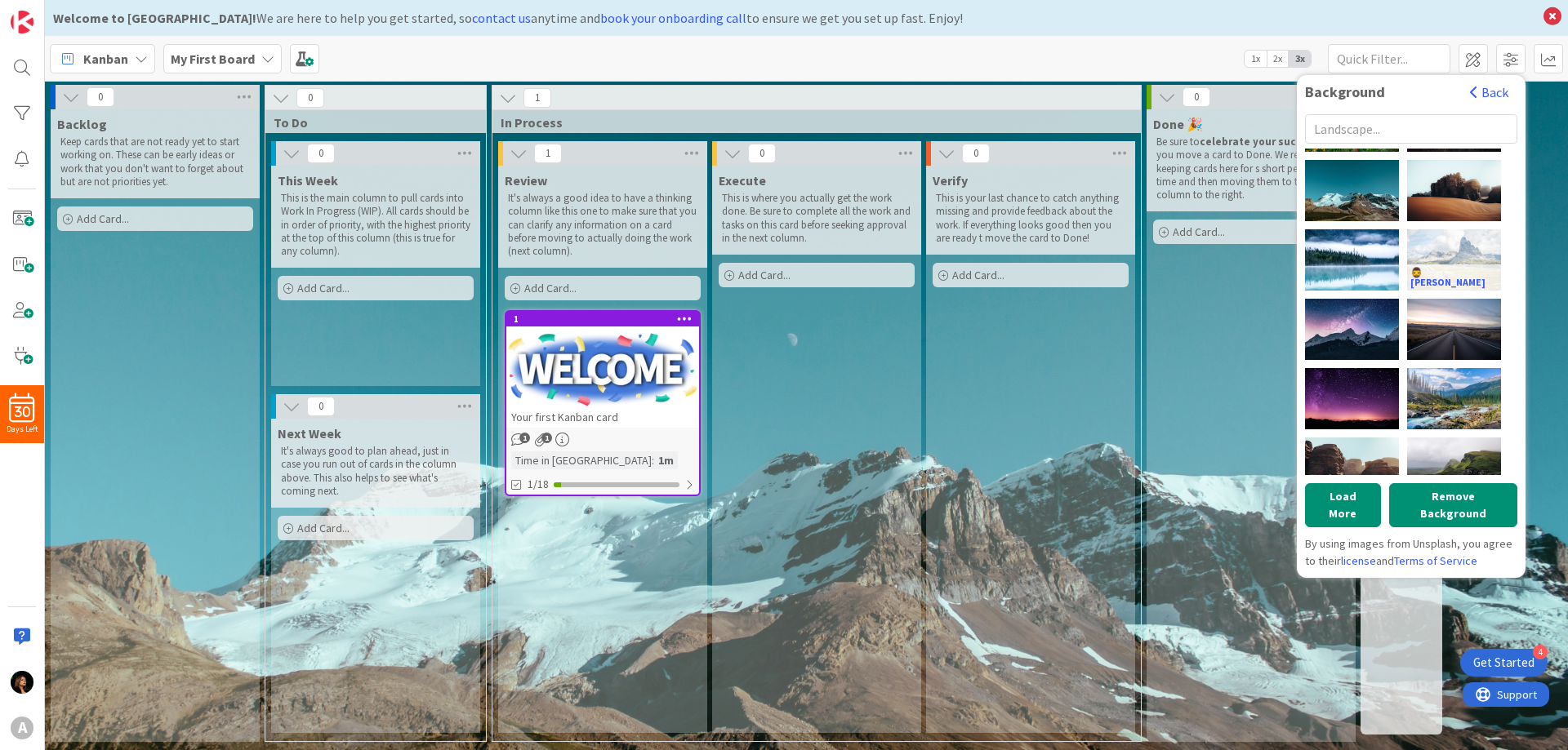
scroll to position [706, 0]
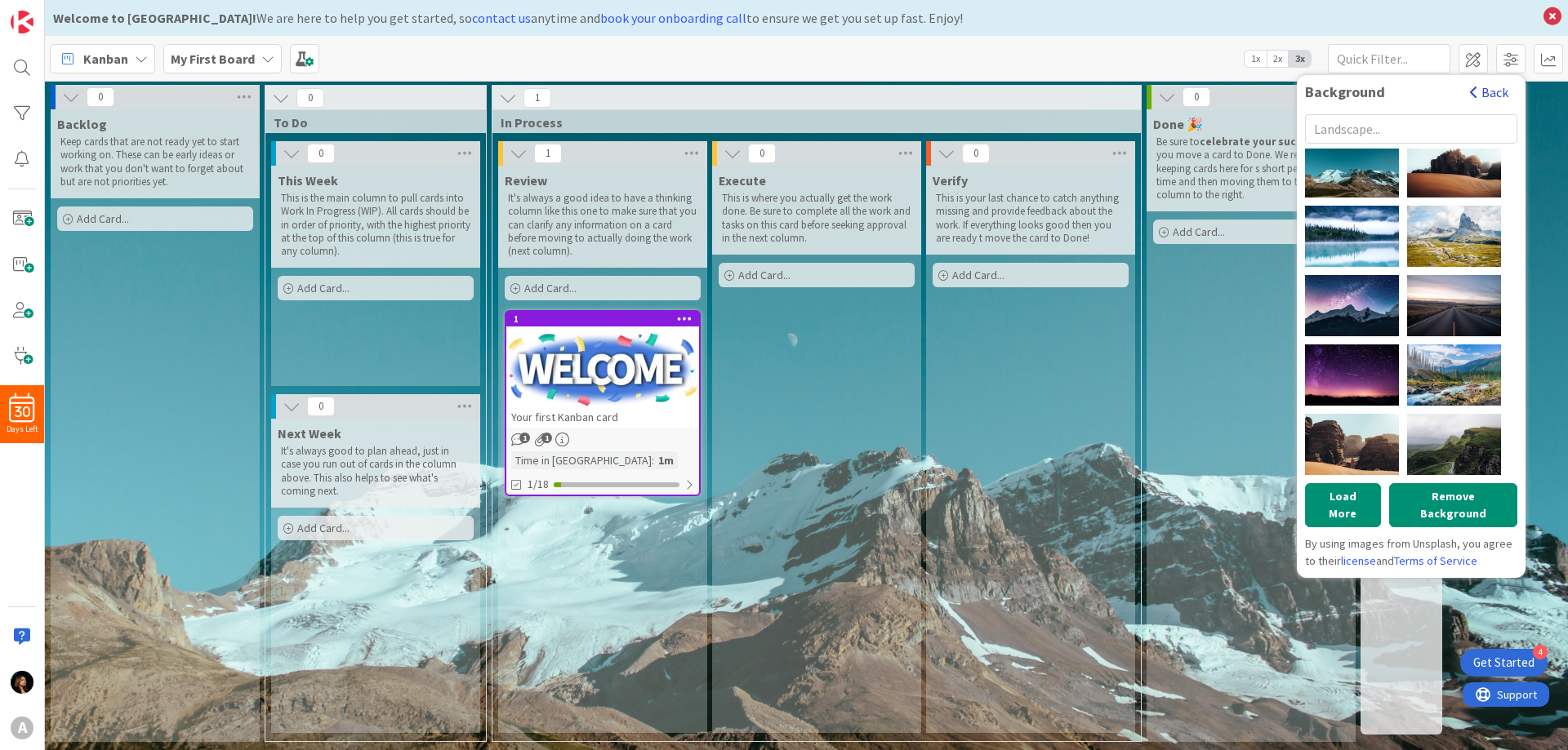
click at [1477, 93] on span "button" at bounding box center [1473, 92] width 8 height 13
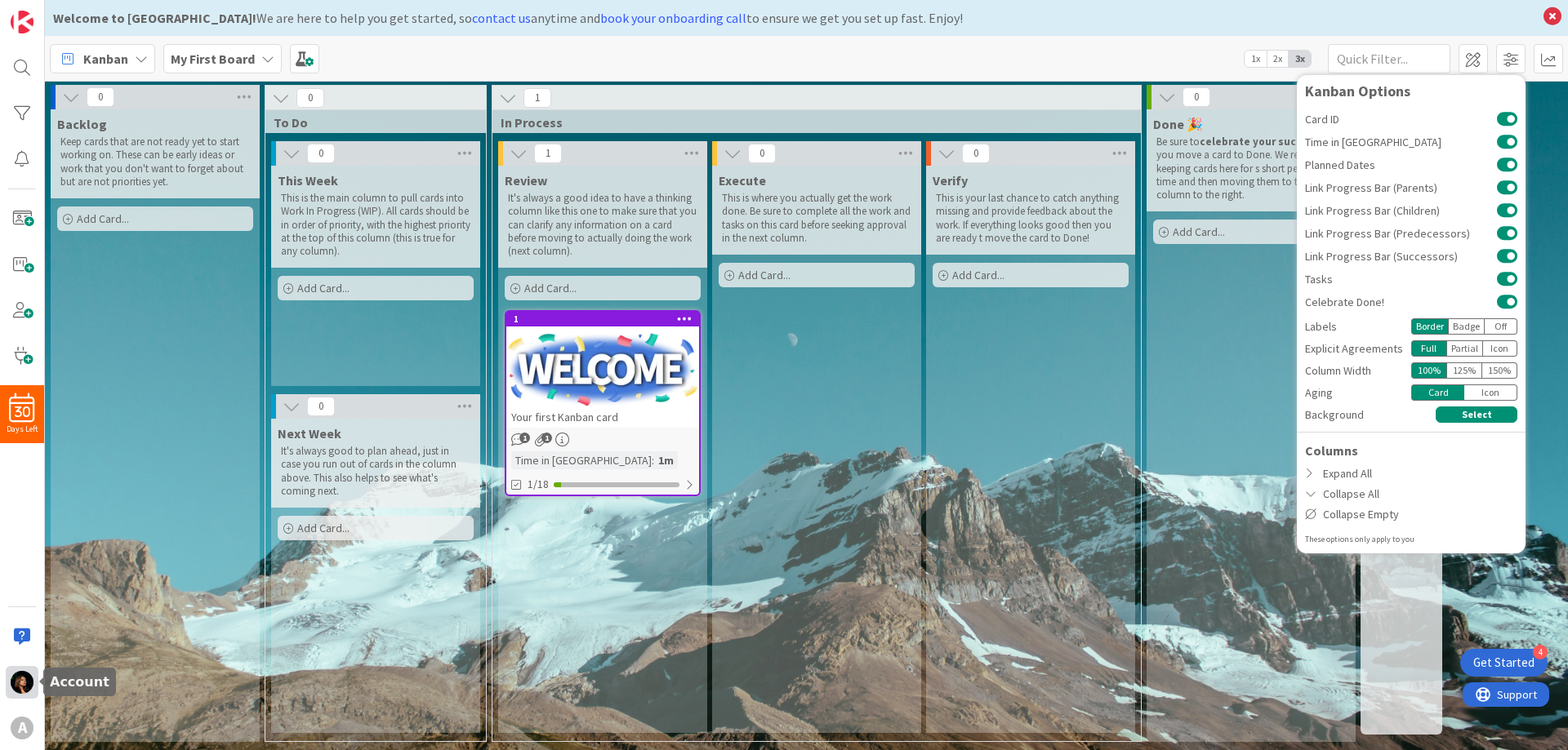
click at [26, 678] on img at bounding box center [22, 682] width 23 height 23
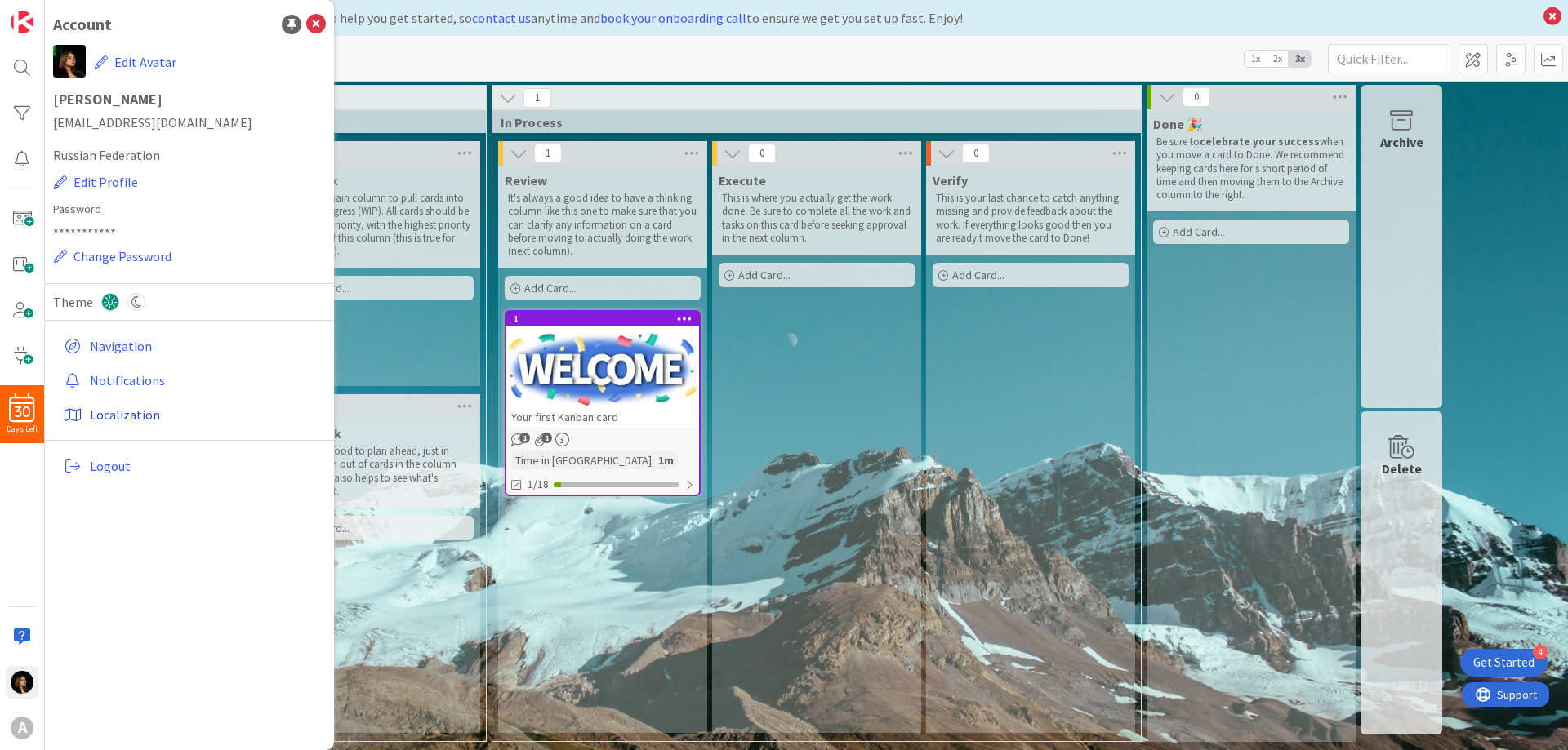
click at [111, 409] on link "Localization" at bounding box center [191, 415] width 269 height 29
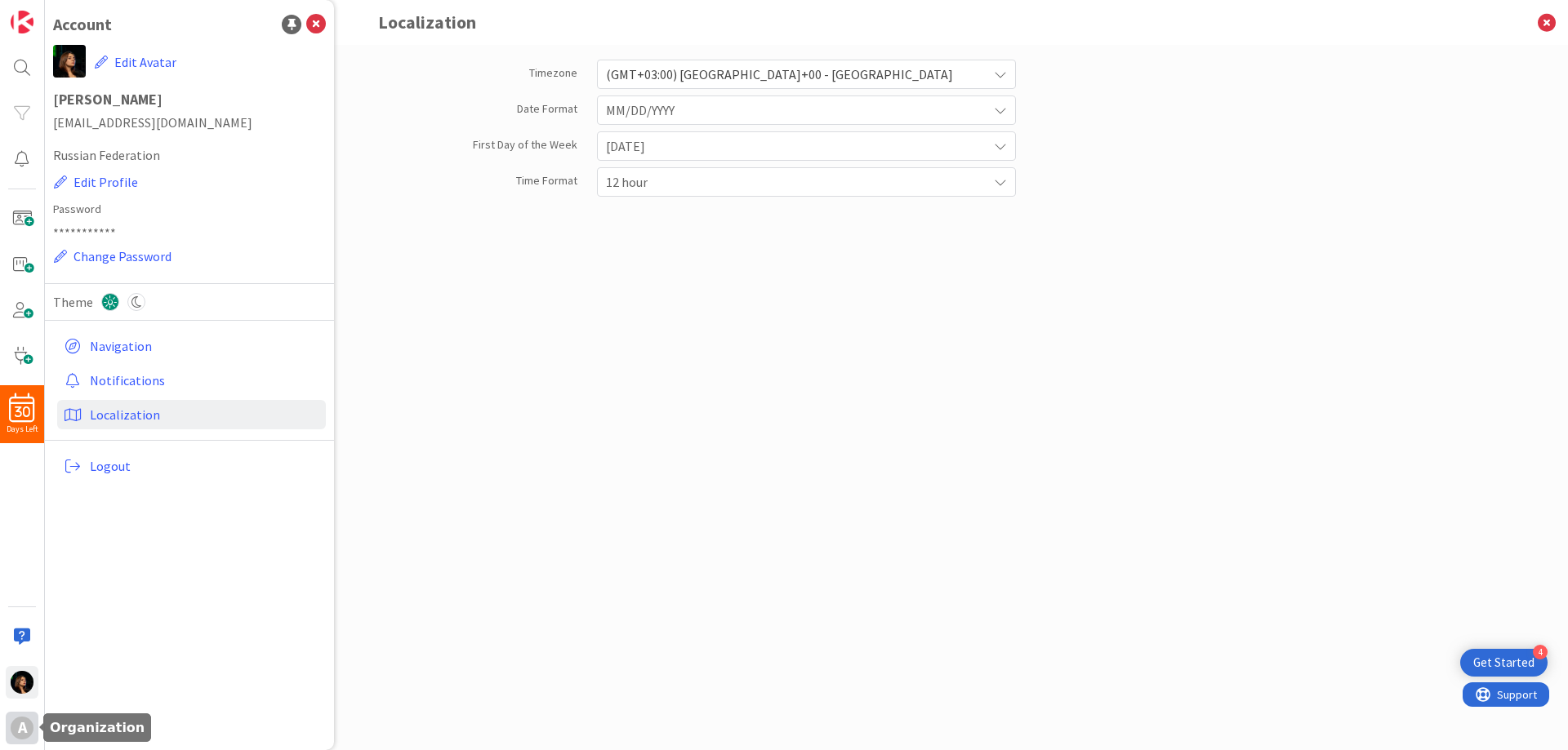
click at [27, 731] on div "A" at bounding box center [22, 728] width 23 height 23
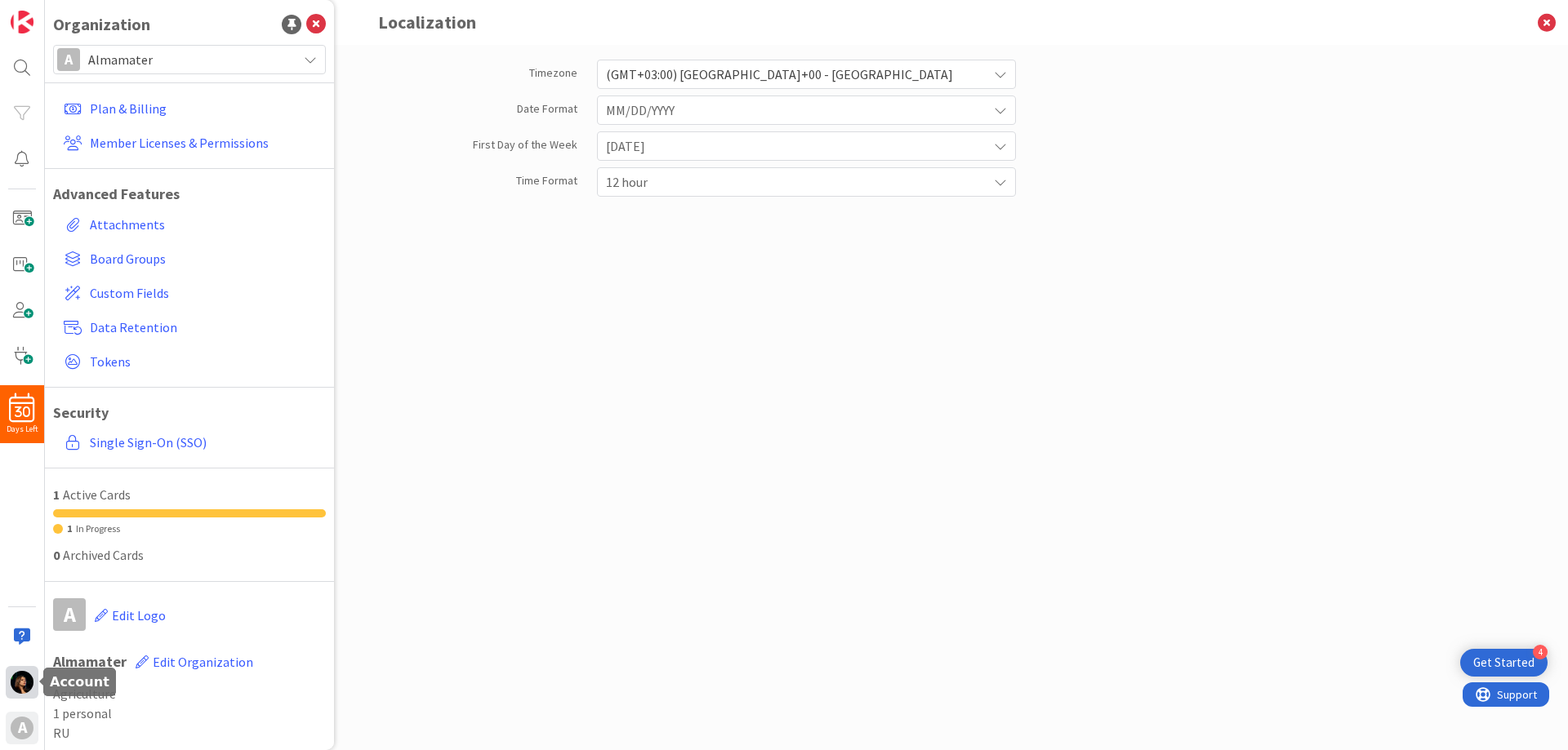
click at [27, 683] on img at bounding box center [22, 682] width 23 height 23
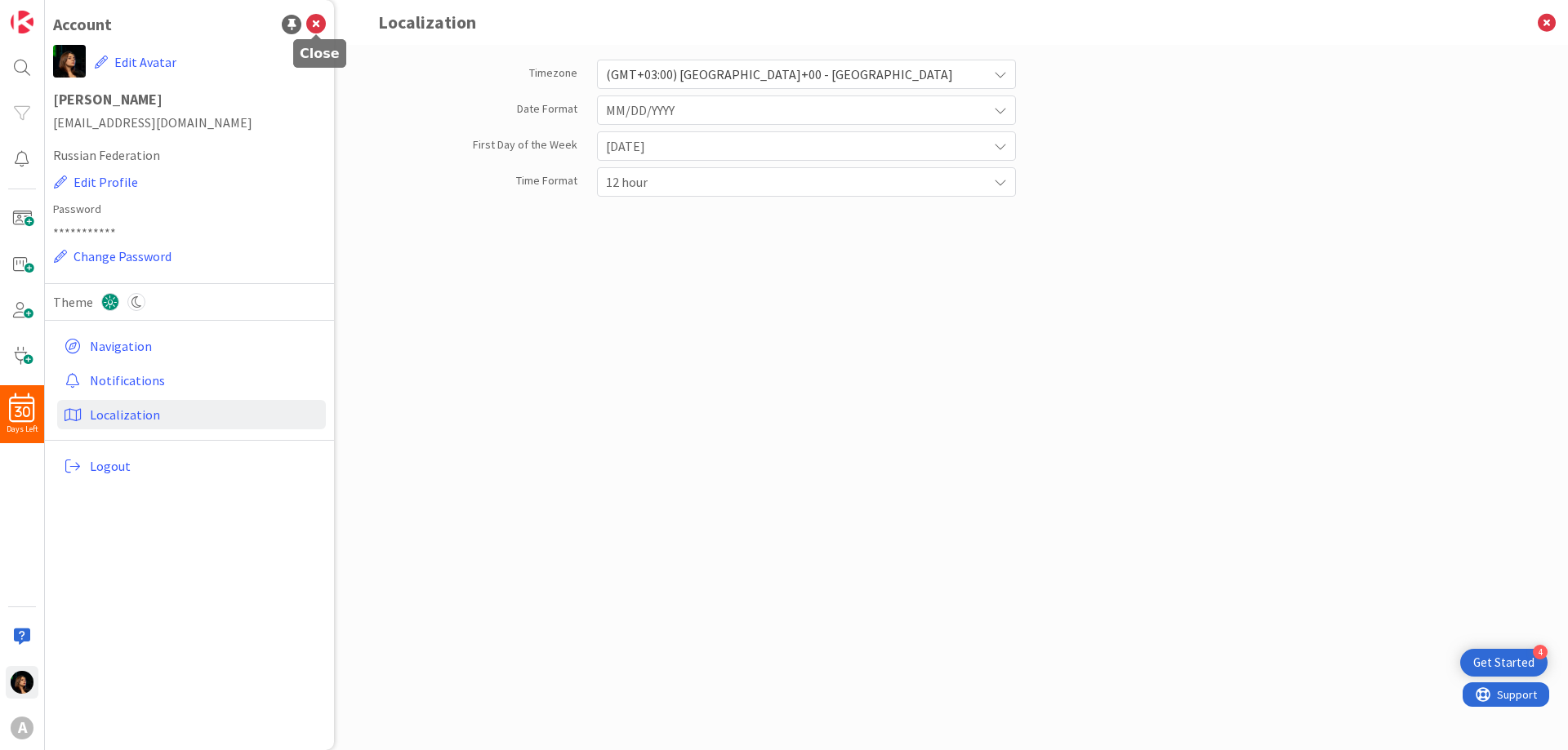
click at [319, 22] on icon at bounding box center [316, 24] width 19 height 19
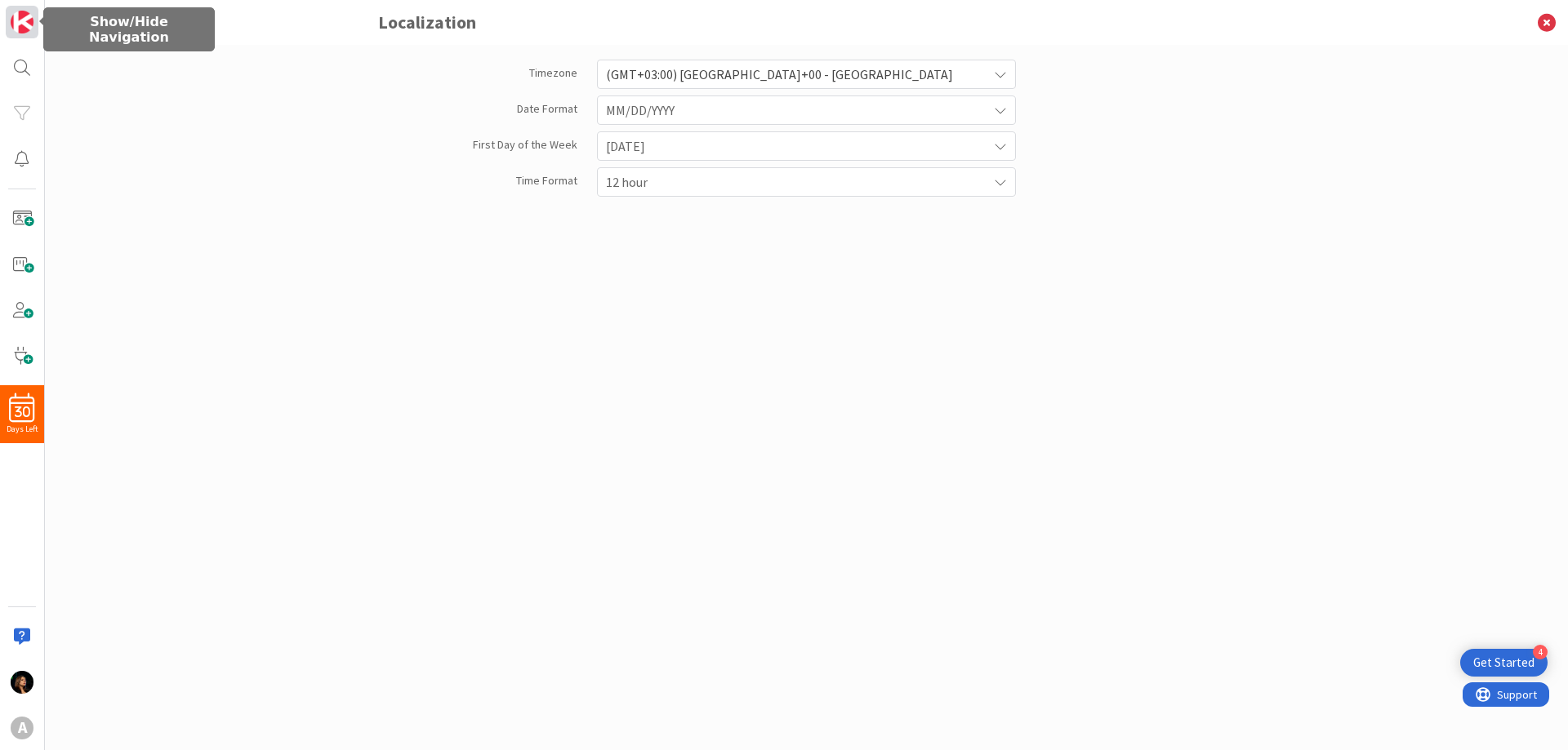
click at [11, 15] on img at bounding box center [22, 22] width 23 height 23
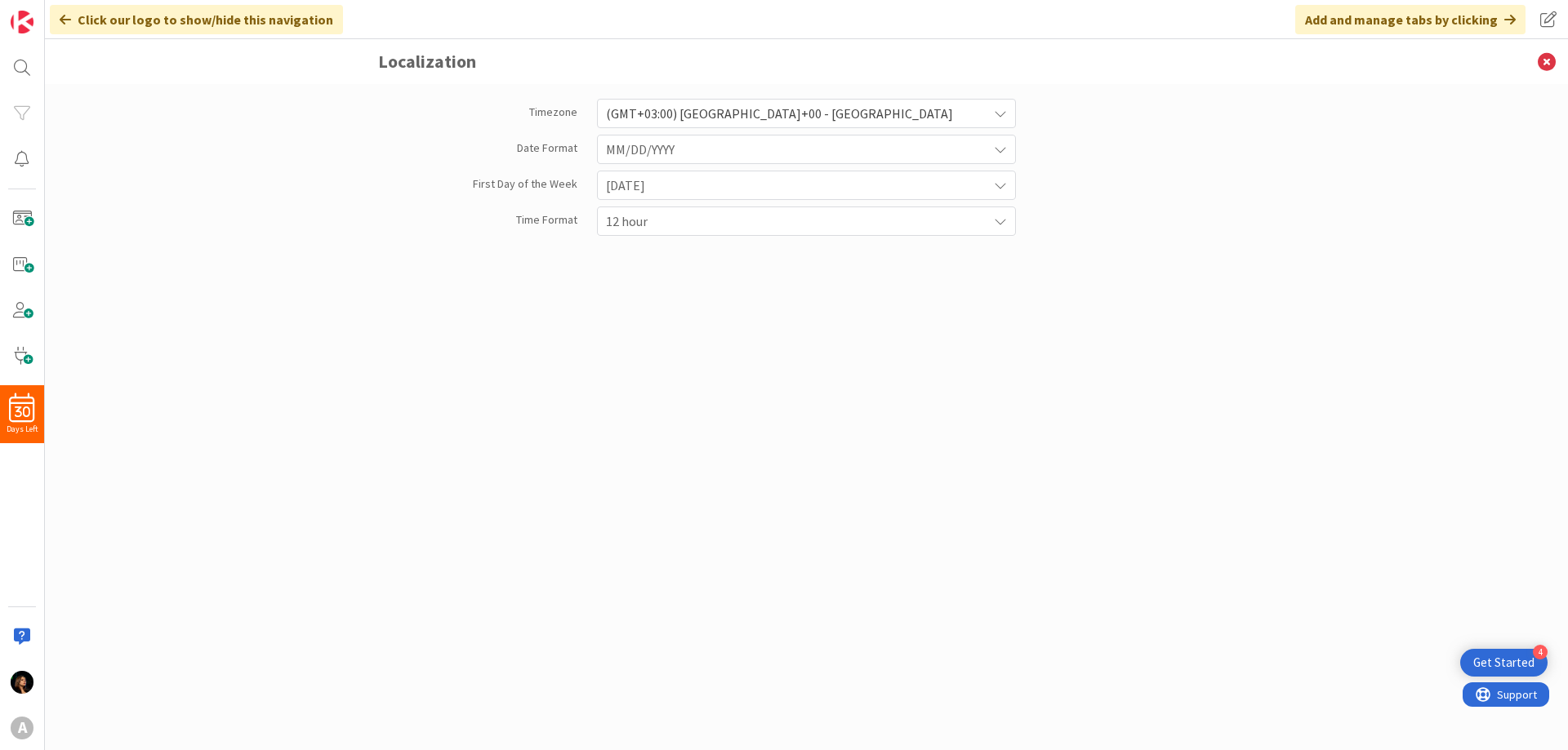
click at [191, 17] on div "Click our logo to show/hide this navigation" at bounding box center [196, 19] width 293 height 29
click at [151, 17] on div "Click our logo to show/hide this navigation" at bounding box center [196, 19] width 293 height 29
click at [37, 25] on link at bounding box center [22, 22] width 33 height 33
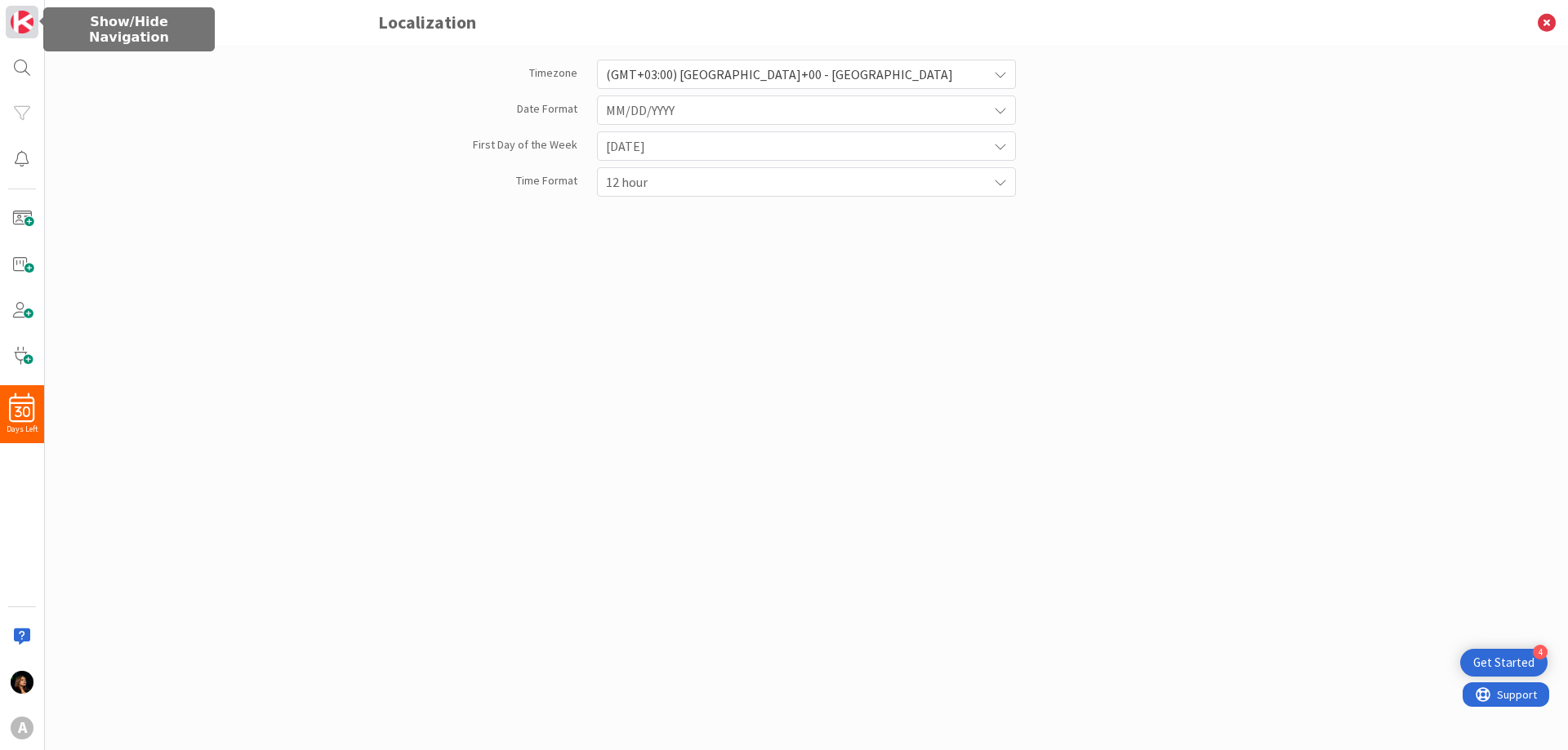
click at [37, 25] on link at bounding box center [22, 22] width 33 height 33
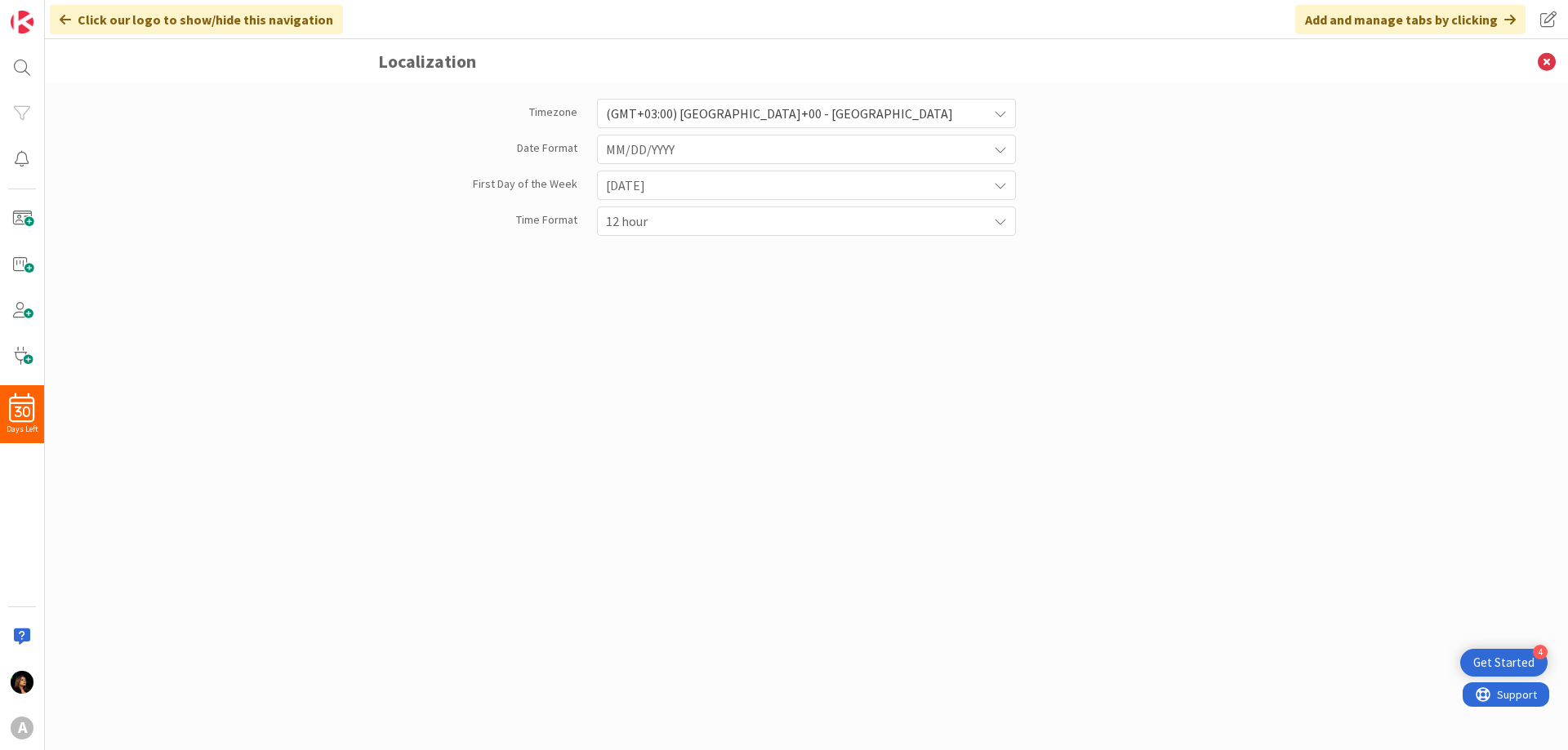
drag, startPoint x: 1358, startPoint y: 29, endPoint x: 1529, endPoint y: 19, distance: 171.3
click at [1362, 29] on div "Add and manage tabs by clicking" at bounding box center [1409, 19] width 230 height 29
click at [1553, 19] on span at bounding box center [1548, 19] width 29 height 29
click at [1509, 131] on div "Timezone (GMT+03:00) [GEOGRAPHIC_DATA]+00 - [GEOGRAPHIC_DATA] Date Format MM/DD…" at bounding box center [806, 418] width 1523 height 666
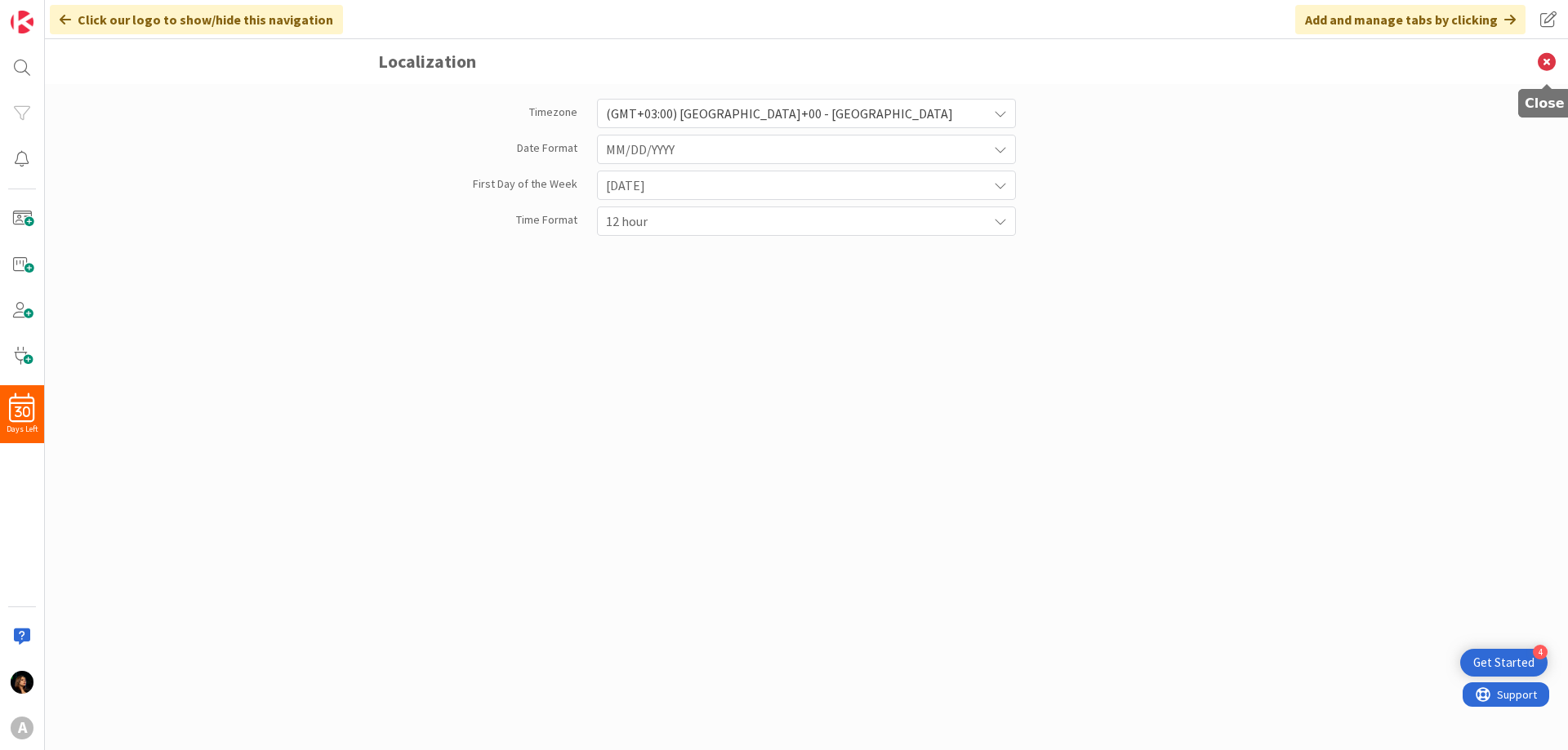
click at [1549, 61] on icon at bounding box center [1546, 62] width 42 height 45
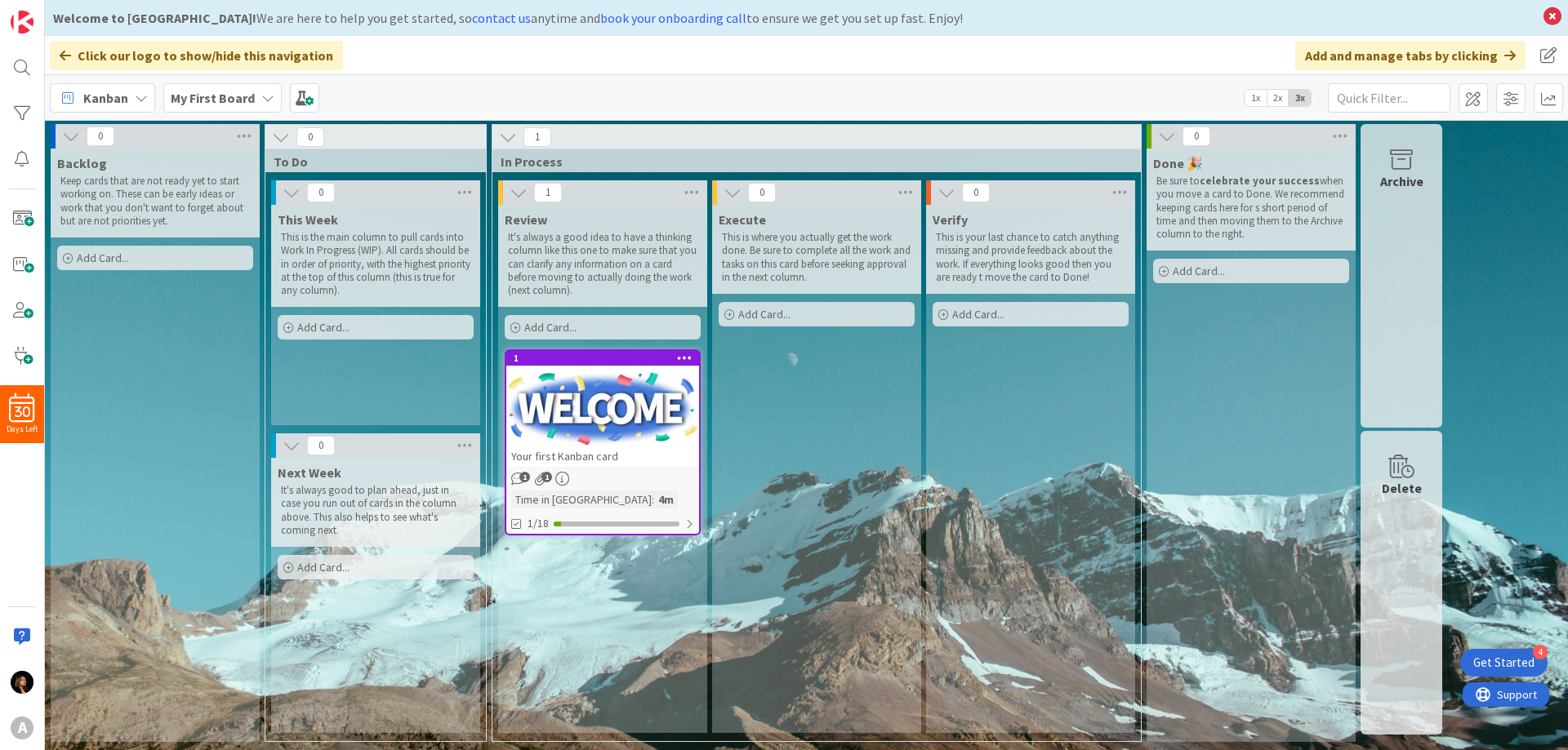
click at [1251, 100] on span "1x" at bounding box center [1255, 98] width 22 height 17
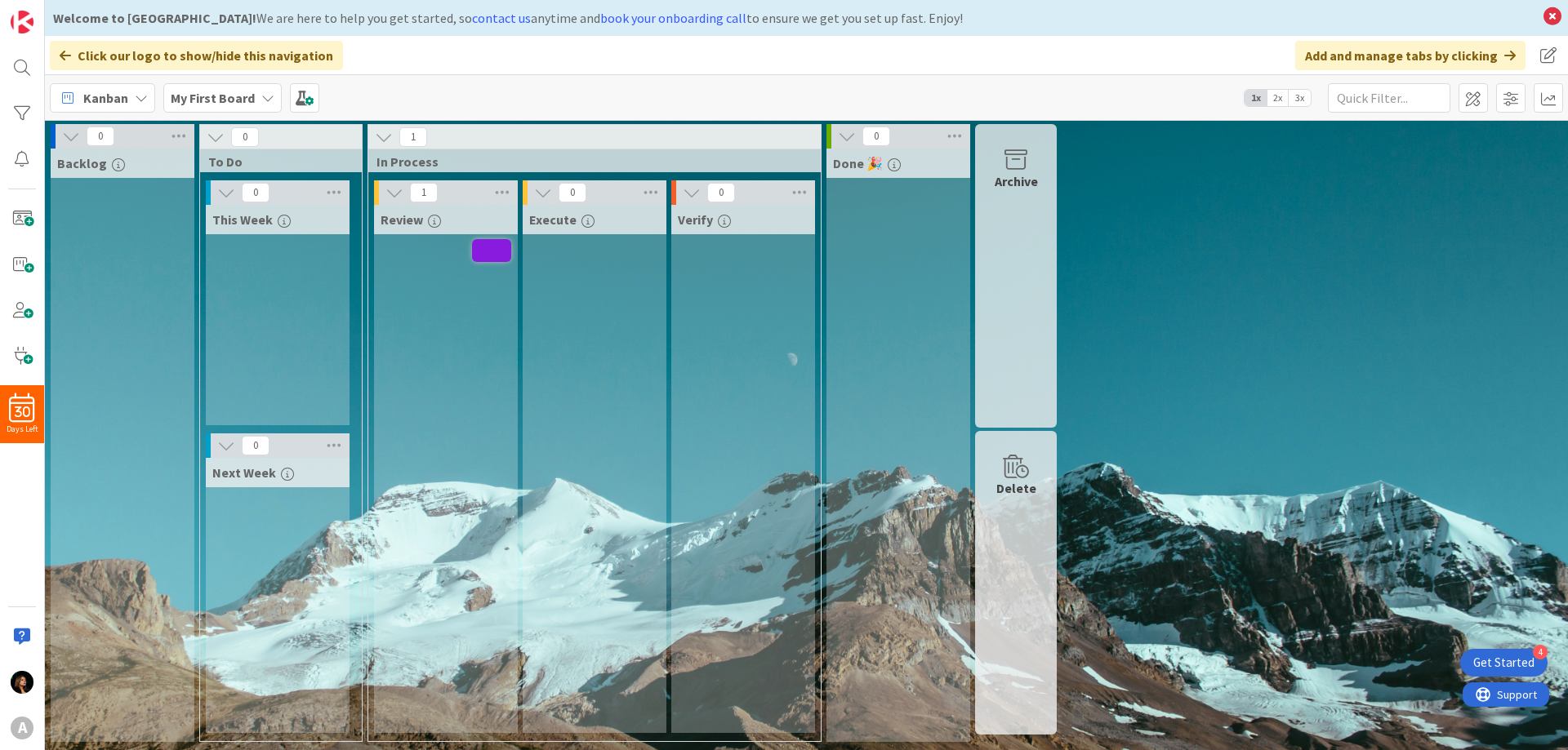
click at [1276, 97] on span "2x" at bounding box center [1277, 98] width 22 height 17
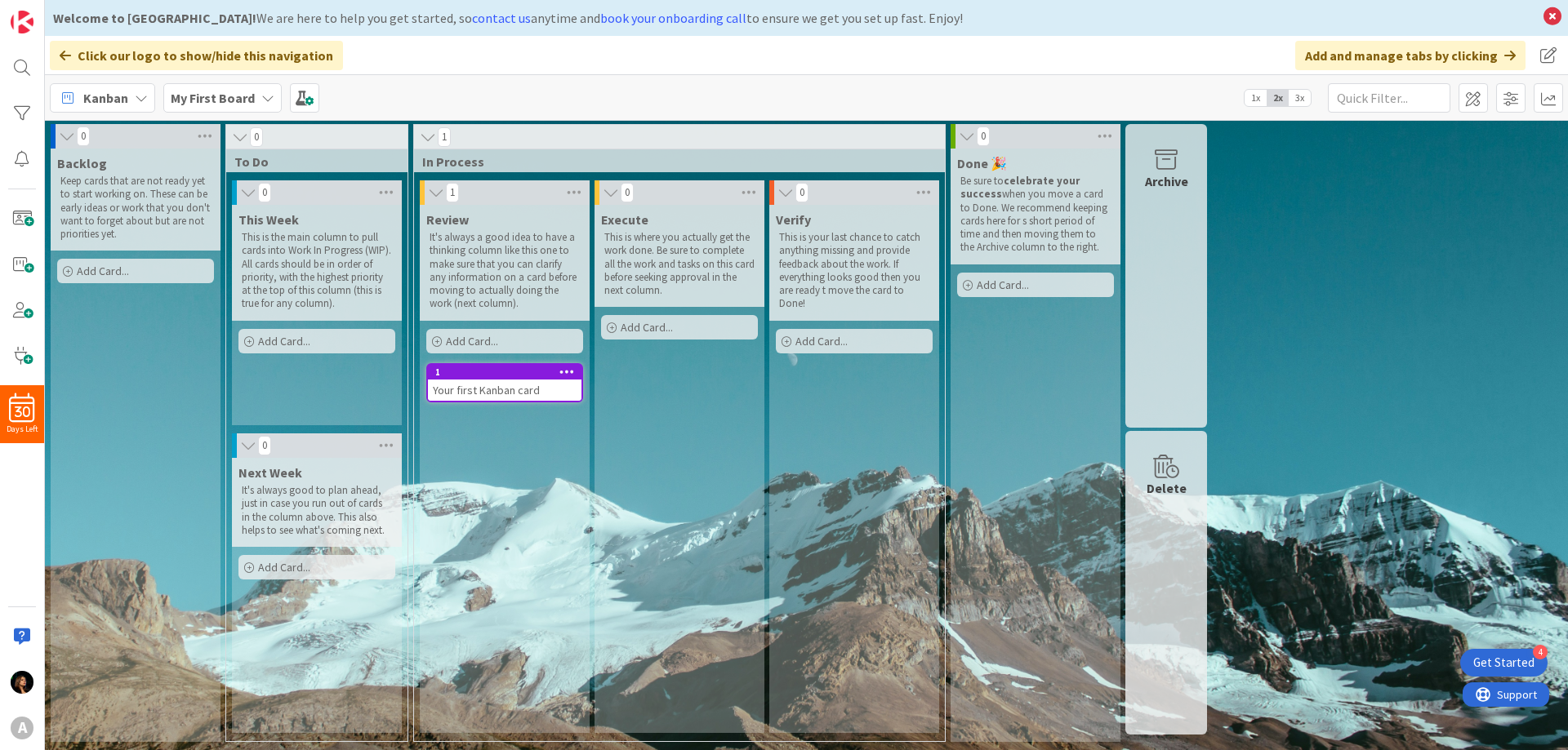
click at [1299, 97] on span "3x" at bounding box center [1299, 98] width 22 height 17
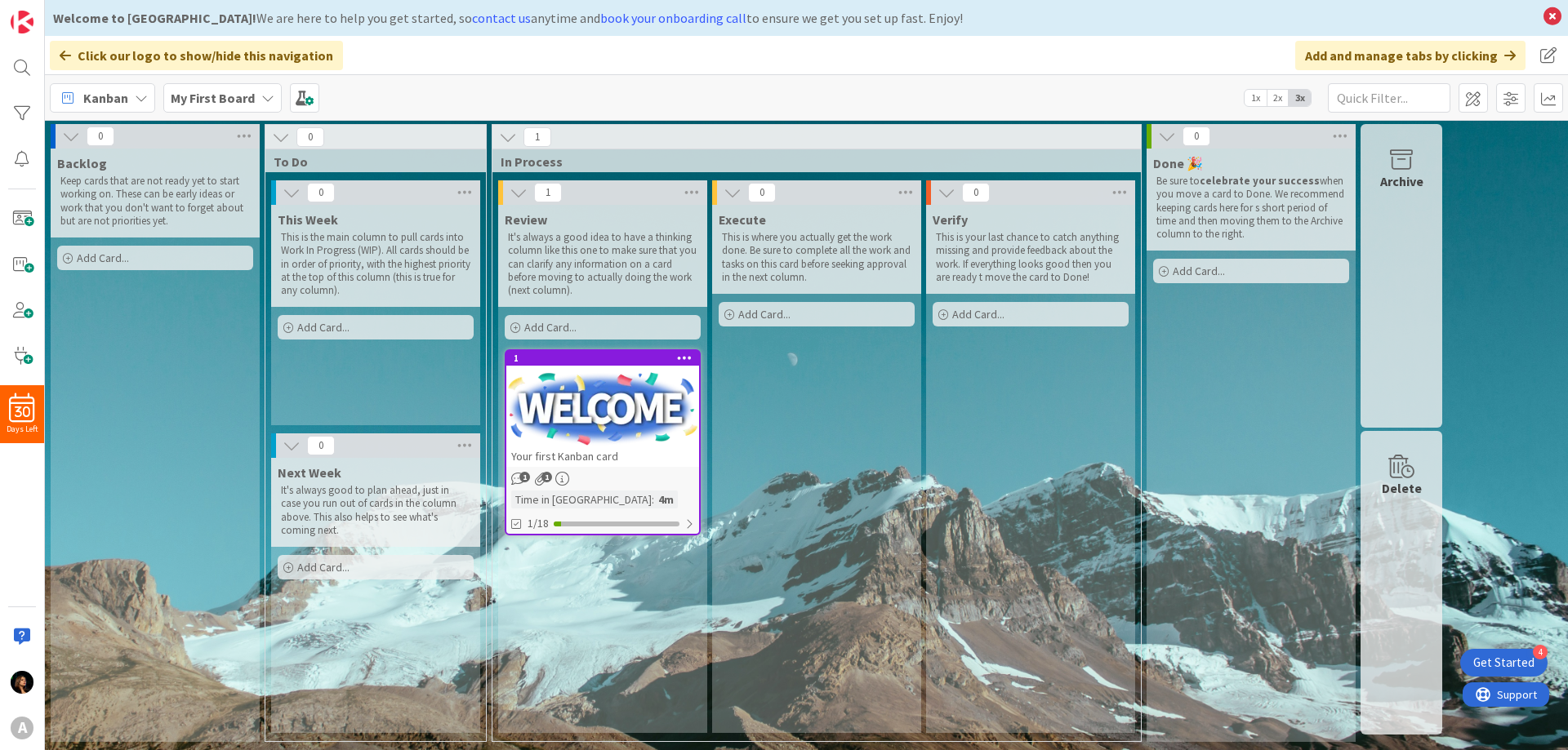
click at [1299, 97] on span "3x" at bounding box center [1299, 98] width 22 height 17
click at [1249, 103] on span "1x" at bounding box center [1255, 98] width 22 height 17
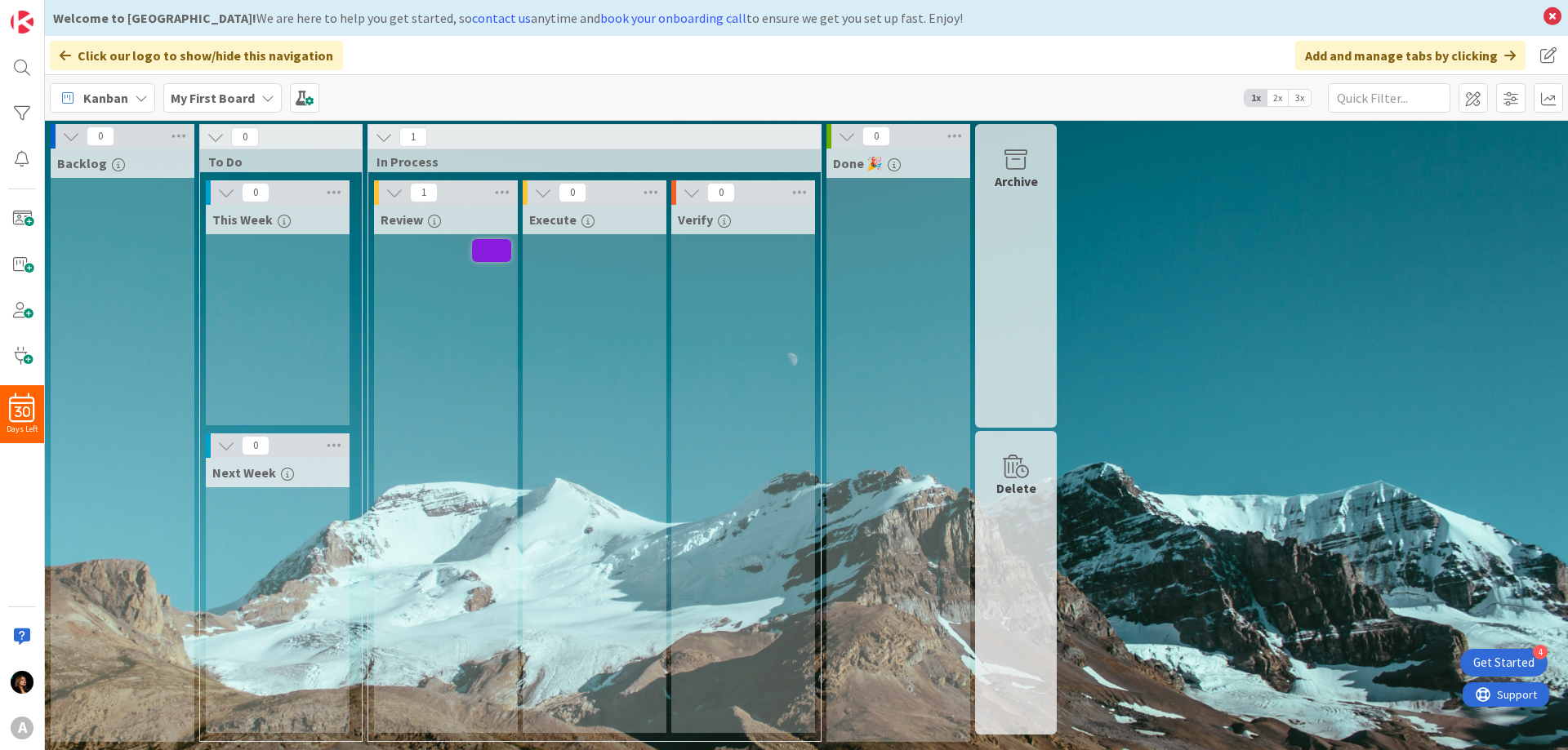
click at [1174, 192] on div "0 Backlog 0 To Do 0 This Week 0 Next Week 1 In Process 1 Review 0 Execute 0 Ver…" at bounding box center [806, 437] width 1517 height 626
click at [815, 241] on div "0 Verify" at bounding box center [743, 461] width 149 height 561
click at [644, 261] on div "Execute" at bounding box center [594, 468] width 144 height 528
click at [395, 280] on div "Review" at bounding box center [445, 468] width 144 height 528
click at [250, 276] on div "This Week" at bounding box center [277, 315] width 144 height 220
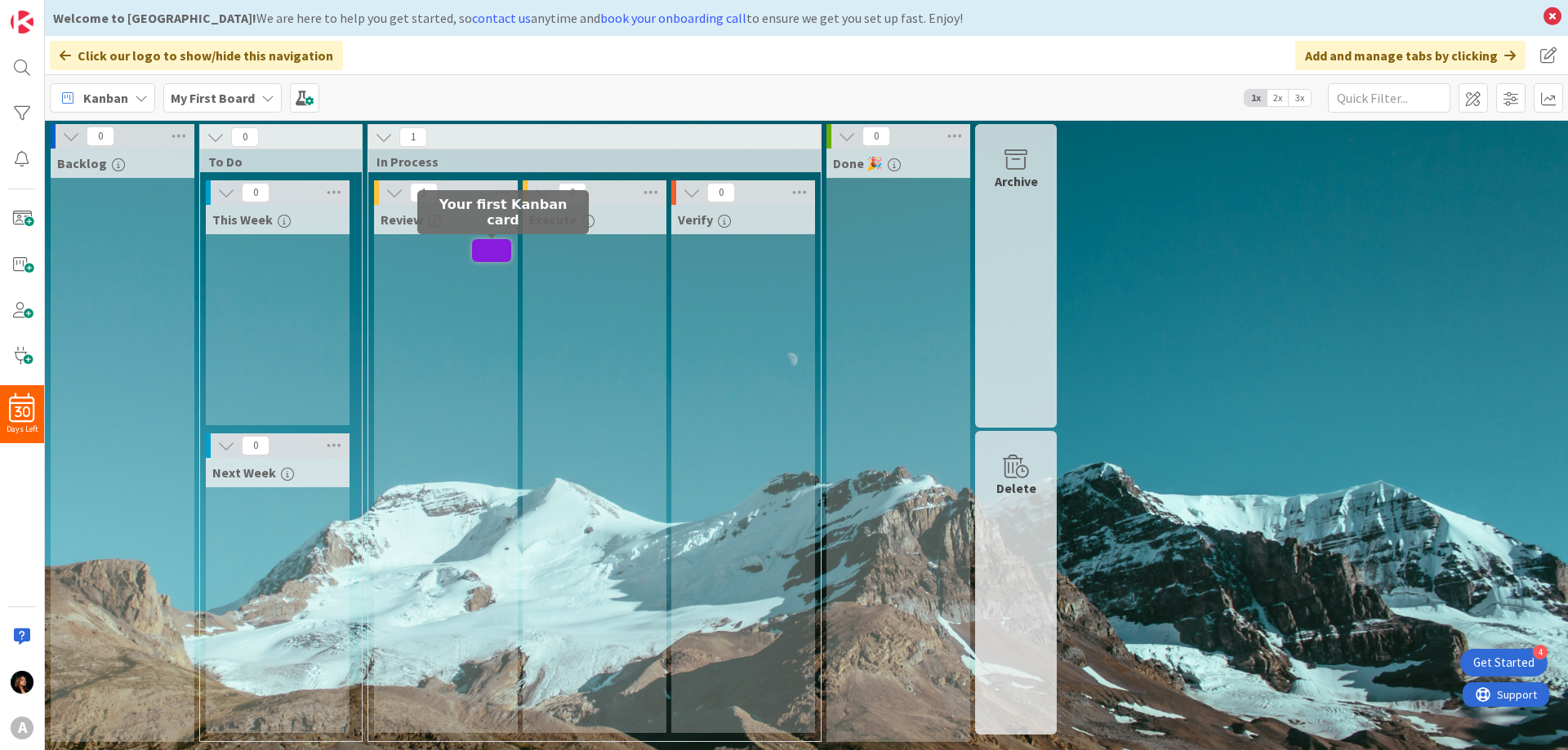
click at [521, 251] on div "0 Execute" at bounding box center [595, 461] width 149 height 561
drag, startPoint x: 266, startPoint y: 534, endPoint x: 136, endPoint y: 521, distance: 130.6
click at [265, 534] on div "Next Week" at bounding box center [277, 596] width 144 height 275
click at [13, 416] on div "30" at bounding box center [22, 409] width 44 height 29
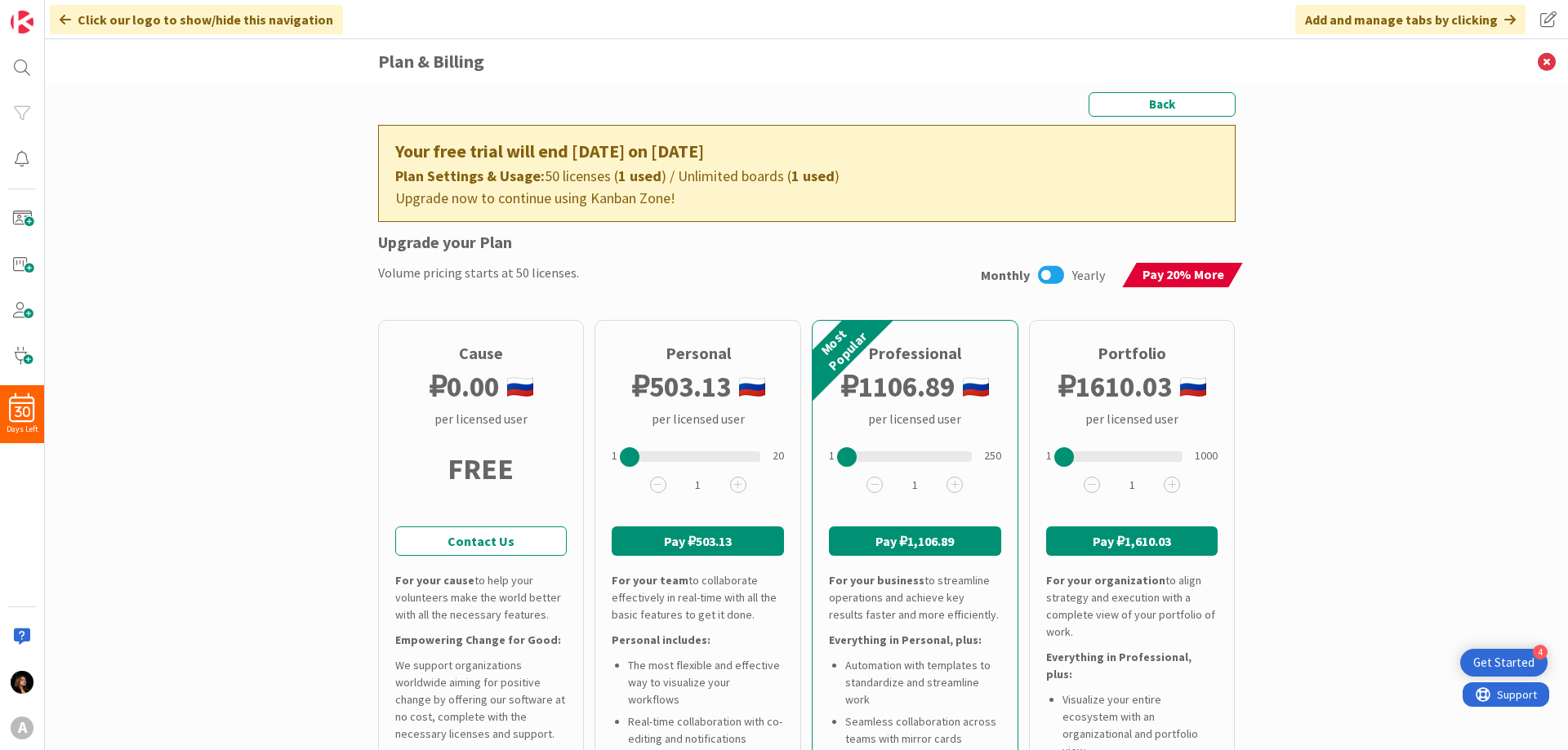
click at [421, 273] on div "Volume pricing starts at 50 licenses." at bounding box center [478, 274] width 201 height 25
drag, startPoint x: 494, startPoint y: 174, endPoint x: 845, endPoint y: 178, distance: 351.0
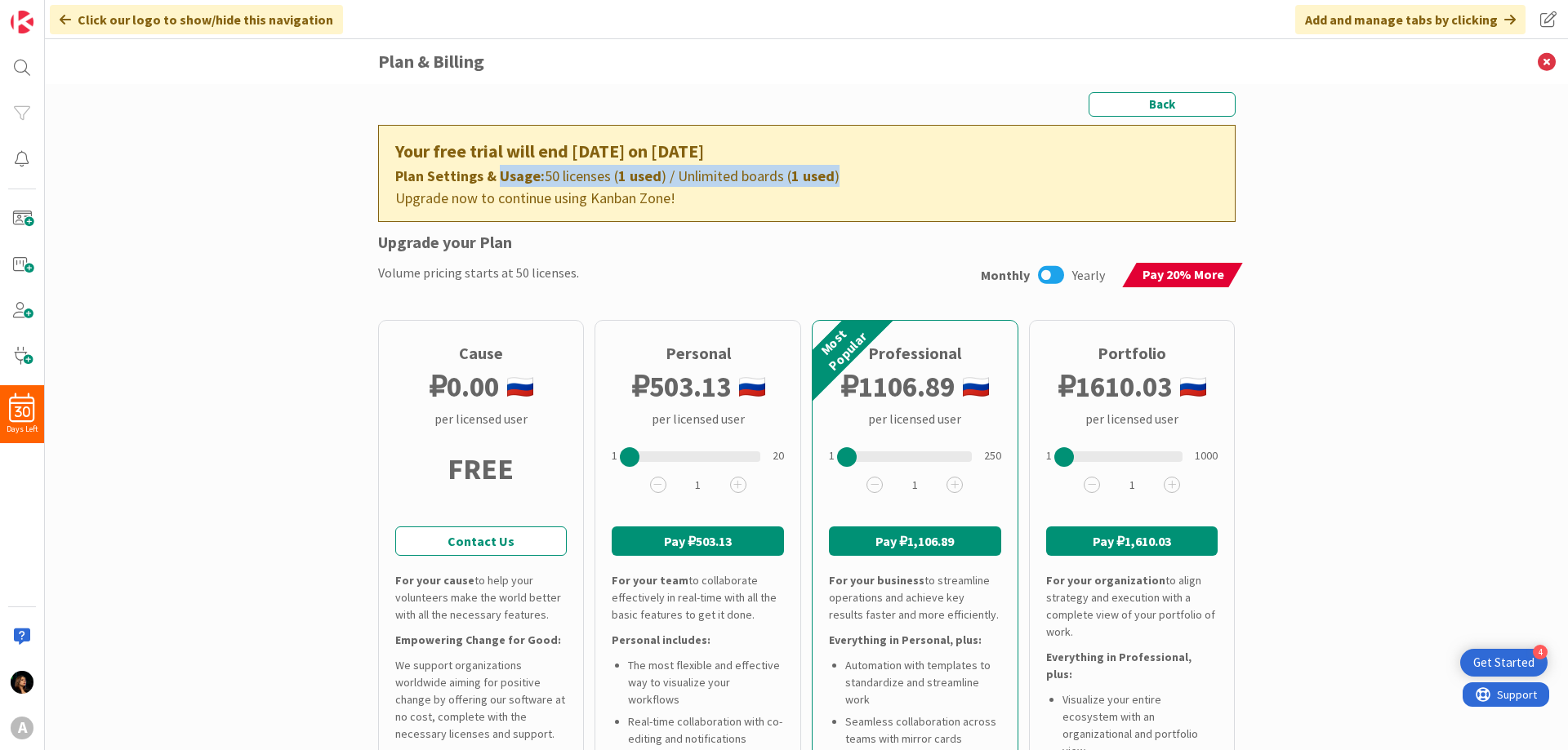
click at [845, 178] on div "Plan Settings & Usage: 50 licenses ( 1 used ) / Unlimited boards ( 1 used )" at bounding box center [806, 176] width 823 height 22
click at [618, 178] on b "1 used" at bounding box center [639, 175] width 43 height 18
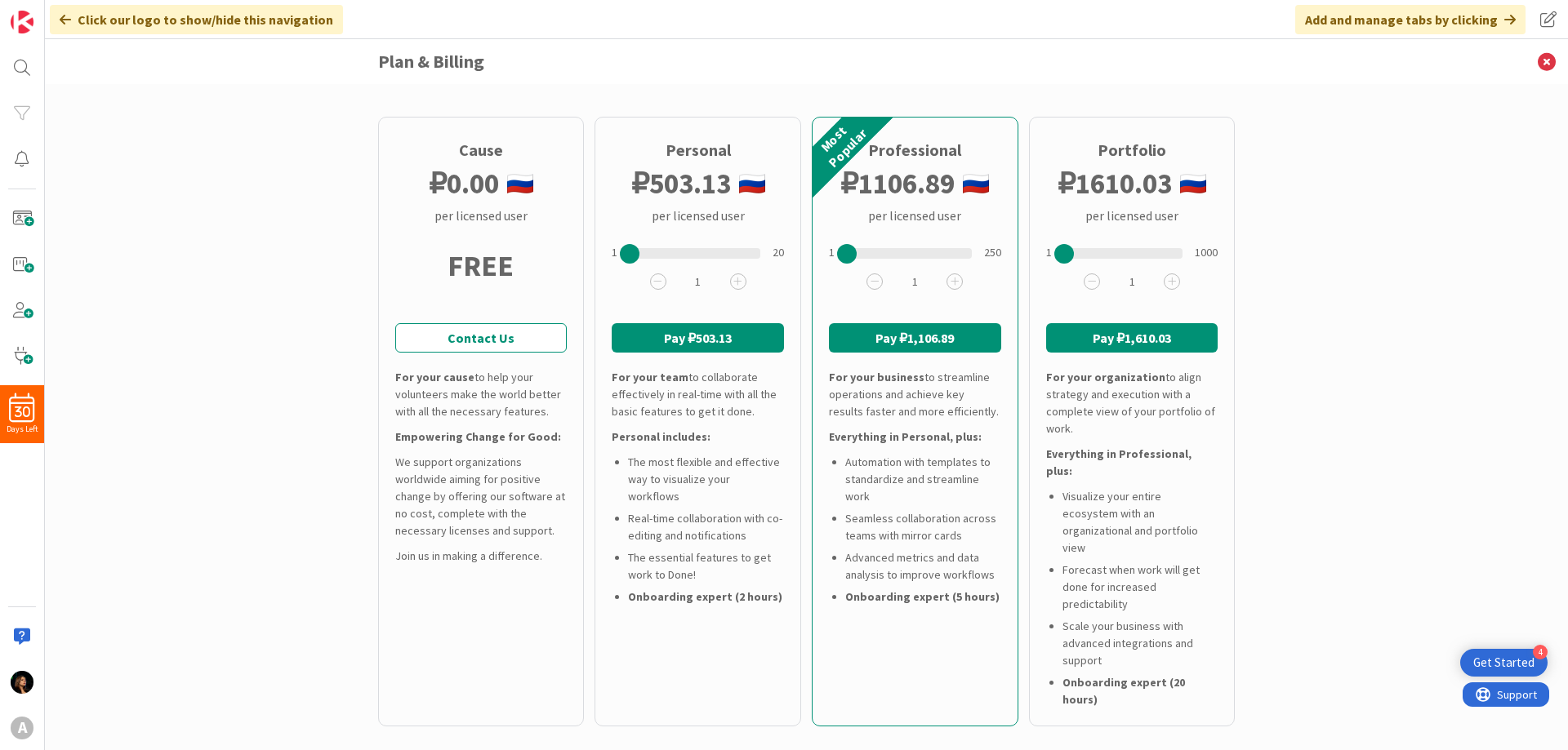
scroll to position [163, 0]
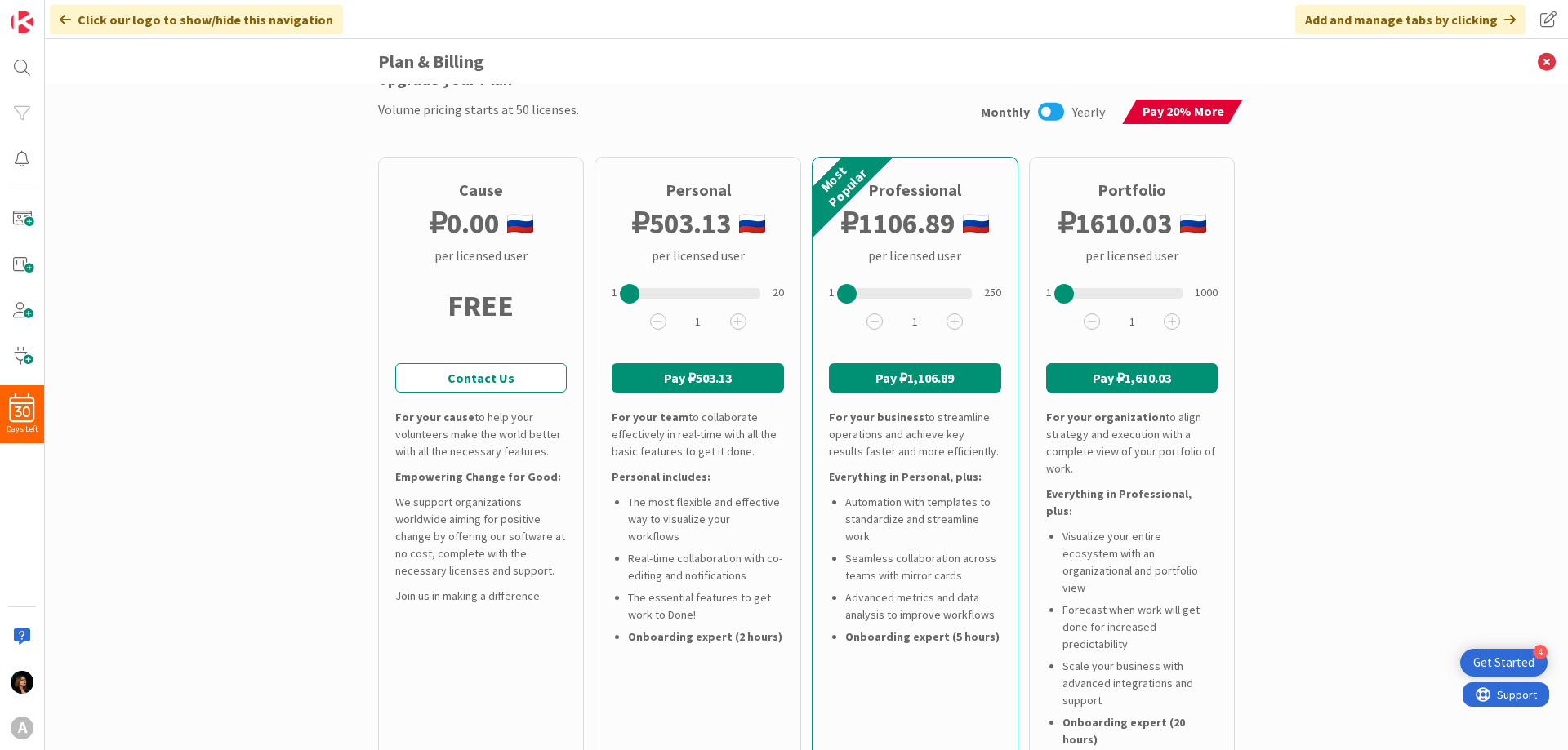
drag, startPoint x: 620, startPoint y: 297, endPoint x: 520, endPoint y: 300, distance: 100.0
click at [521, 300] on div "Cause ₽ 0.00 per licensed user FREE Contact Us For your cause to help your volu…" at bounding box center [807, 462] width 857 height 610
click at [666, 511] on li "The most flexible and effective way to visualize your workflows" at bounding box center [706, 520] width 156 height 51
click at [666, 501] on li "The most flexible and effective way to visualize your workflows" at bounding box center [706, 520] width 156 height 51
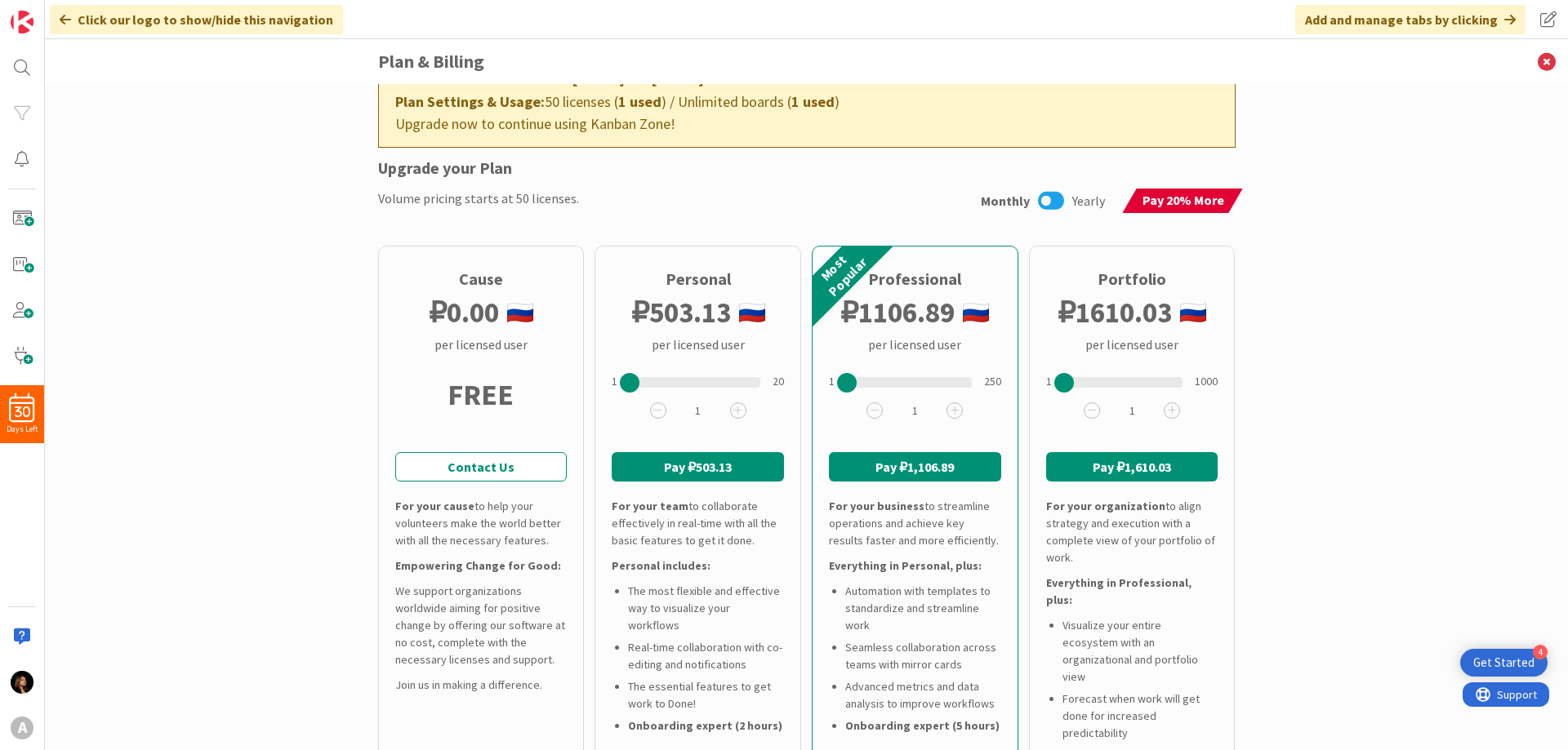
scroll to position [245, 0]
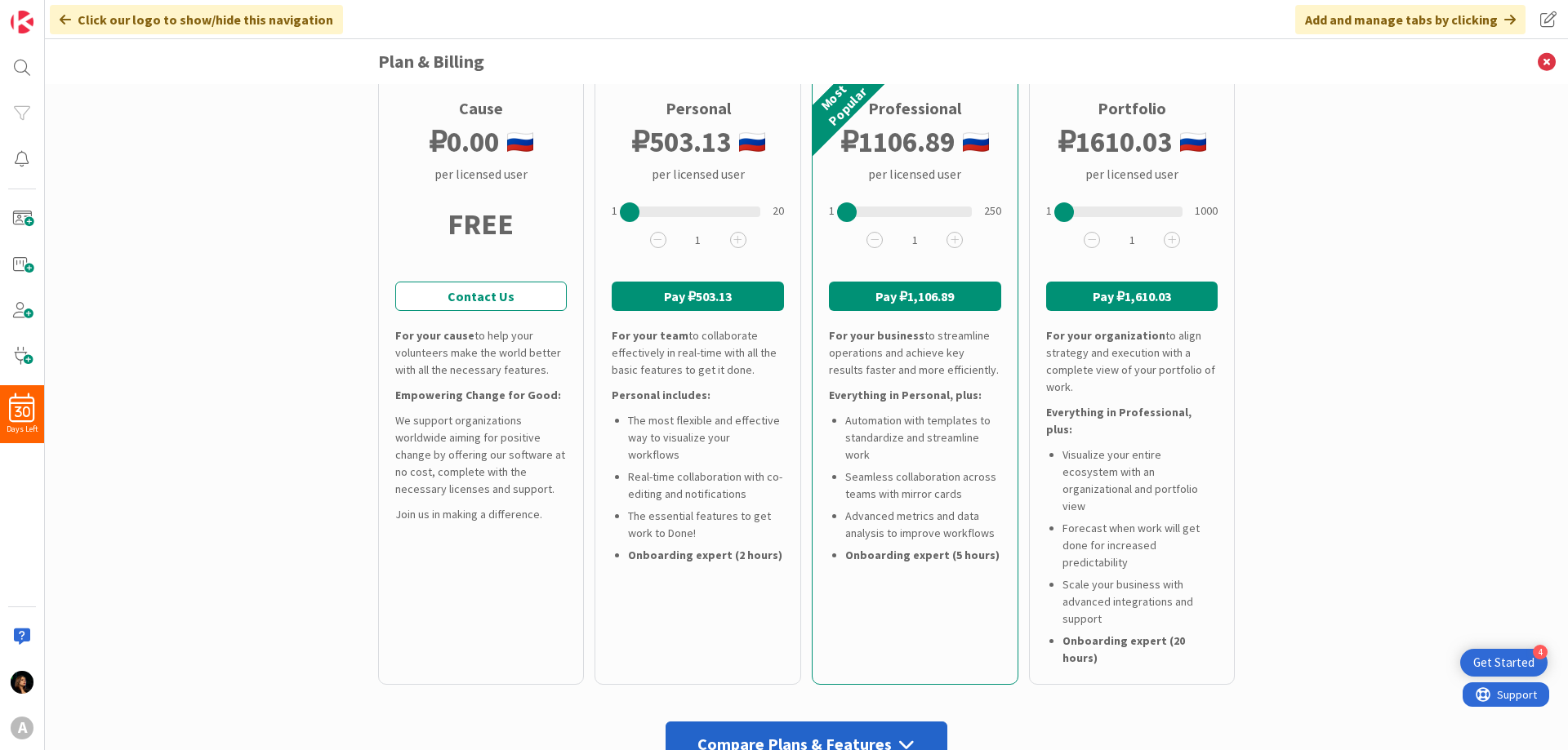
click at [687, 299] on button "Pay ₽503.13" at bounding box center [698, 297] width 173 height 29
click at [730, 298] on button "Pay ₽503.13" at bounding box center [698, 297] width 173 height 29
click at [1547, 62] on icon at bounding box center [1546, 62] width 42 height 45
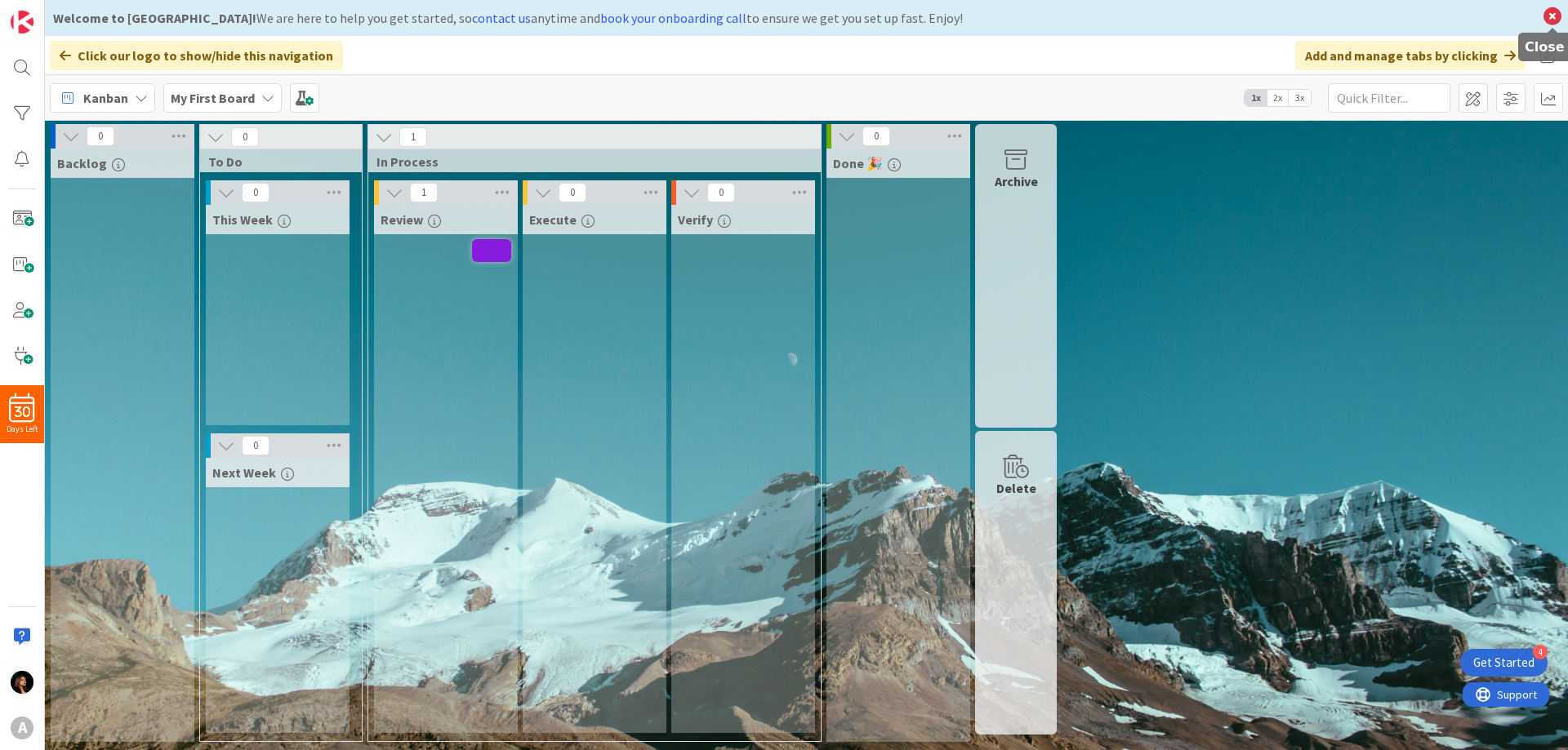
click at [1553, 15] on icon at bounding box center [1551, 16] width 21 height 23
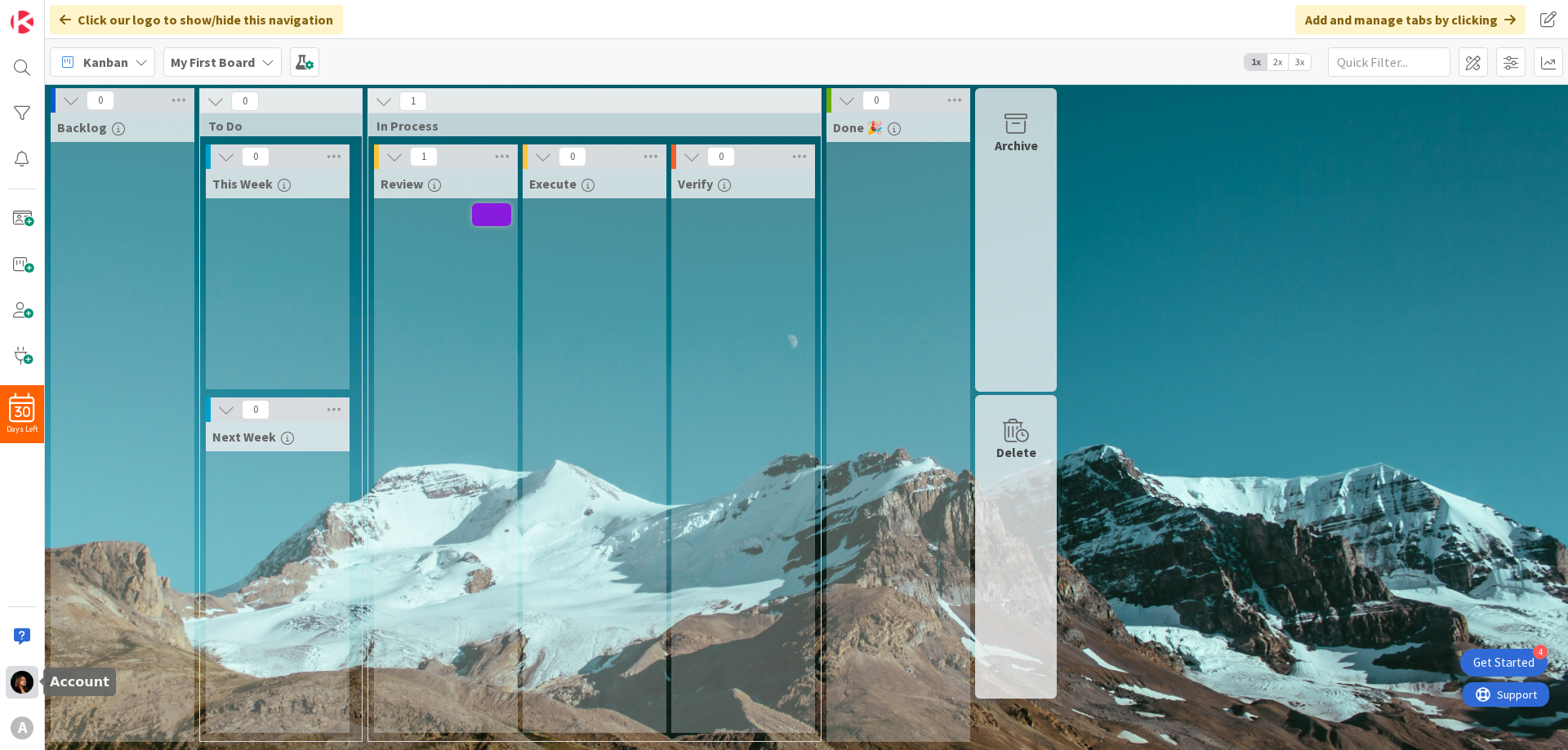
click at [22, 676] on img at bounding box center [22, 682] width 23 height 23
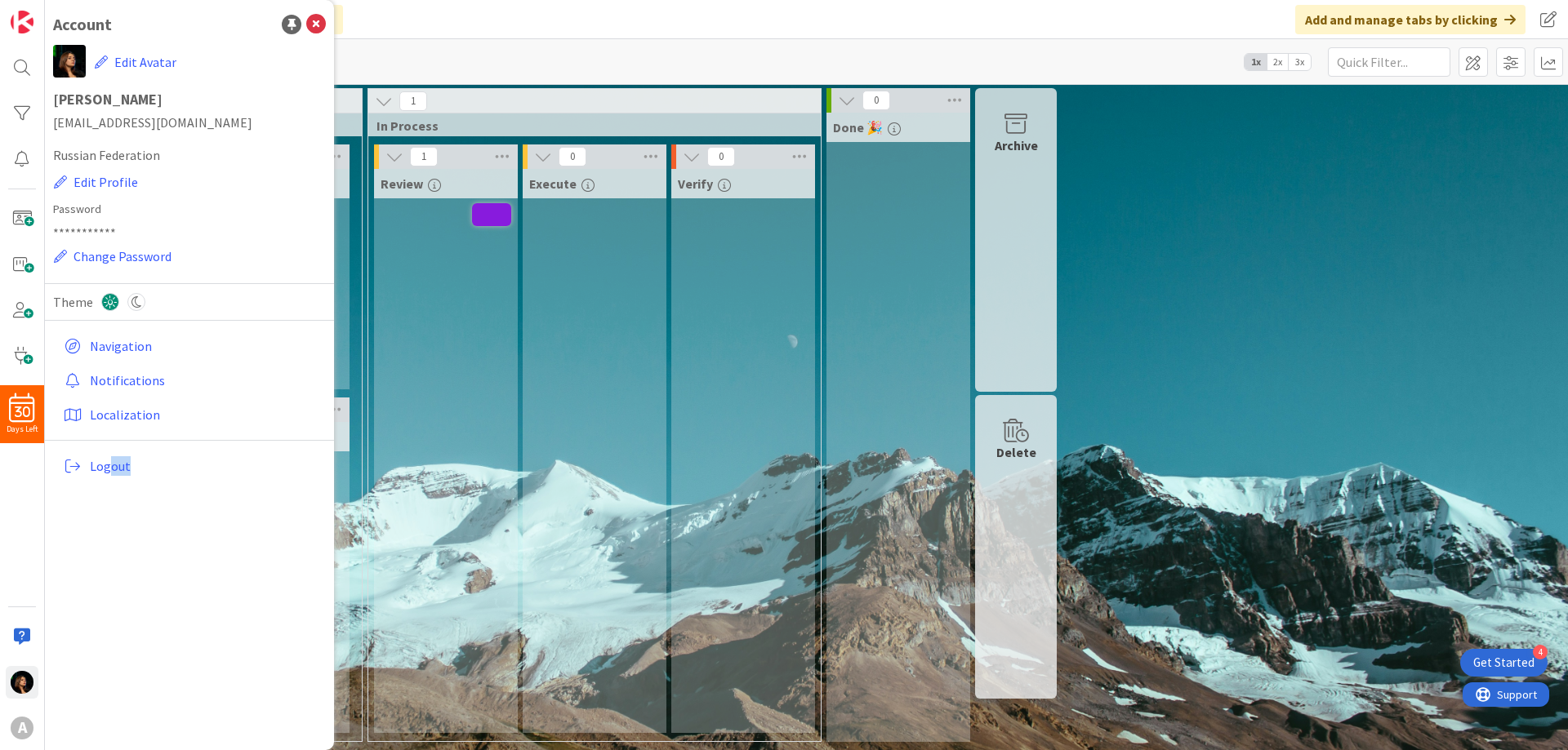
drag, startPoint x: 111, startPoint y: 473, endPoint x: 129, endPoint y: 602, distance: 130.2
click at [129, 602] on div "**********" at bounding box center [189, 375] width 289 height 750
click at [133, 594] on div "**********" at bounding box center [189, 375] width 289 height 750
click at [127, 308] on div "Theme" at bounding box center [189, 310] width 273 height 37
